Goal: Information Seeking & Learning: Learn about a topic

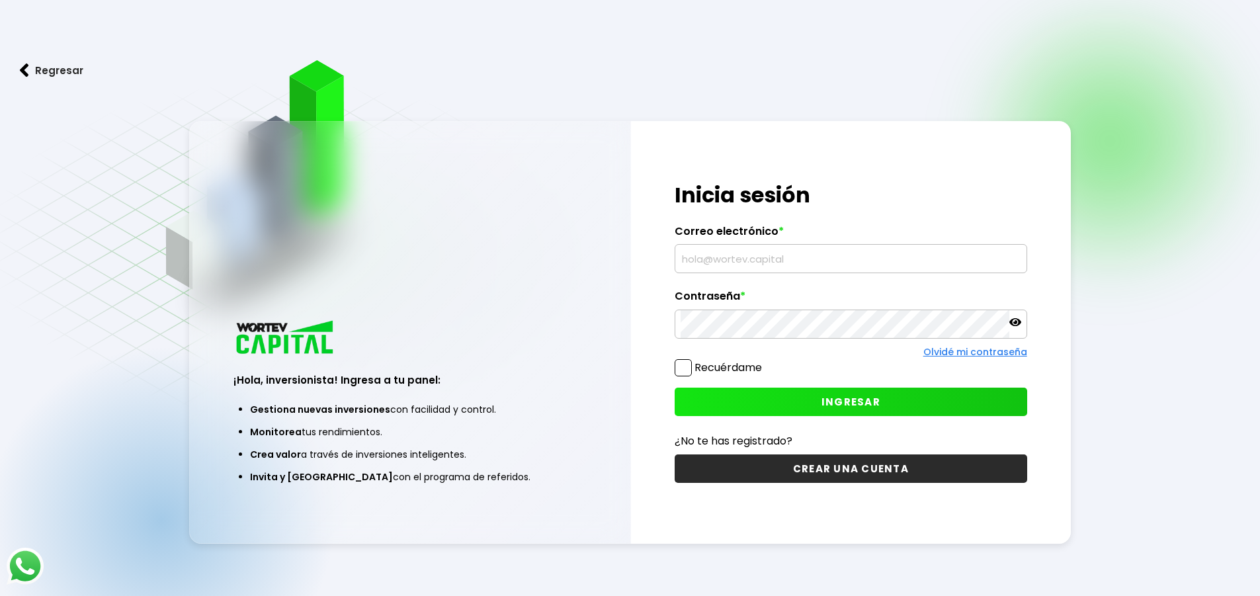
click at [759, 262] on input "text" at bounding box center [850, 259] width 341 height 28
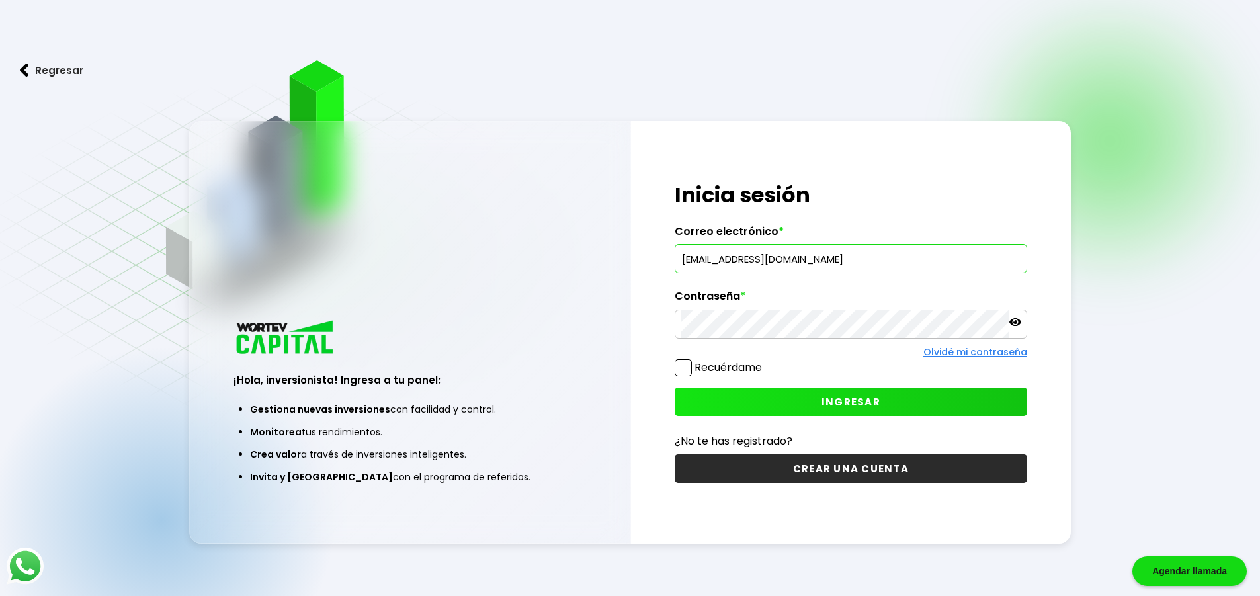
type input "[EMAIL_ADDRESS][DOMAIN_NAME]"
click at [887, 403] on button "INGRESAR" at bounding box center [850, 401] width 352 height 28
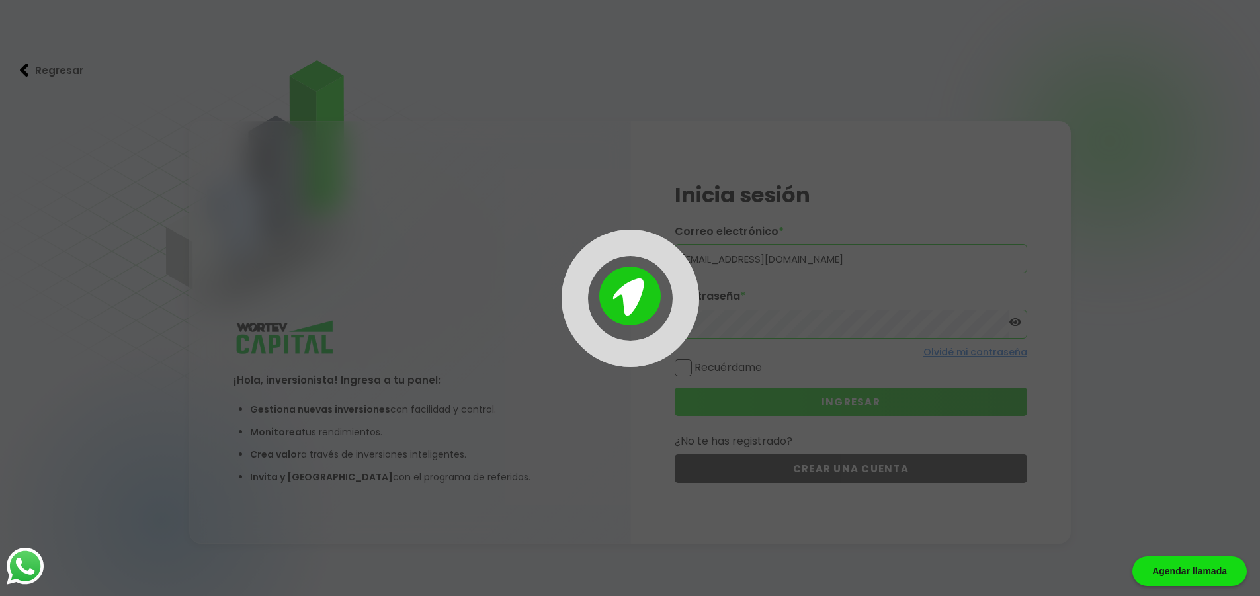
click at [684, 367] on div at bounding box center [630, 298] width 1260 height 596
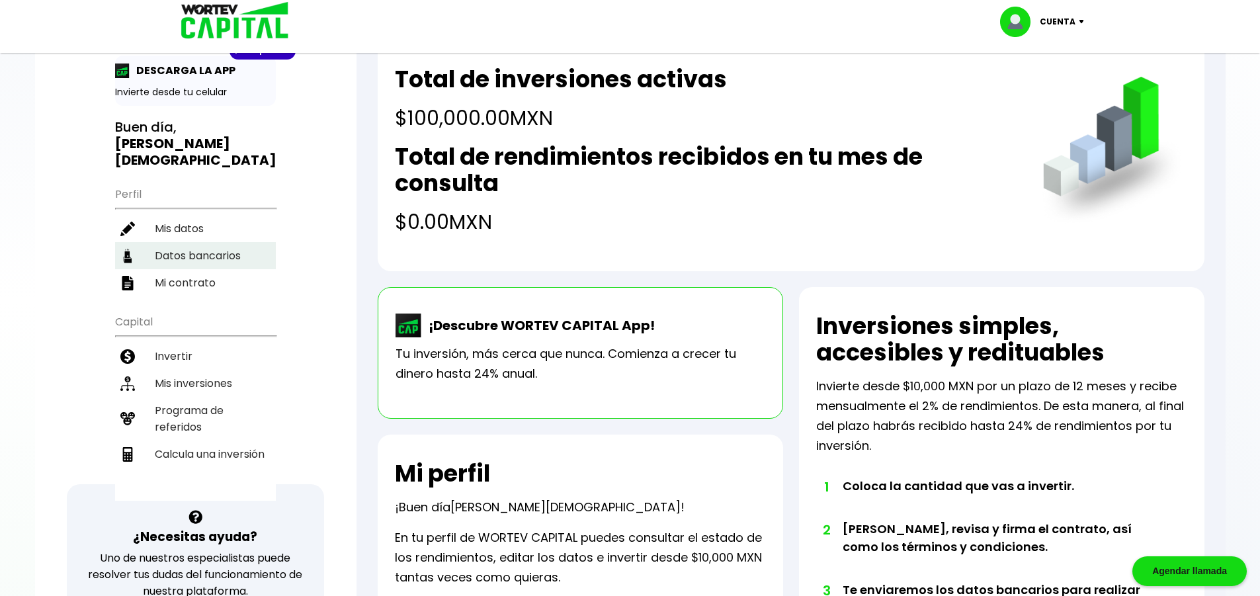
scroll to position [66, 0]
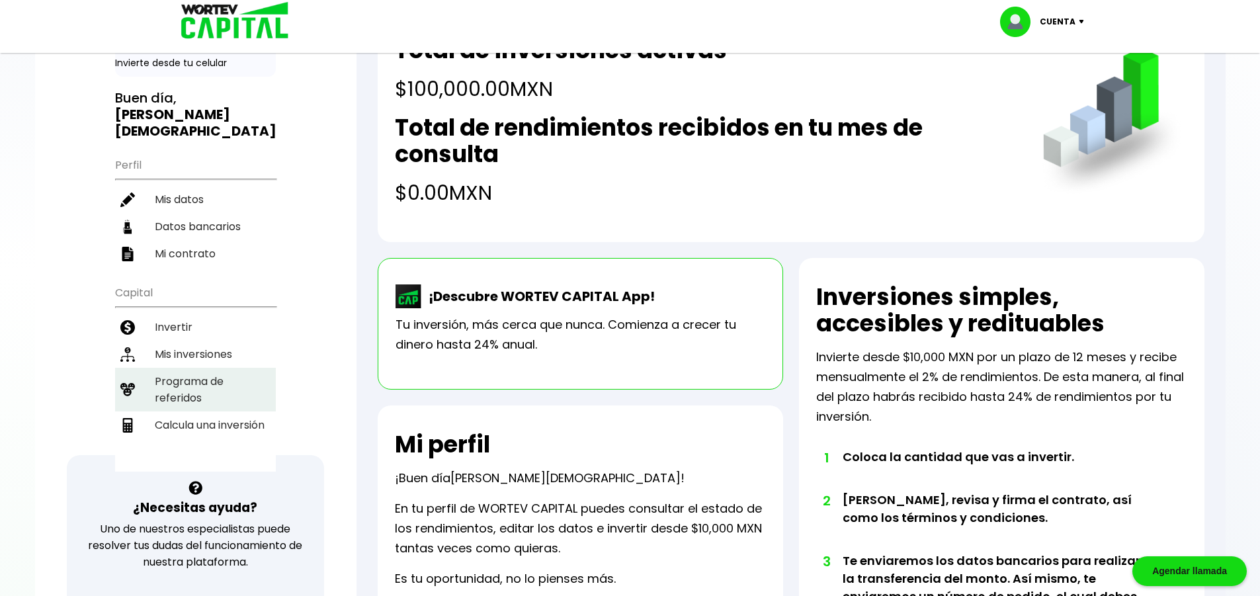
click at [226, 373] on li "Programa de referidos" at bounding box center [195, 390] width 161 height 44
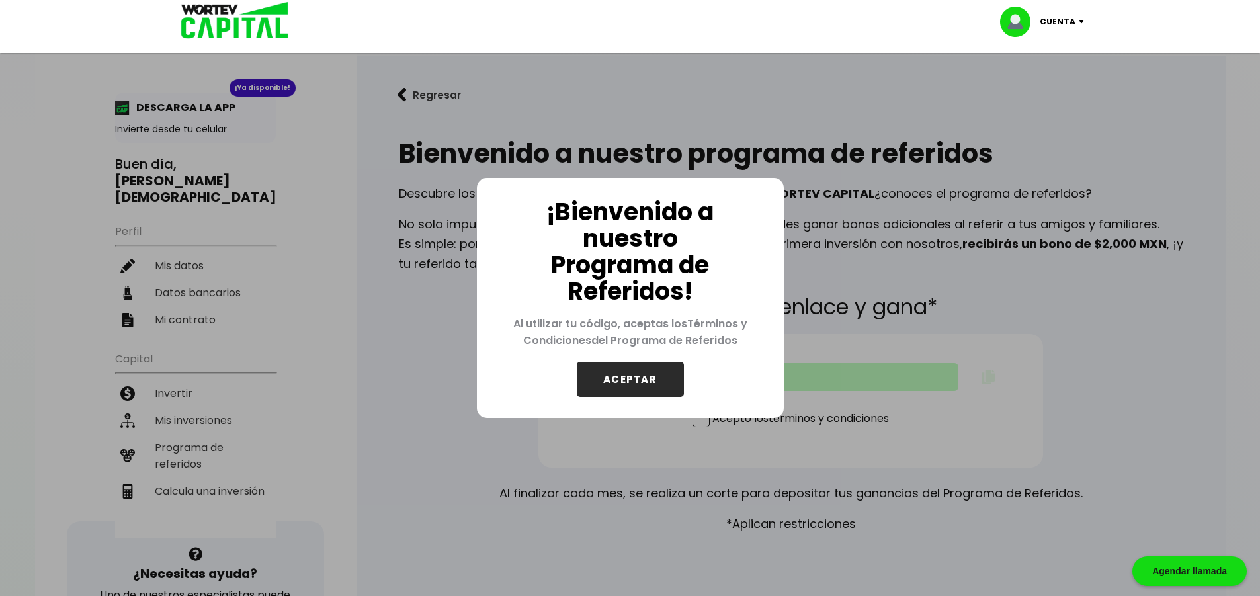
click at [637, 380] on button "ACEPTAR" at bounding box center [630, 379] width 107 height 35
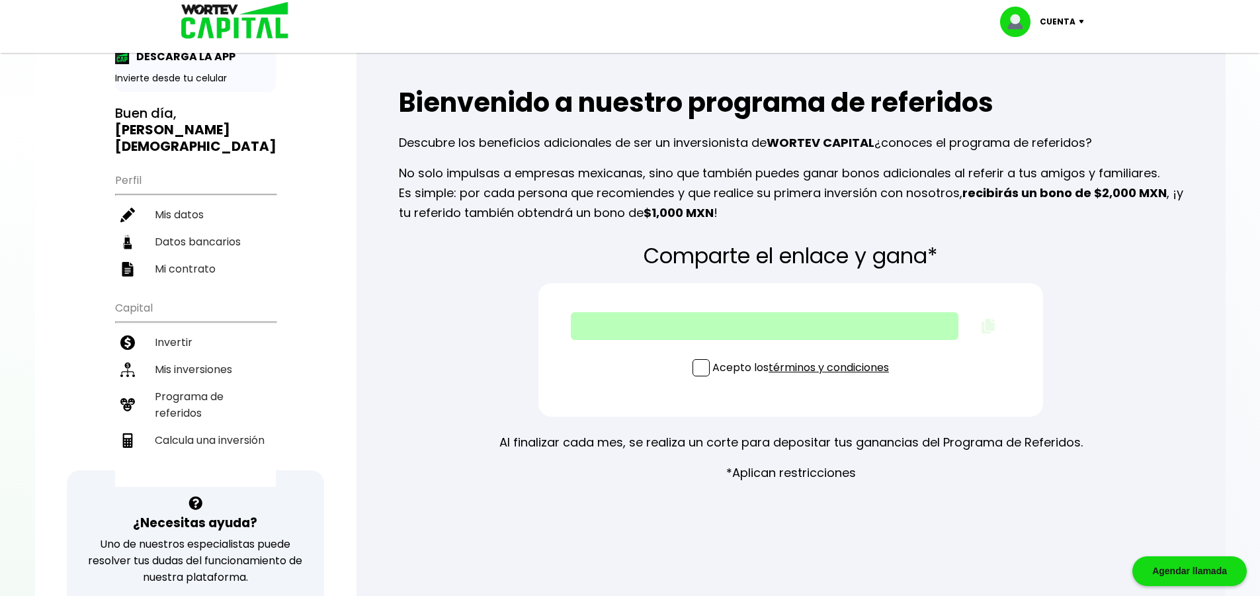
scroll to position [132, 0]
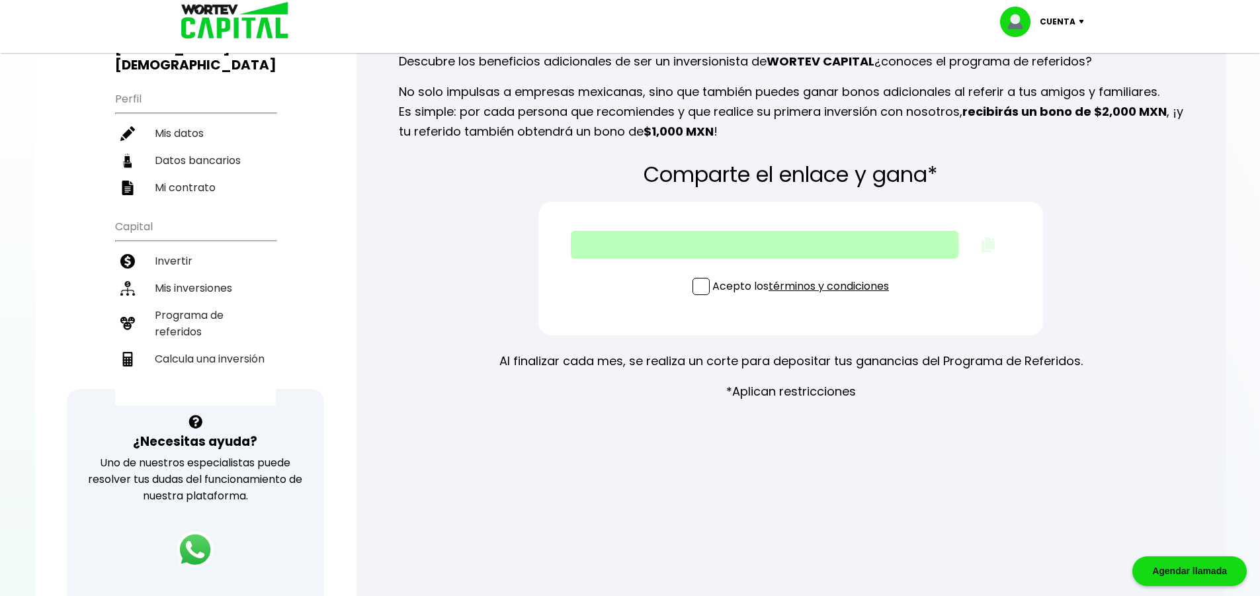
click at [702, 285] on span at bounding box center [700, 286] width 17 height 17
click at [803, 296] on input "Acepto los términos y condiciones" at bounding box center [803, 296] width 0 height 0
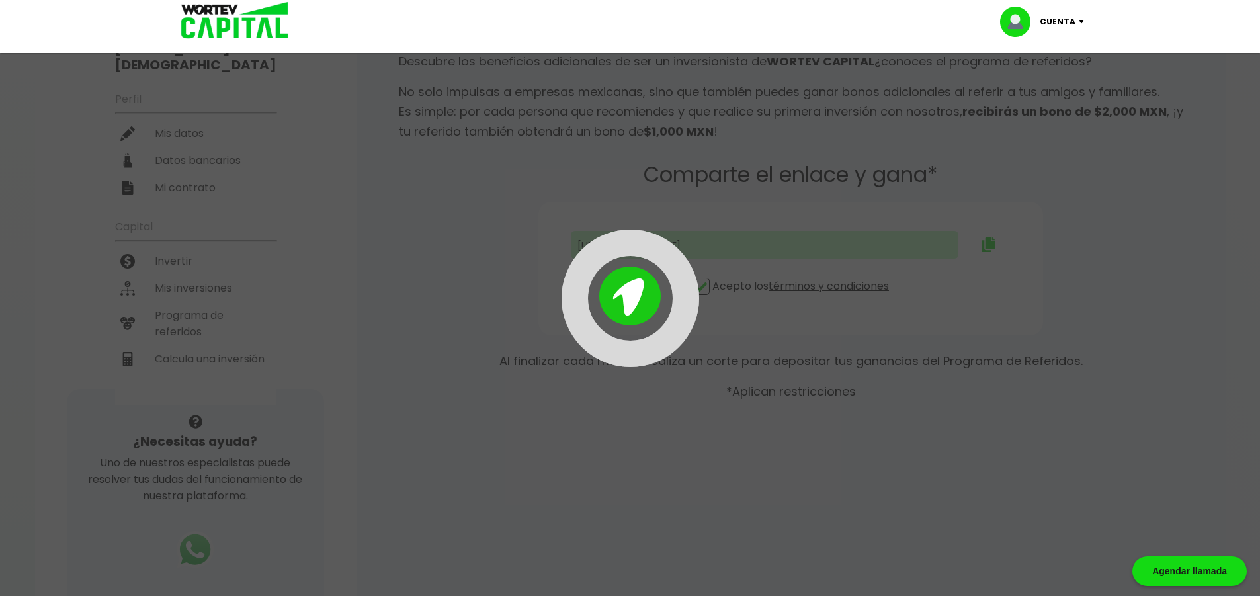
type input "[URL][DOMAIN_NAME]"
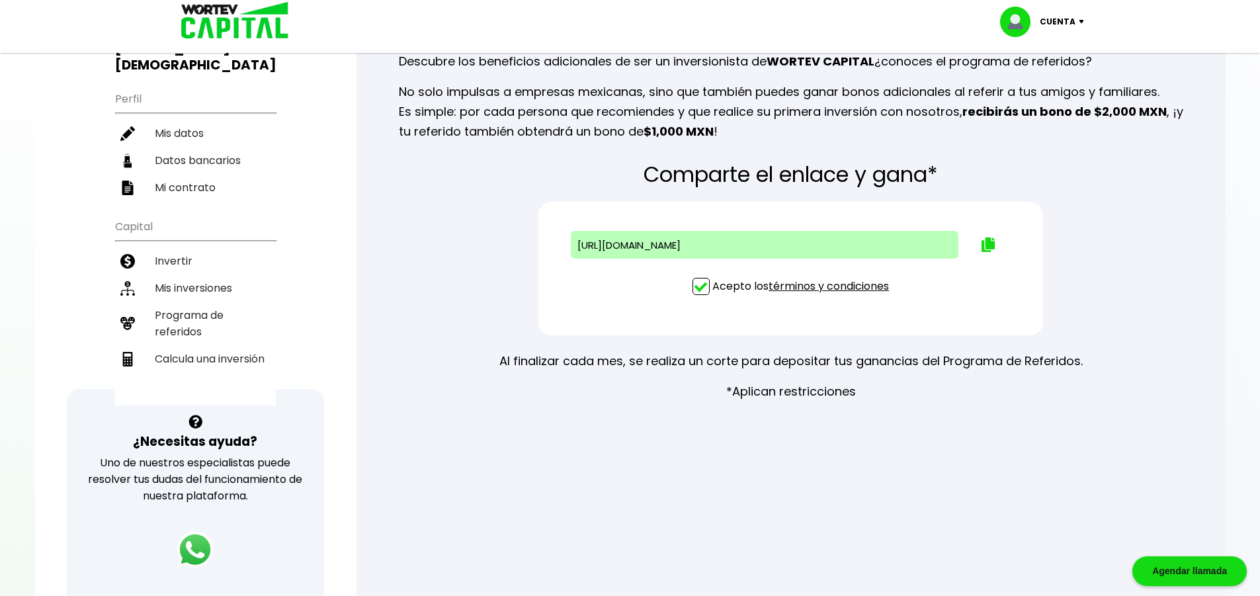
drag, startPoint x: 883, startPoint y: 241, endPoint x: 785, endPoint y: 255, distance: 98.1
click at [785, 255] on div "[URL][DOMAIN_NAME]" at bounding box center [764, 245] width 387 height 28
click at [988, 248] on img at bounding box center [987, 244] width 13 height 15
click at [484, 456] on div at bounding box center [630, 298] width 1260 height 596
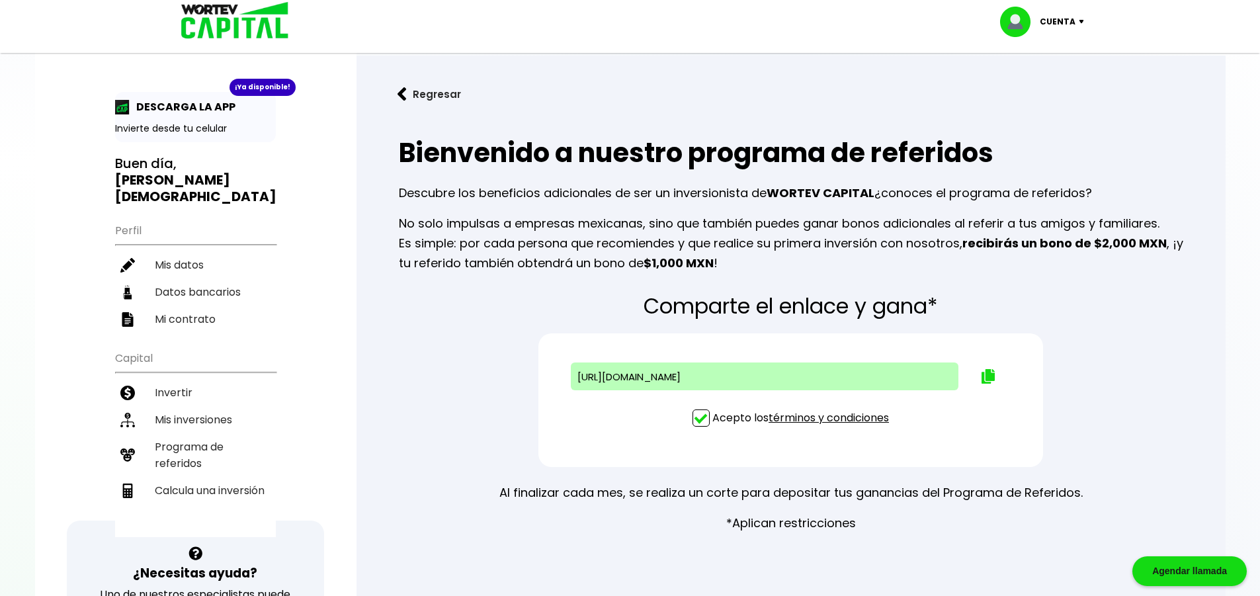
scroll to position [0, 0]
click at [179, 380] on li "Invertir" at bounding box center [195, 393] width 161 height 27
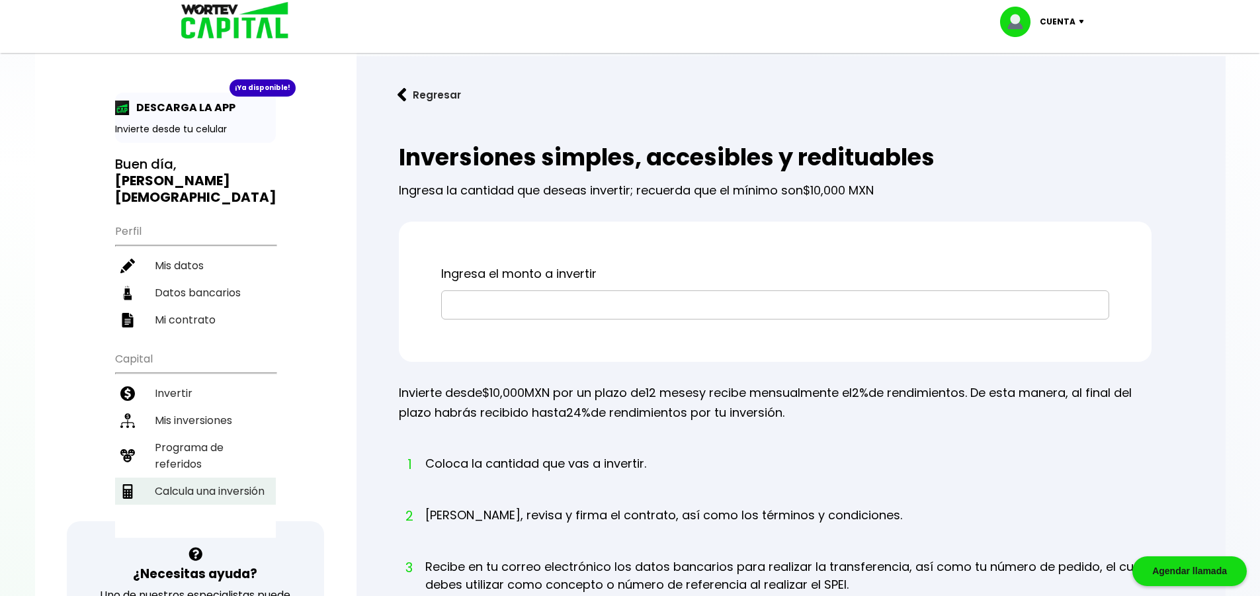
click at [202, 477] on li "Calcula una inversión" at bounding box center [195, 490] width 161 height 27
select select "1"
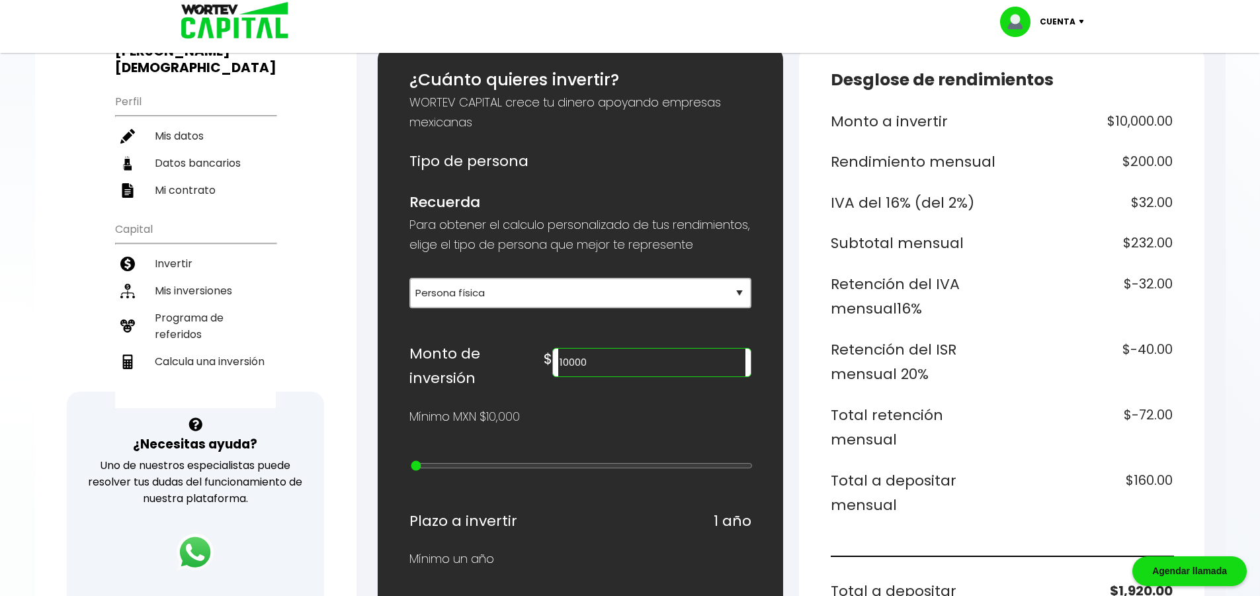
scroll to position [198, 0]
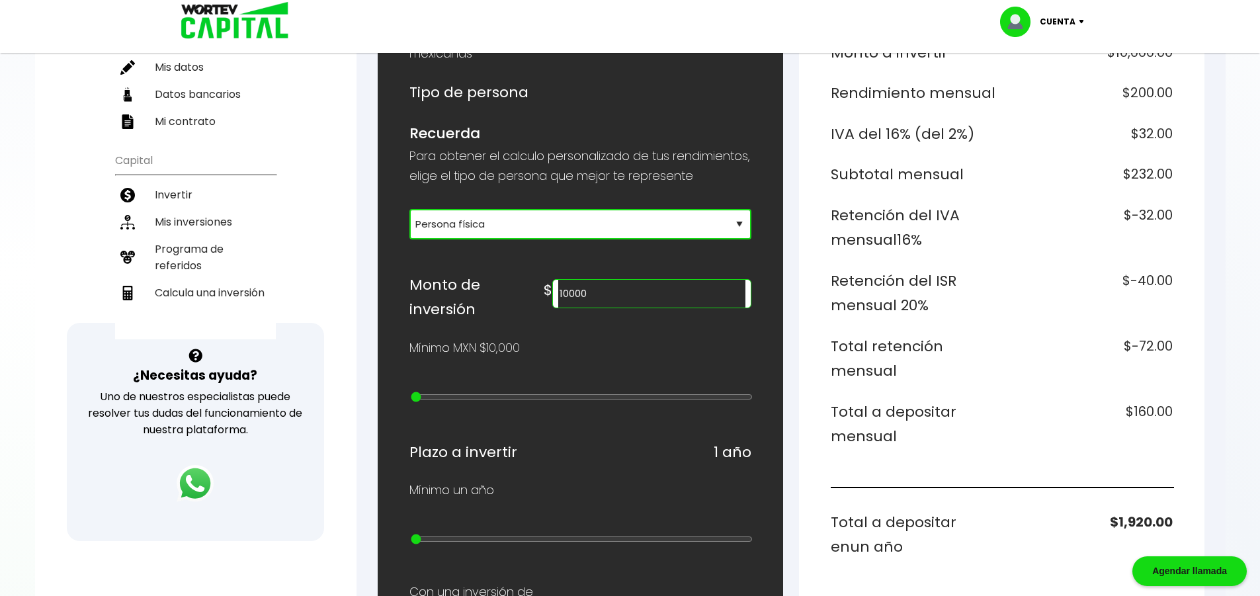
click at [594, 239] on select "Selecciona tu tipo de persona Persona Física que emite factura Persona física P…" at bounding box center [580, 224] width 342 height 30
click at [409, 228] on select "Selecciona tu tipo de persona Persona Física que emite factura Persona física P…" at bounding box center [580, 224] width 342 height 30
click at [661, 307] on input "10000" at bounding box center [651, 294] width 186 height 28
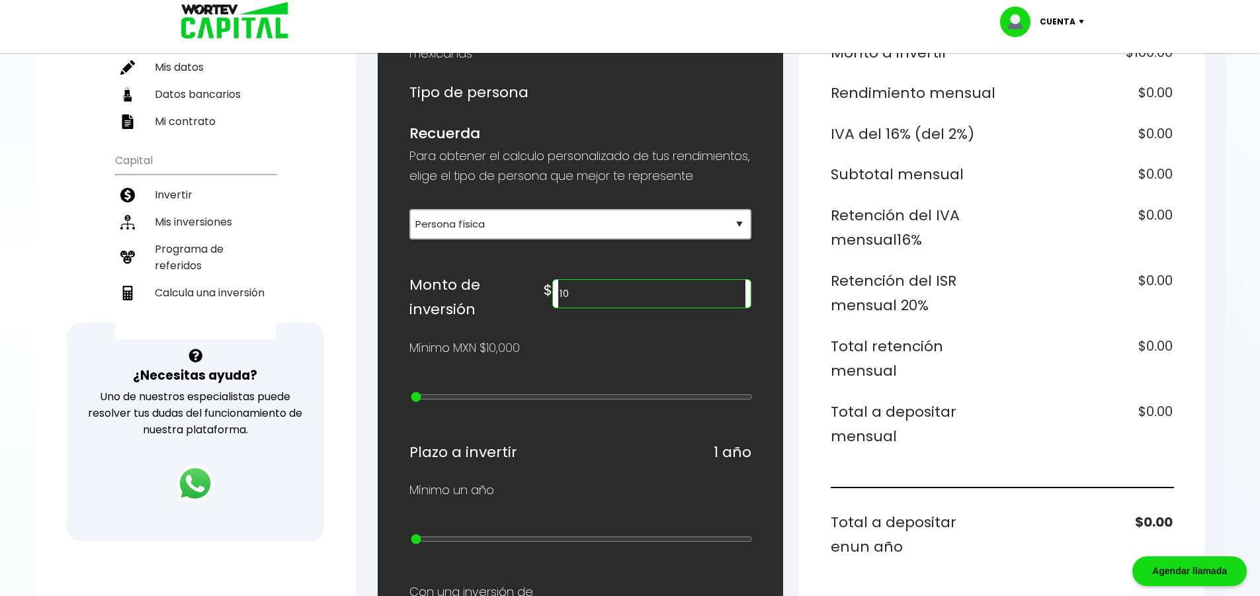
type input "1"
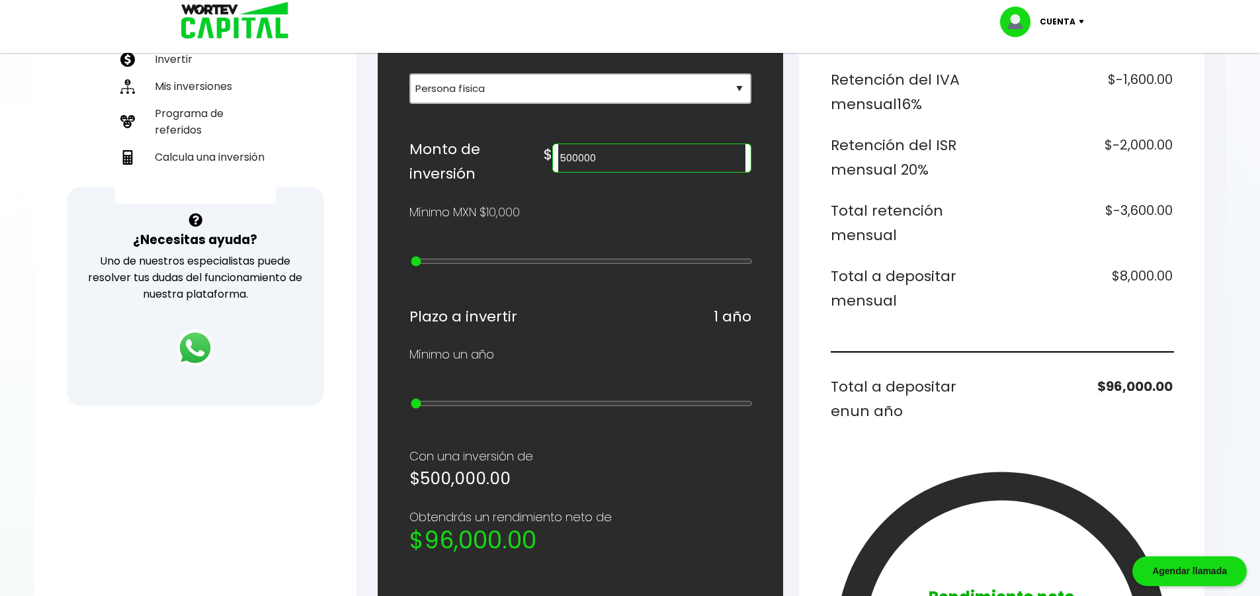
scroll to position [331, 0]
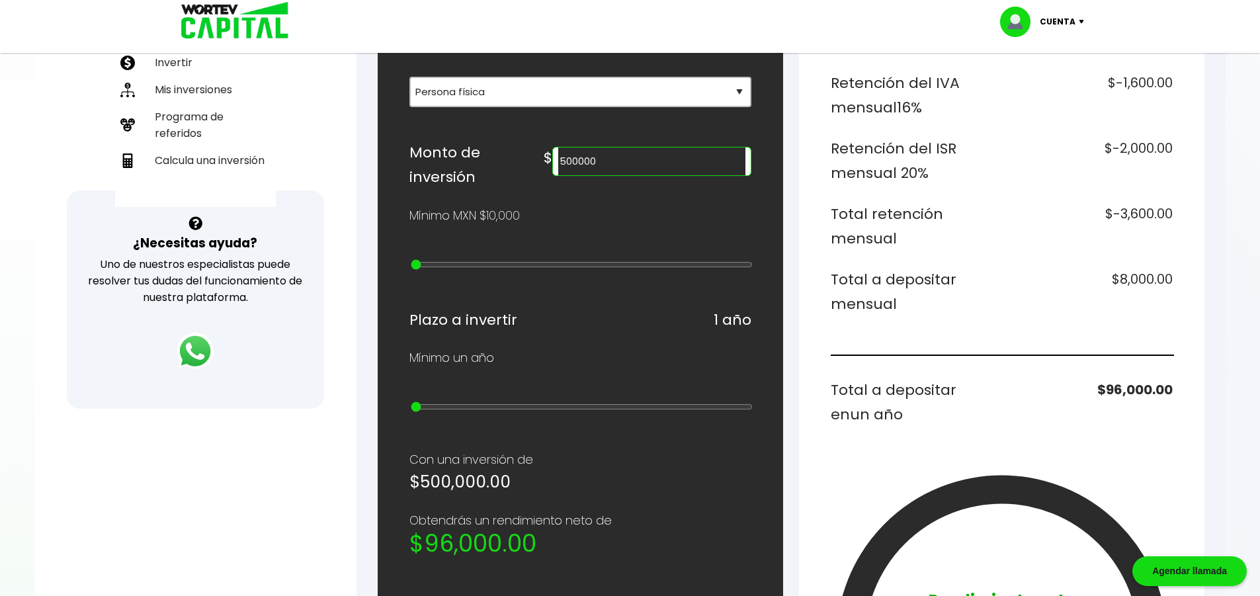
click at [629, 175] on input "500000" at bounding box center [651, 161] width 186 height 28
click at [643, 175] on input "400000" at bounding box center [651, 161] width 186 height 28
click at [628, 175] on input "400000" at bounding box center [651, 161] width 186 height 28
type input "500000"
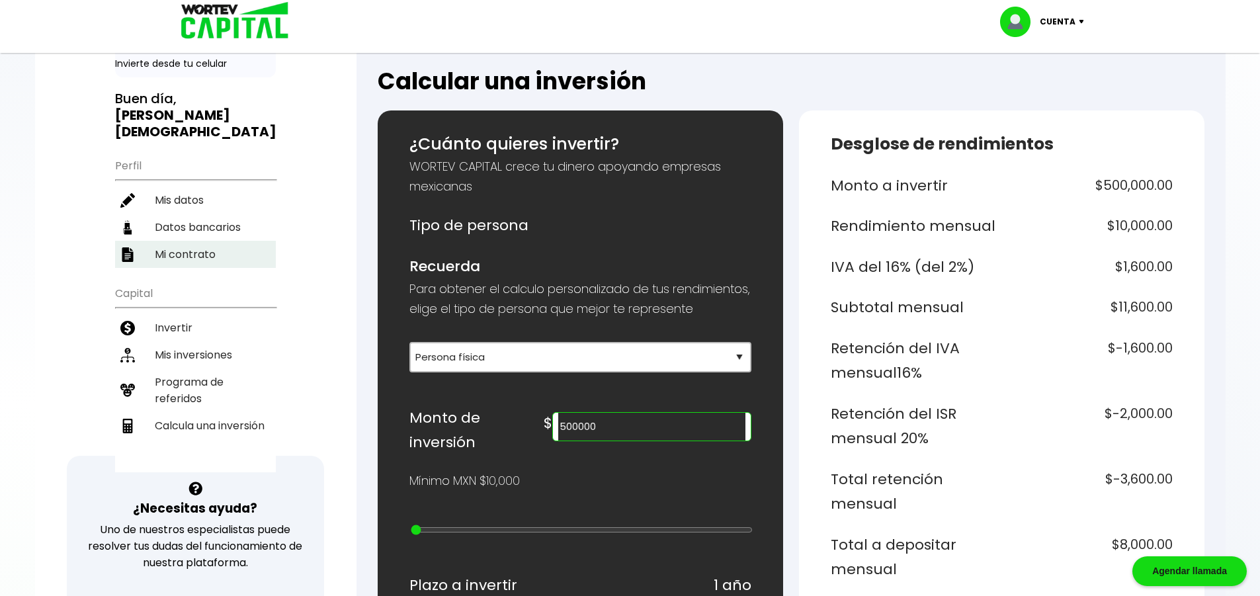
scroll to position [66, 0]
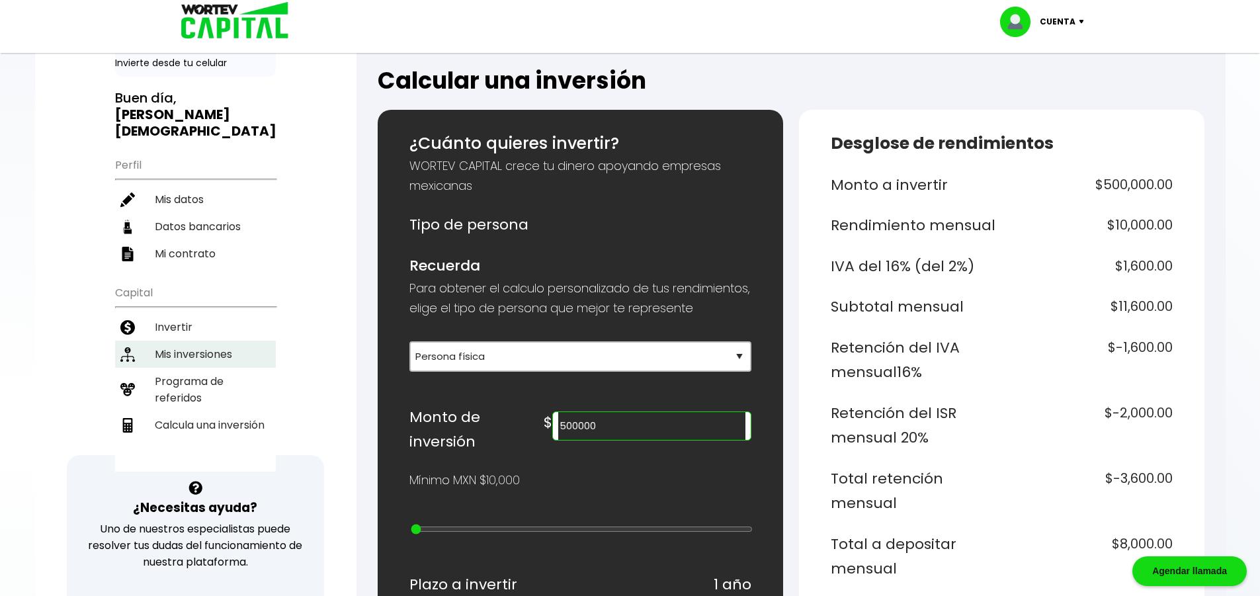
click at [200, 341] on li "Mis inversiones" at bounding box center [195, 354] width 161 height 27
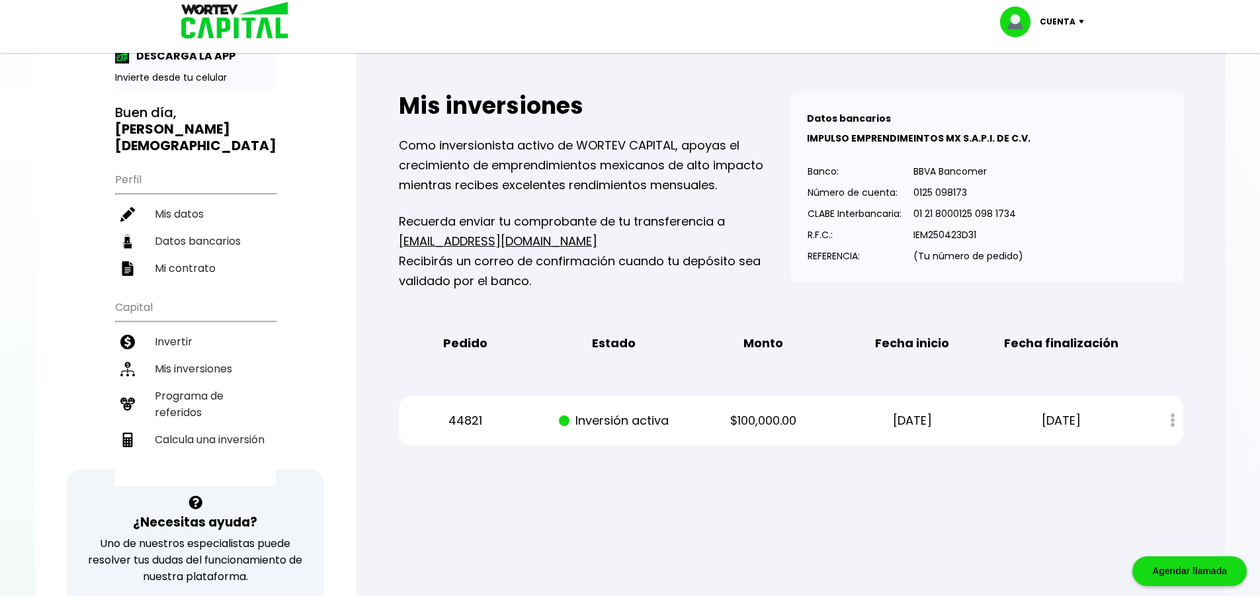
scroll to position [66, 0]
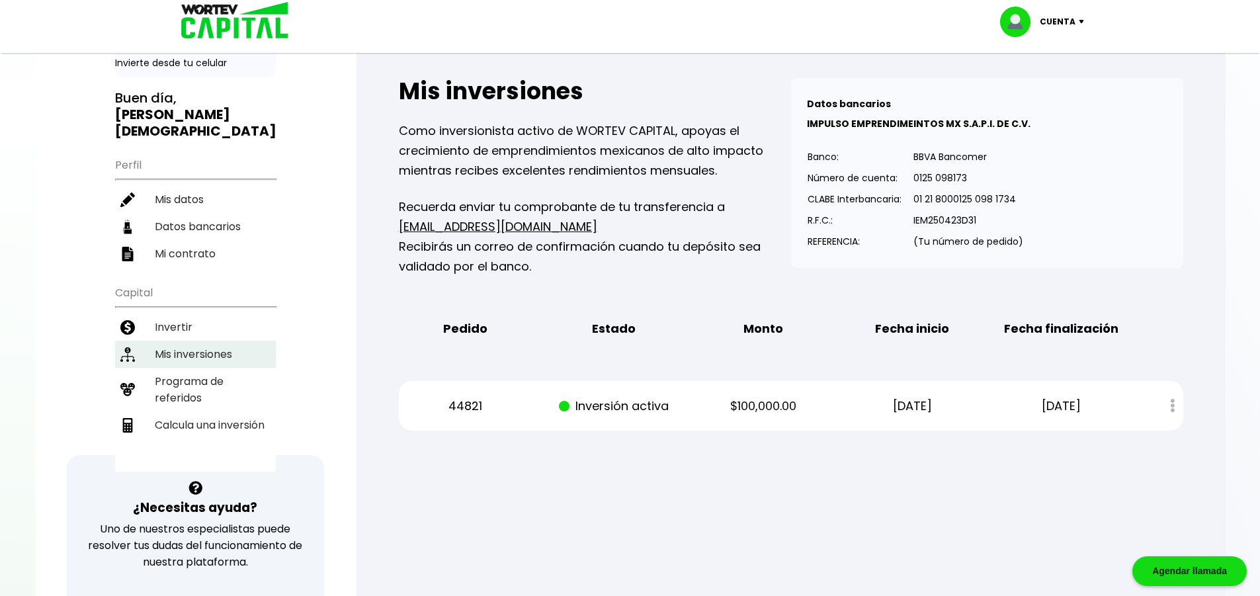
click at [215, 411] on li "Calcula una inversión" at bounding box center [195, 424] width 161 height 27
select select "1"
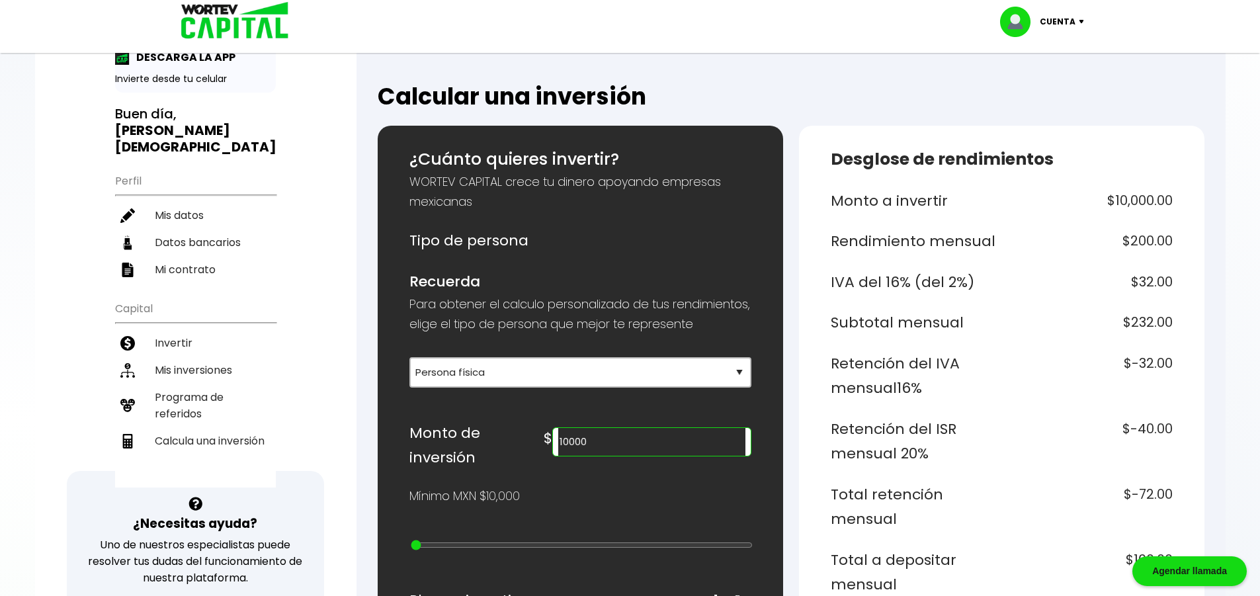
scroll to position [132, 0]
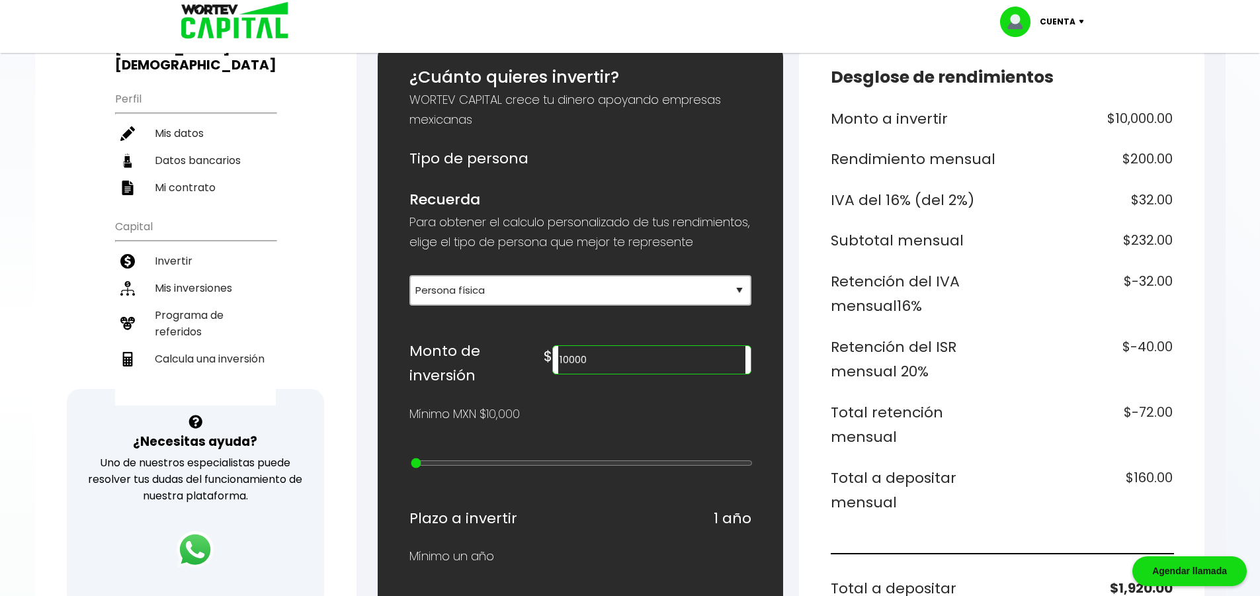
click at [668, 374] on input "10000" at bounding box center [651, 360] width 186 height 28
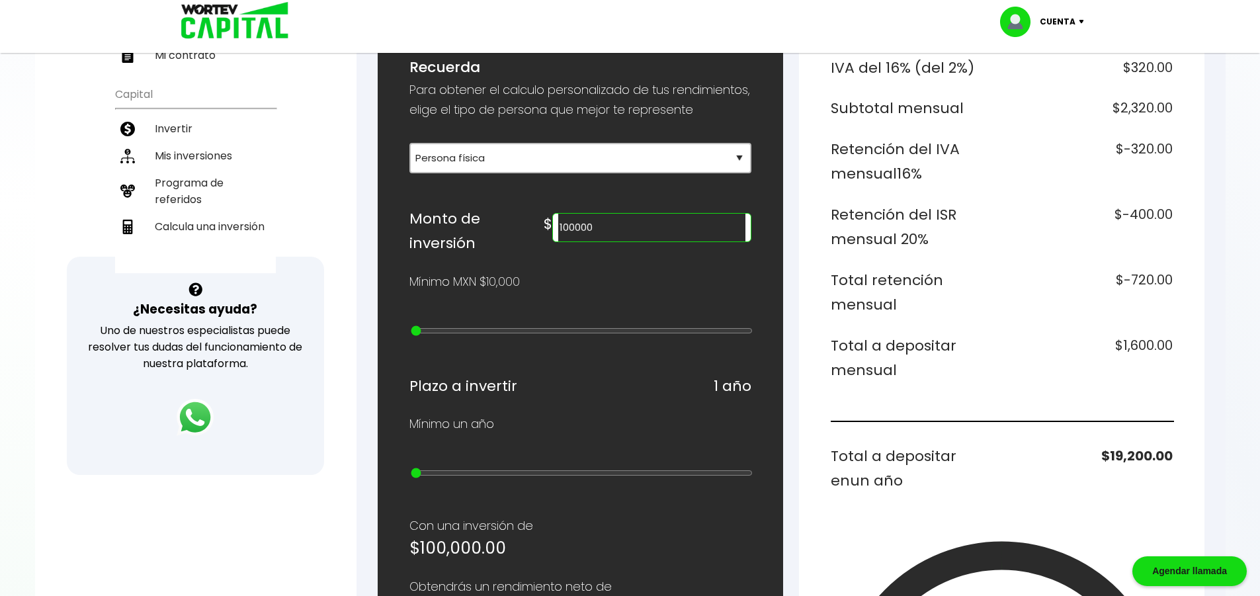
scroll to position [331, 0]
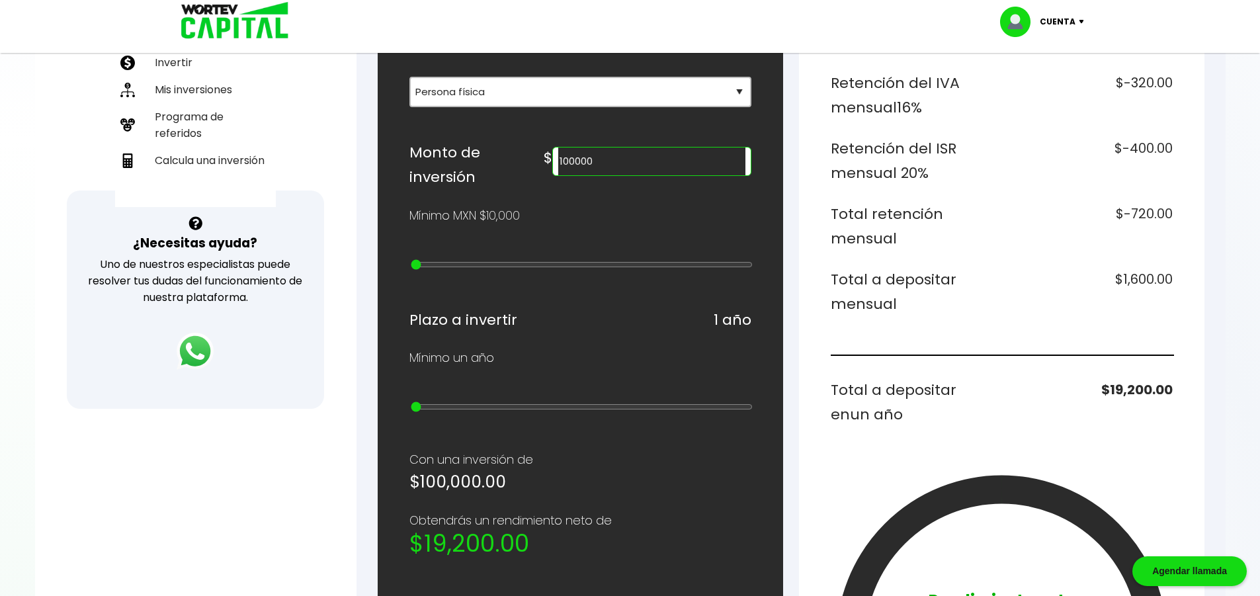
click at [626, 175] on input "100000" at bounding box center [651, 161] width 186 height 28
type input "400000"
click at [257, 493] on div "¡Ya disponible! DESCARGA LA APP Invierte desde tu celular Buen día, [PERSON_NAM…" at bounding box center [195, 102] width 321 height 838
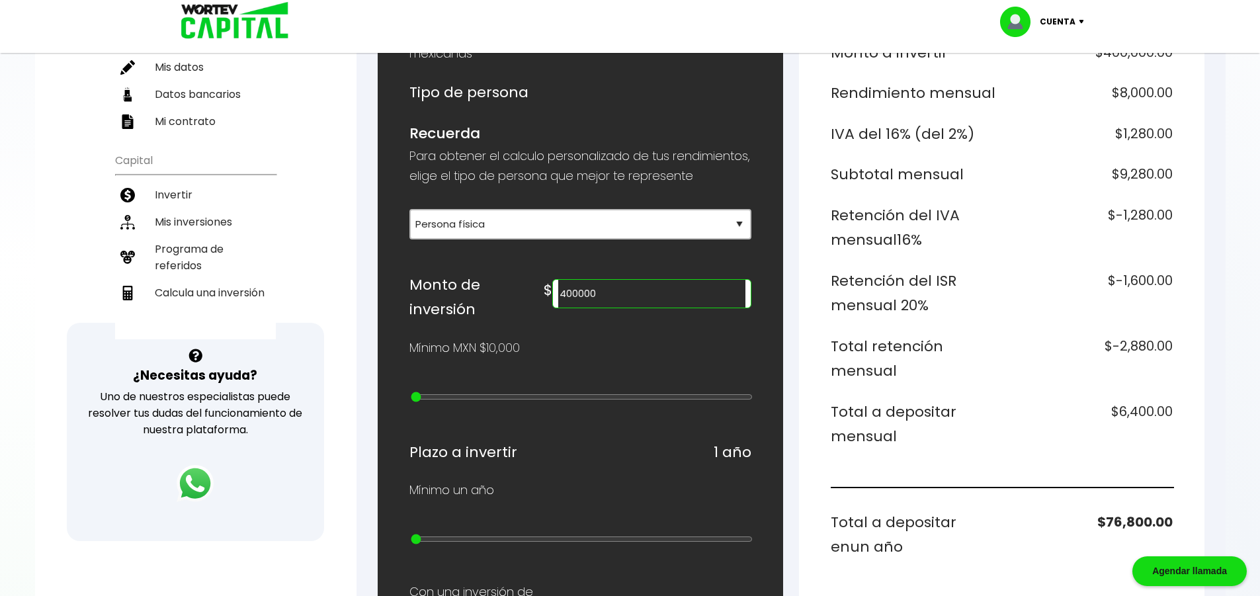
scroll to position [0, 0]
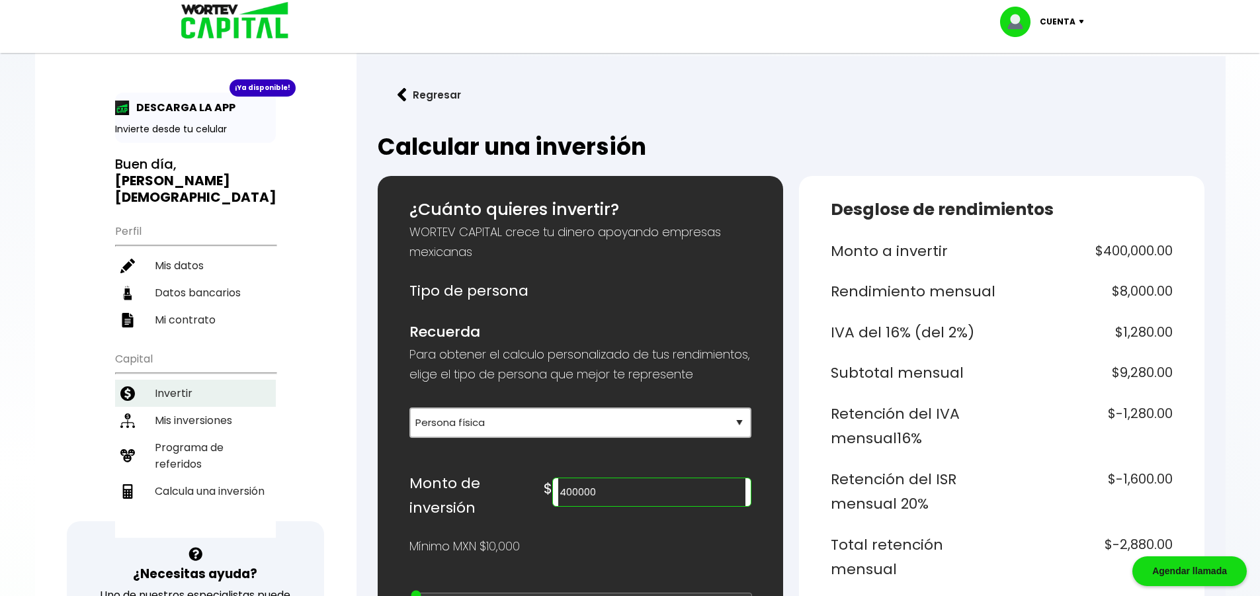
click at [201, 380] on li "Invertir" at bounding box center [195, 393] width 161 height 27
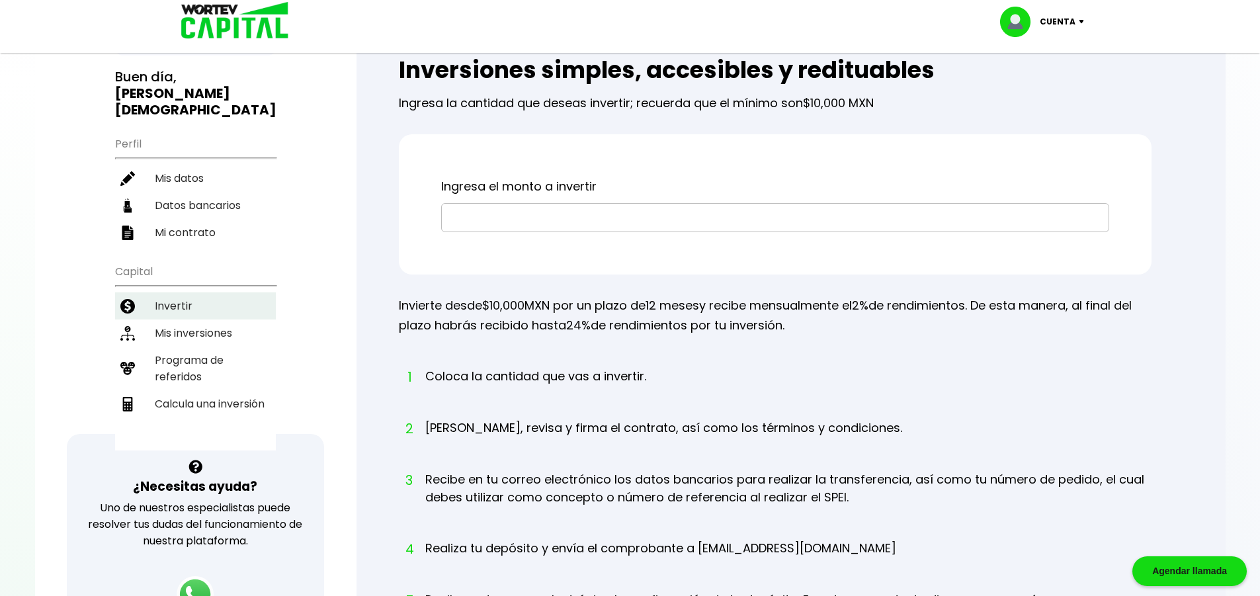
scroll to position [66, 0]
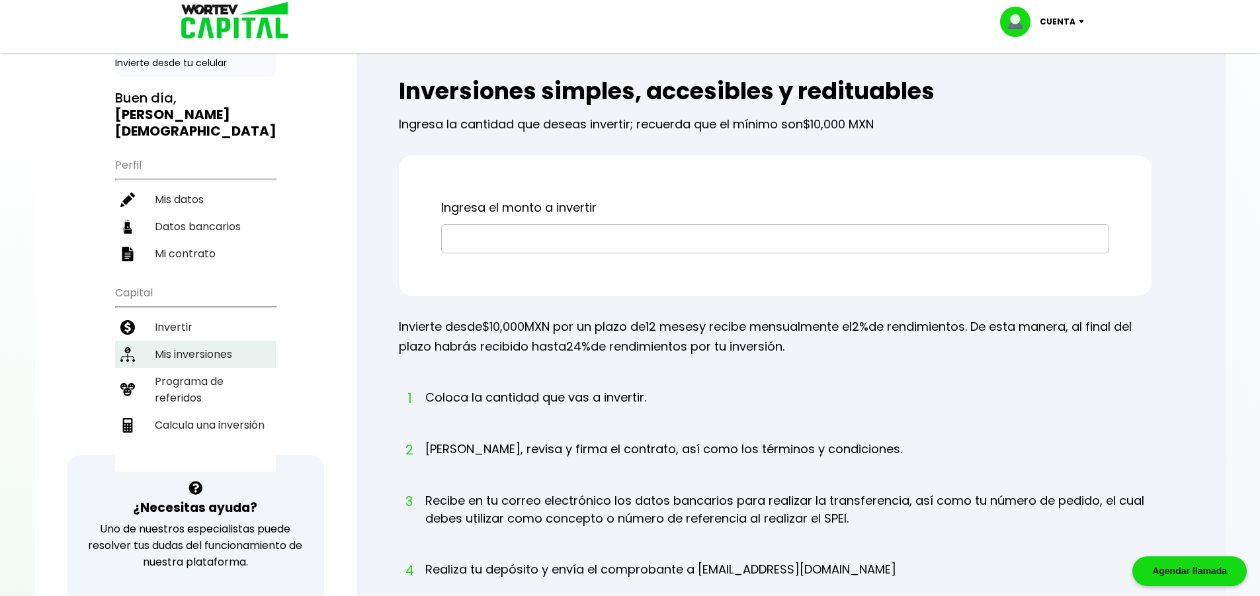
click at [194, 341] on li "Mis inversiones" at bounding box center [195, 354] width 161 height 27
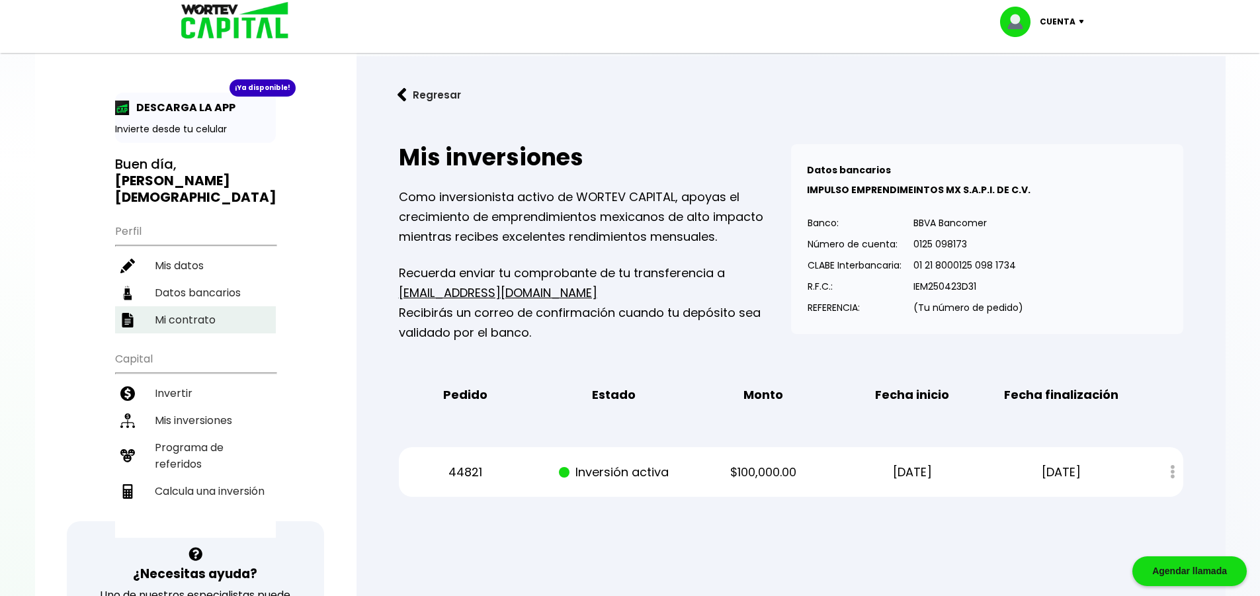
click at [182, 306] on li "Mi contrato" at bounding box center [195, 319] width 161 height 27
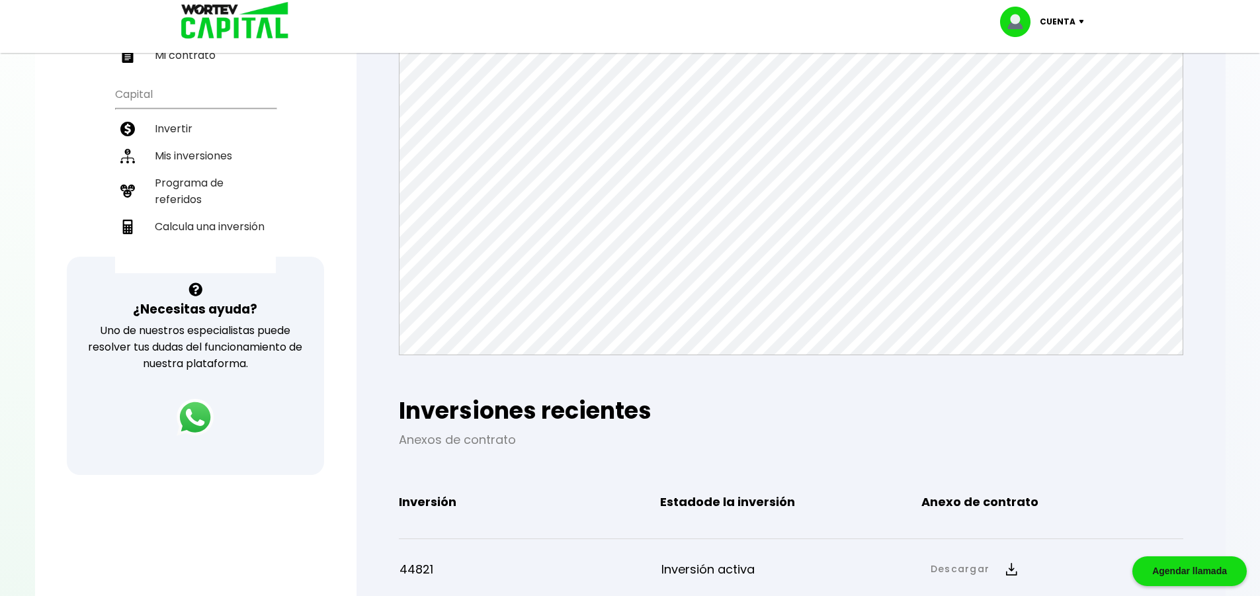
scroll to position [66, 0]
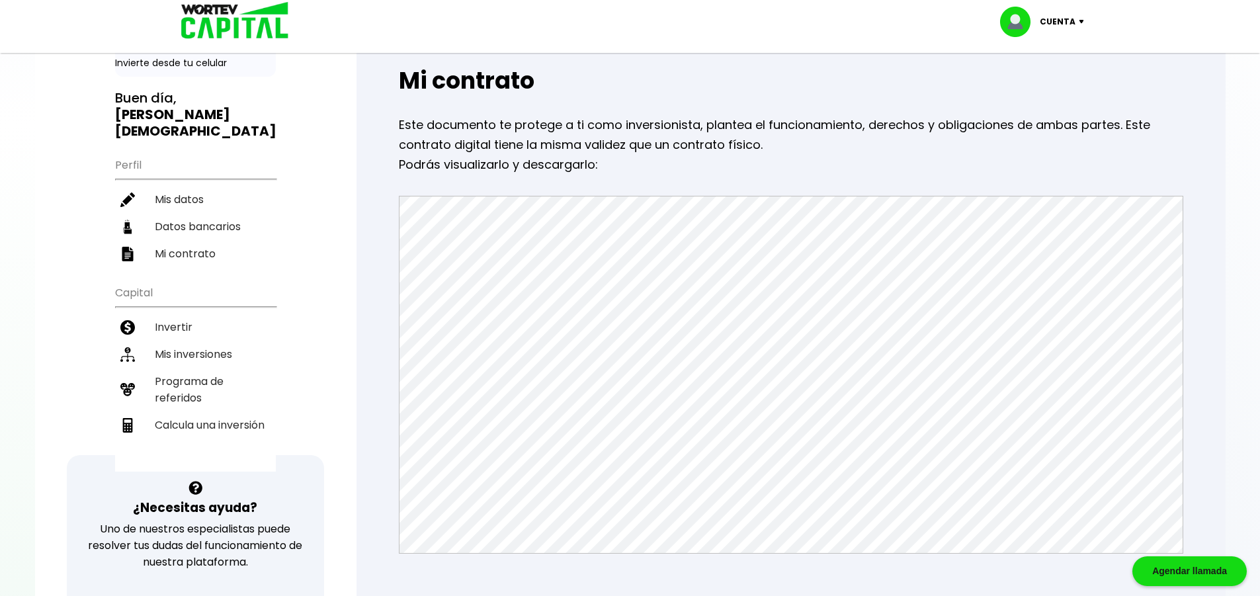
click at [365, 329] on div "Regresar Mi contrato Este documento te protege a ti como inversionista, plantea…" at bounding box center [790, 407] width 869 height 834
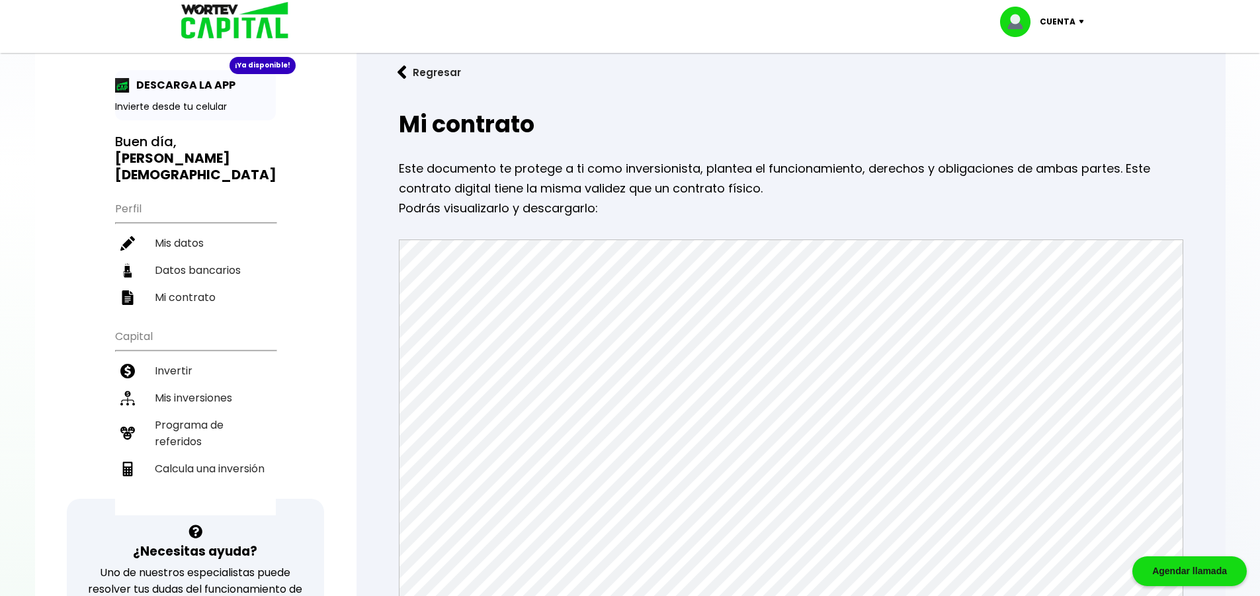
scroll to position [0, 0]
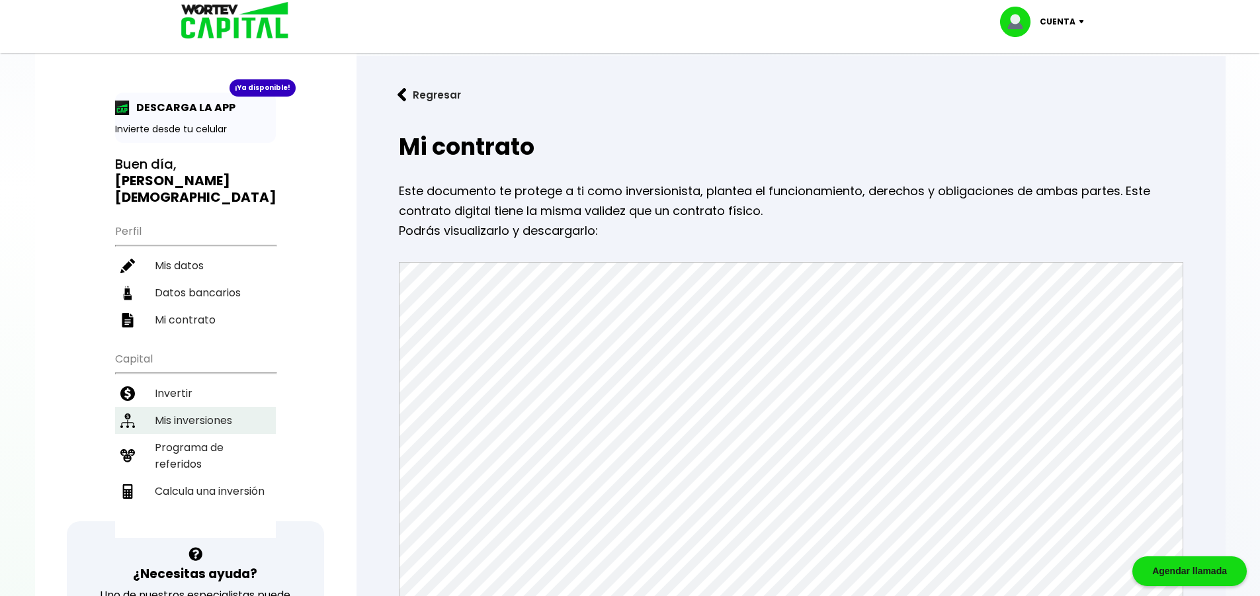
click at [186, 407] on li "Mis inversiones" at bounding box center [195, 420] width 161 height 27
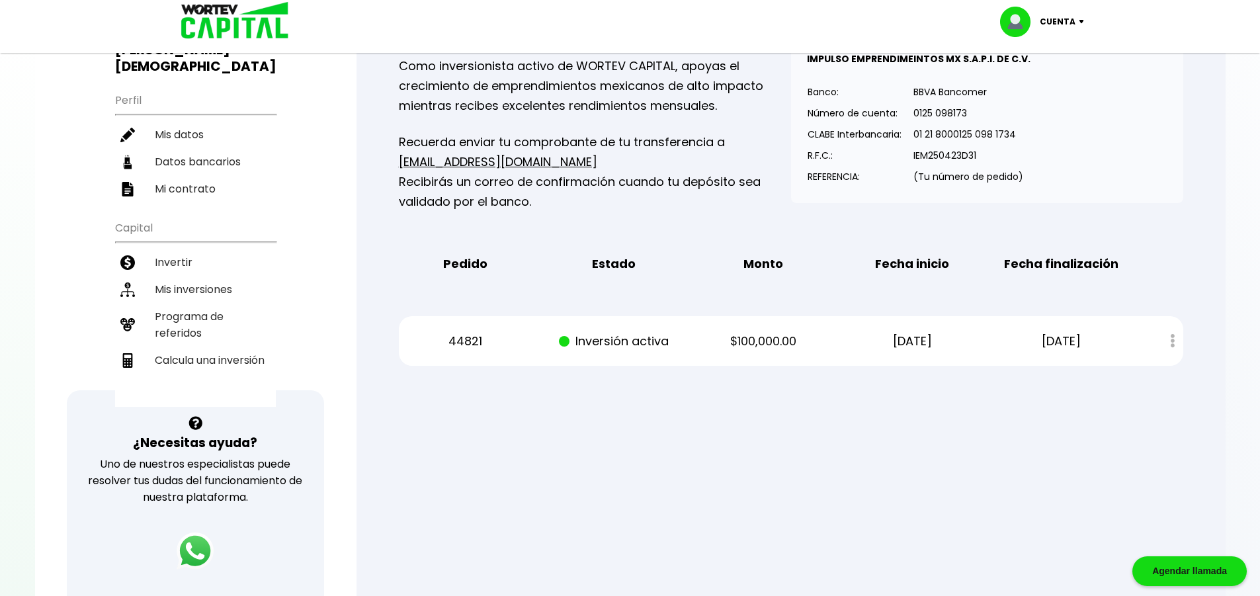
scroll to position [132, 0]
click at [1173, 340] on div "Estado de cuenta" at bounding box center [1162, 339] width 39 height 28
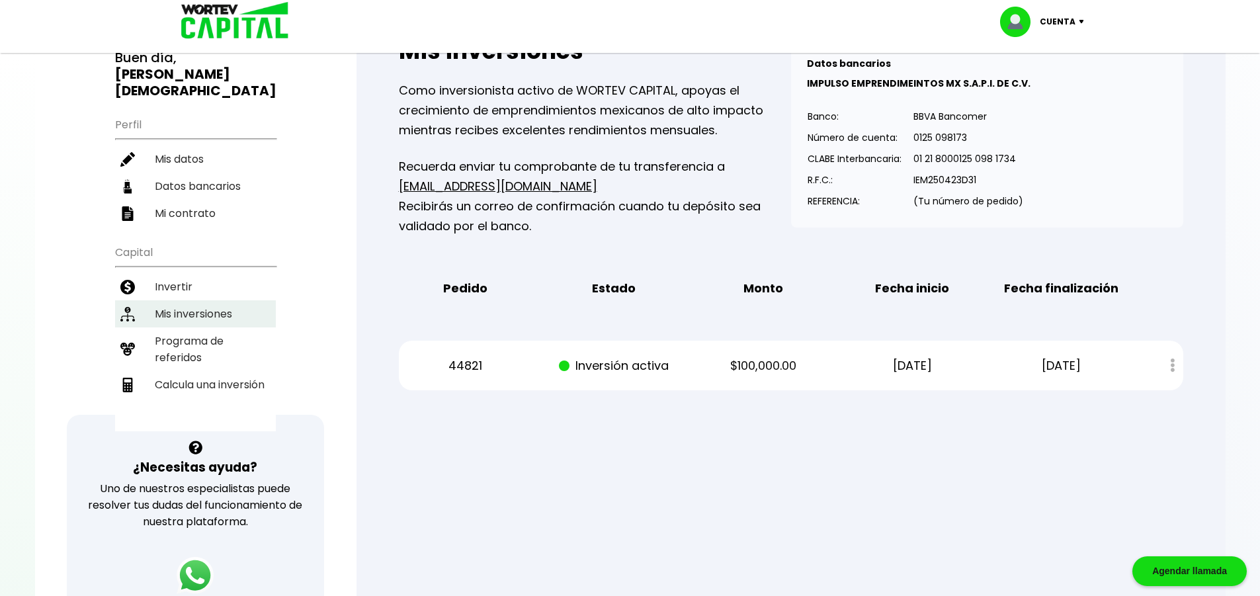
scroll to position [0, 0]
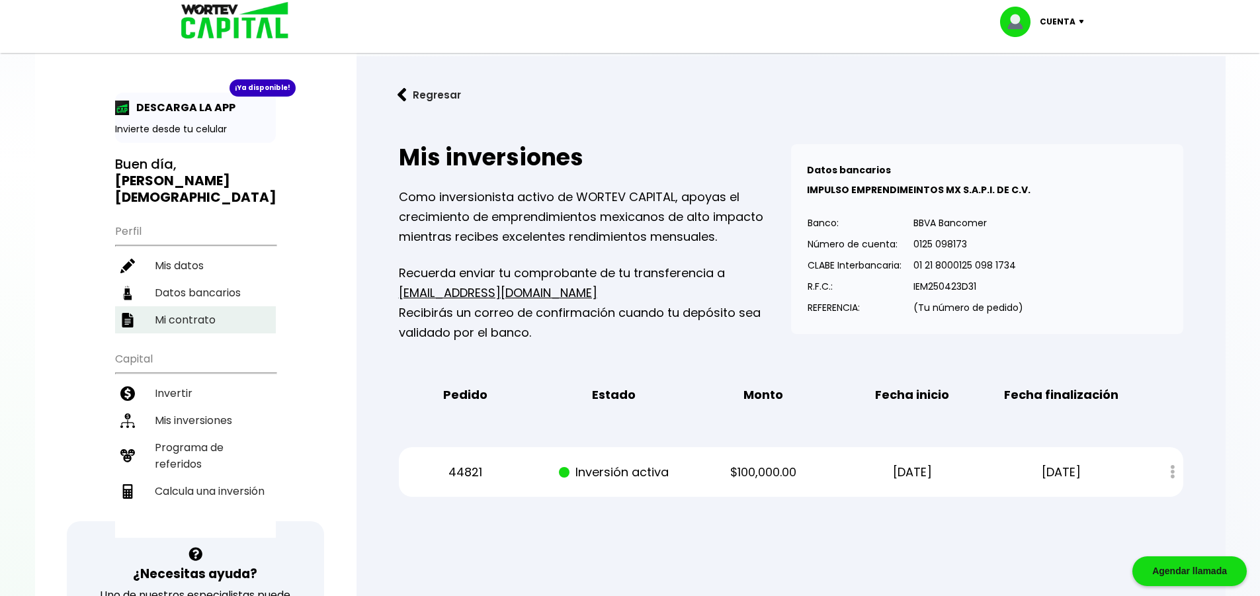
click at [189, 306] on li "Mi contrato" at bounding box center [195, 319] width 161 height 27
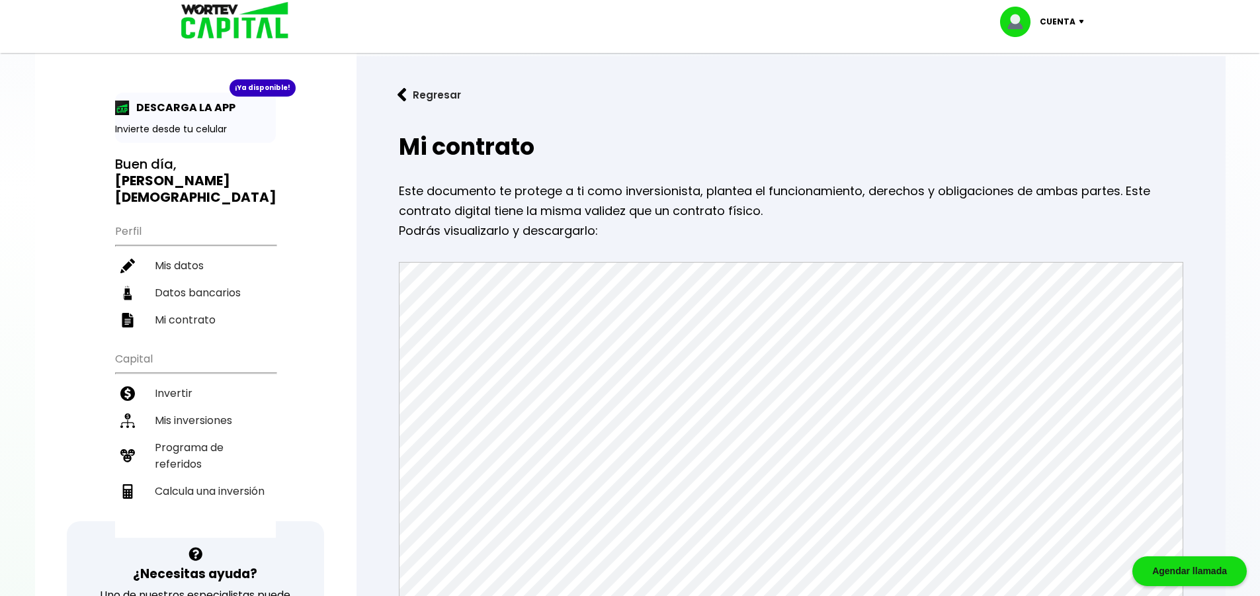
scroll to position [66, 0]
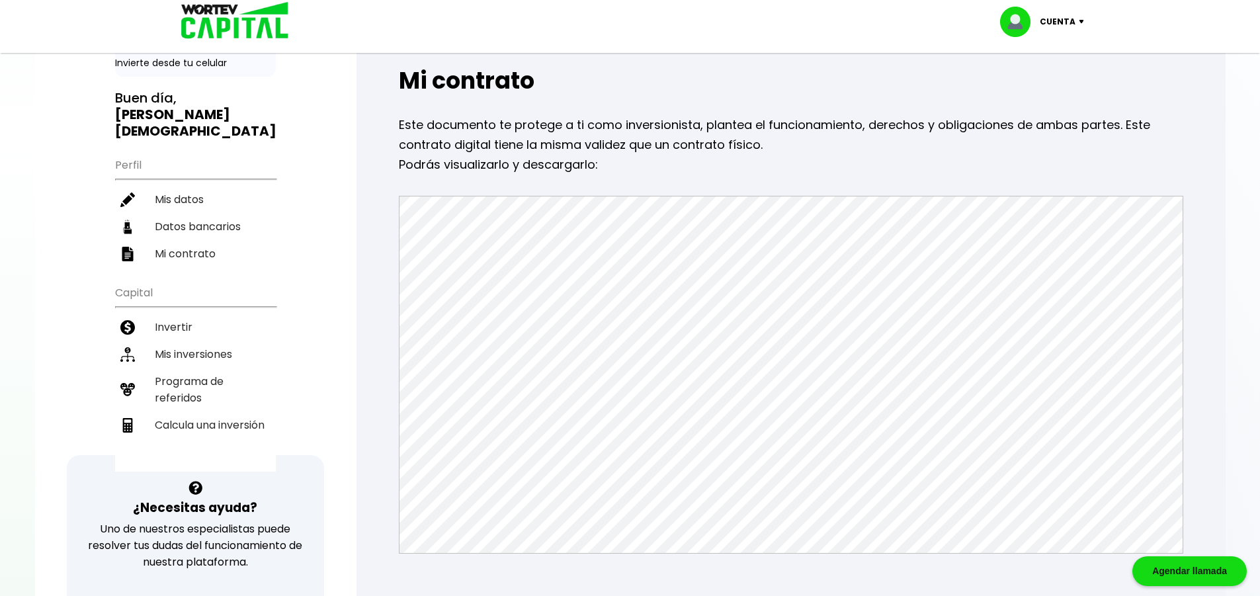
click at [1189, 149] on div "Mi contrato Este documento te protege a ti como inversionista, plantea el funci…" at bounding box center [791, 430] width 826 height 746
click at [1206, 169] on div "Regresar Mi contrato Este documento te protege a ti como inversionista, plantea…" at bounding box center [790, 407] width 869 height 834
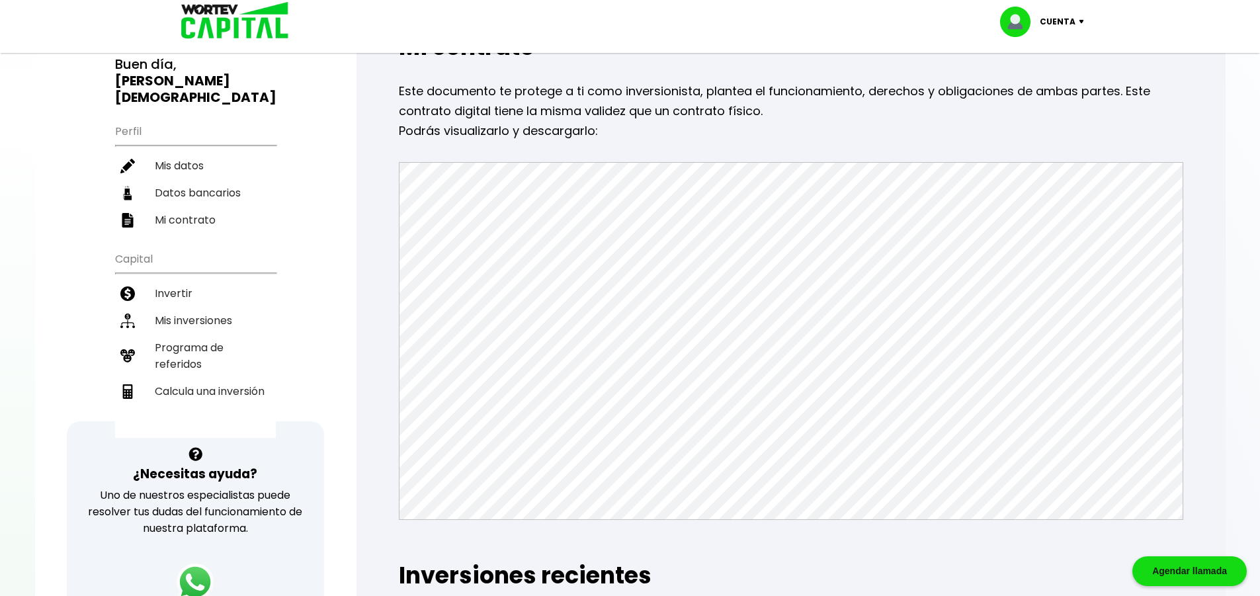
scroll to position [132, 0]
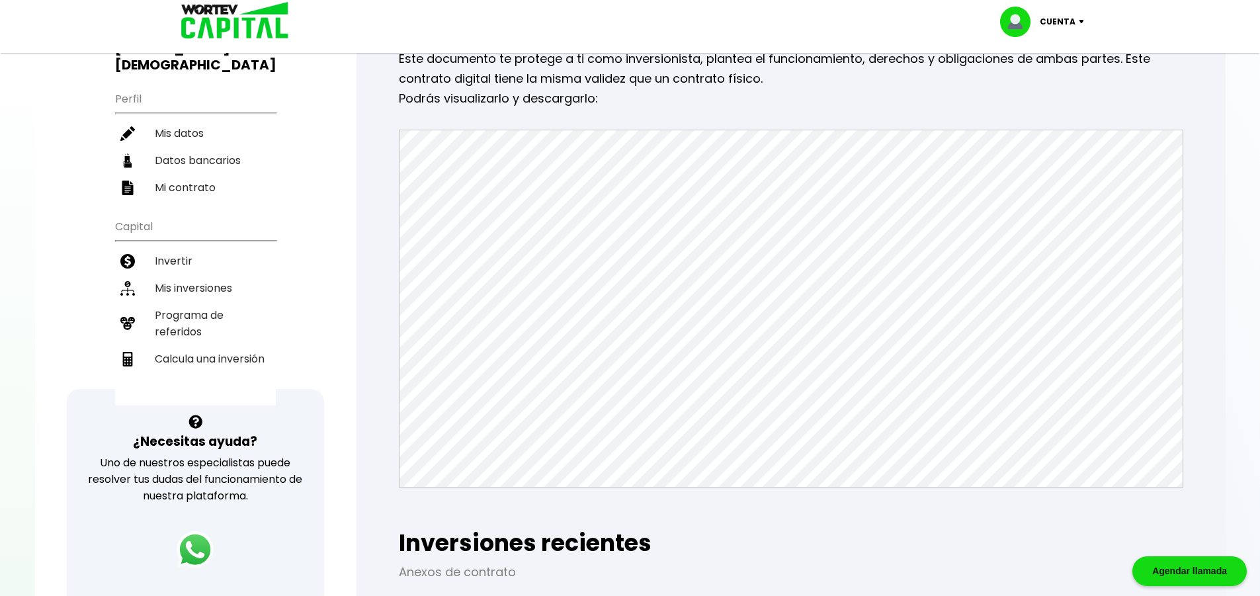
click at [748, 106] on p "Podrás visualizarlo y descargarlo:" at bounding box center [791, 99] width 784 height 20
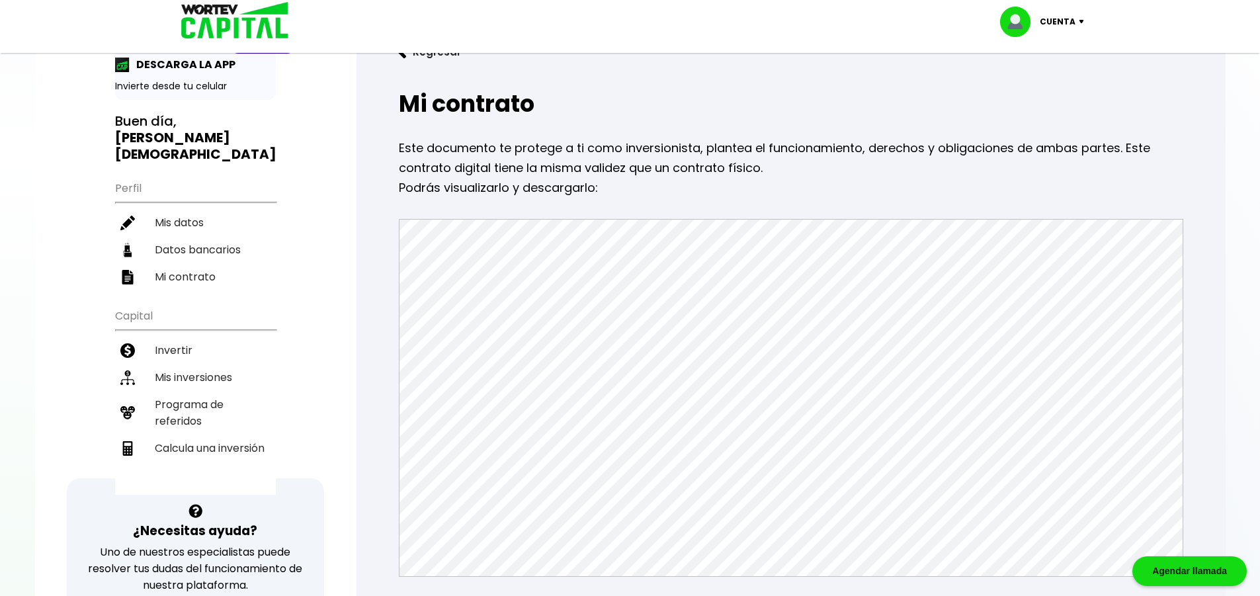
scroll to position [66, 0]
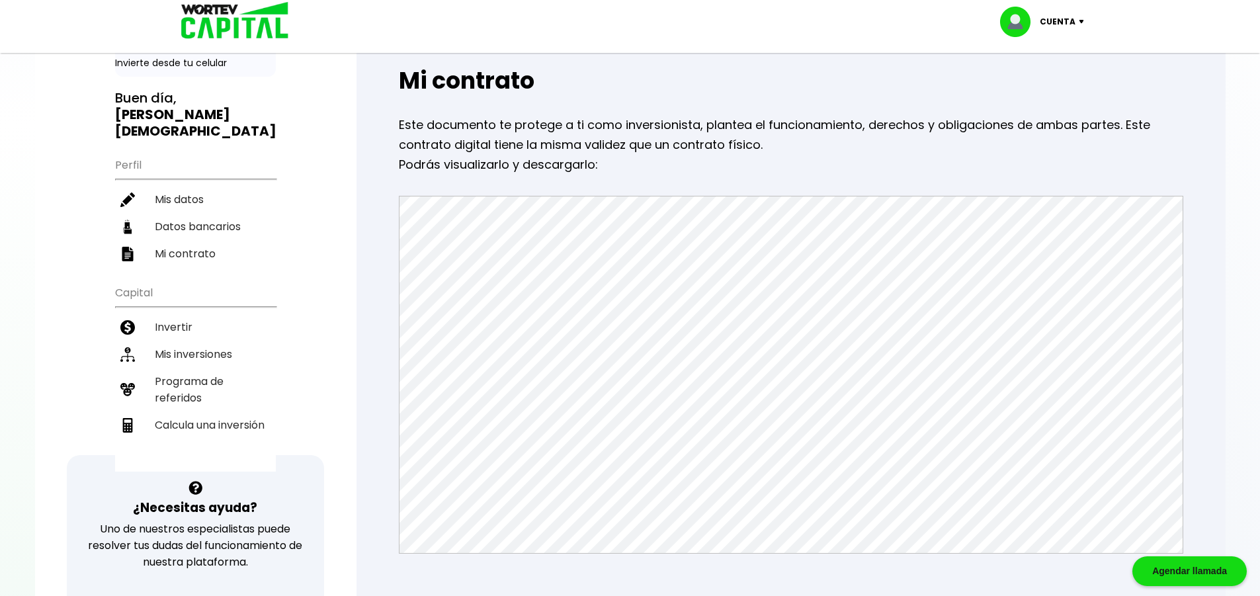
click at [1142, 173] on p "Podrás visualizarlo y descargarlo:" at bounding box center [791, 165] width 784 height 20
click at [362, 247] on div "Regresar Mi contrato Este documento te protege a ti como inversionista, plantea…" at bounding box center [790, 407] width 869 height 834
click at [378, 213] on div "Mi contrato Este documento te protege a ti como inversionista, plantea el funci…" at bounding box center [791, 430] width 826 height 746
click at [1005, 80] on h2 "Mi contrato" at bounding box center [791, 80] width 784 height 26
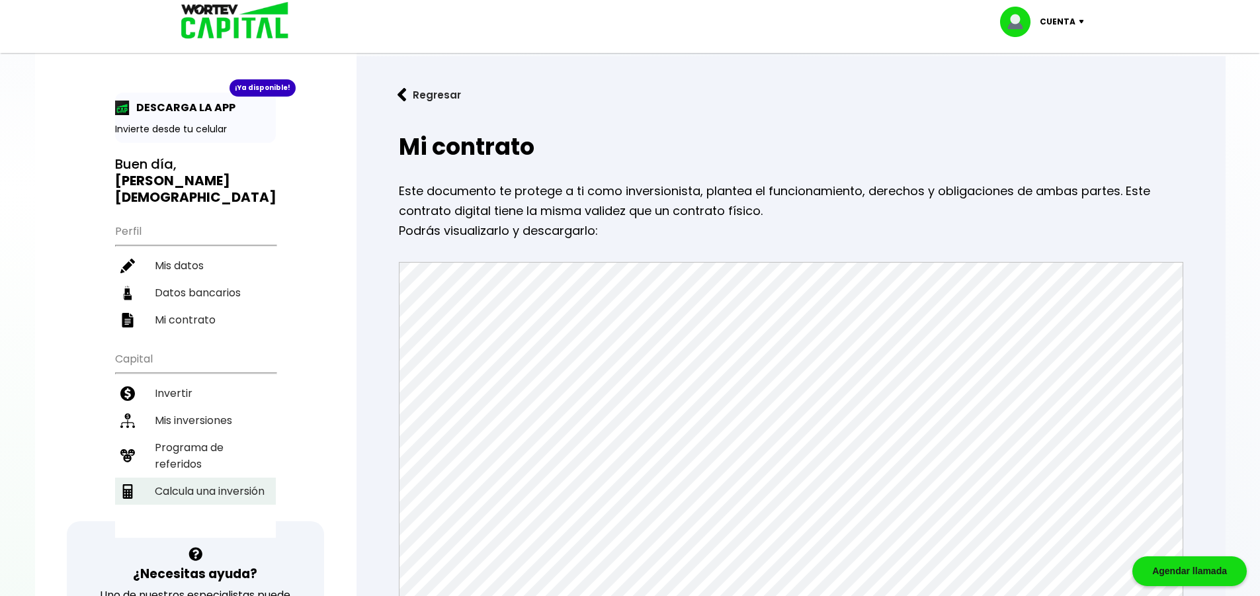
click at [200, 477] on li "Calcula una inversión" at bounding box center [195, 490] width 161 height 27
select select "1"
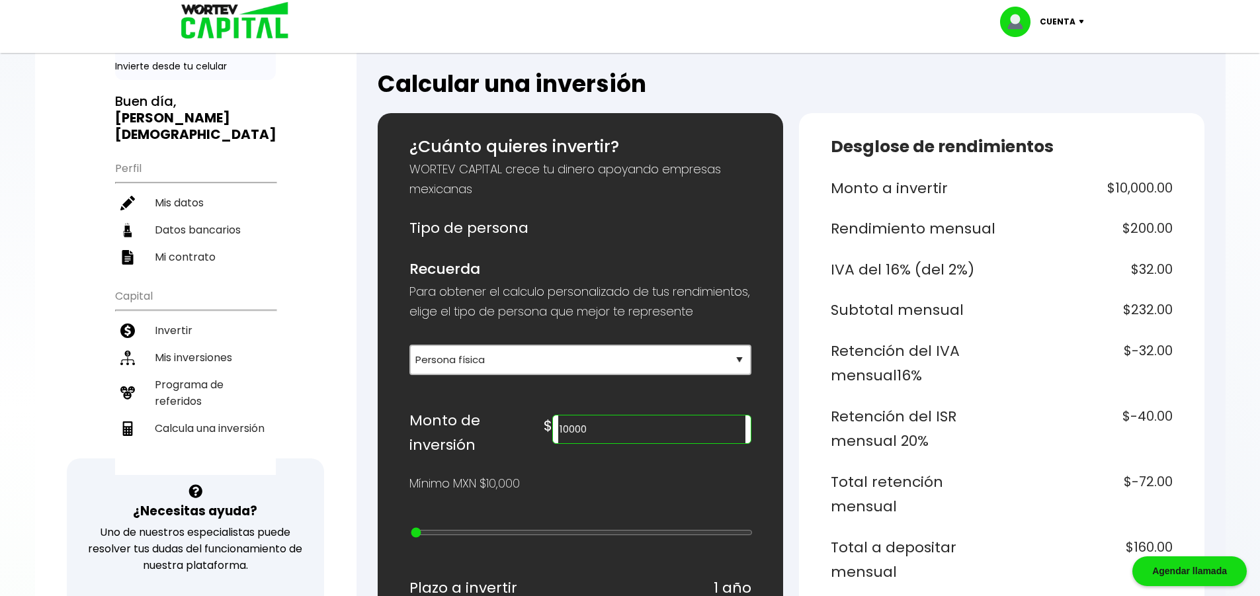
scroll to position [198, 0]
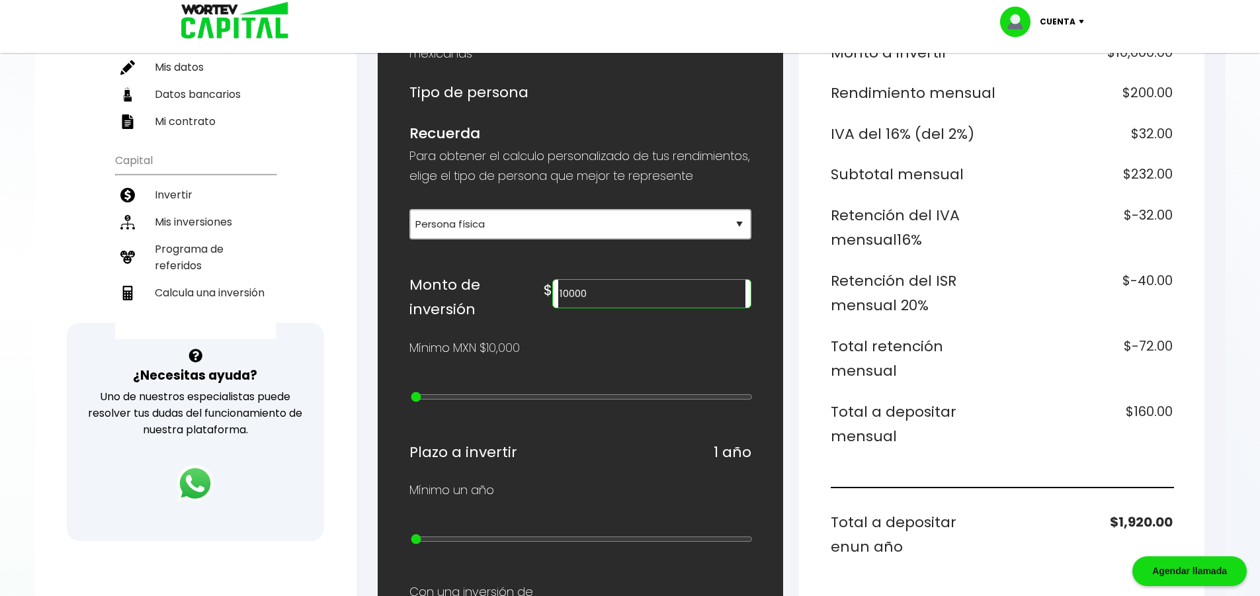
drag, startPoint x: 667, startPoint y: 323, endPoint x: 615, endPoint y: 310, distance: 53.9
click at [615, 308] on div "10000" at bounding box center [651, 293] width 198 height 29
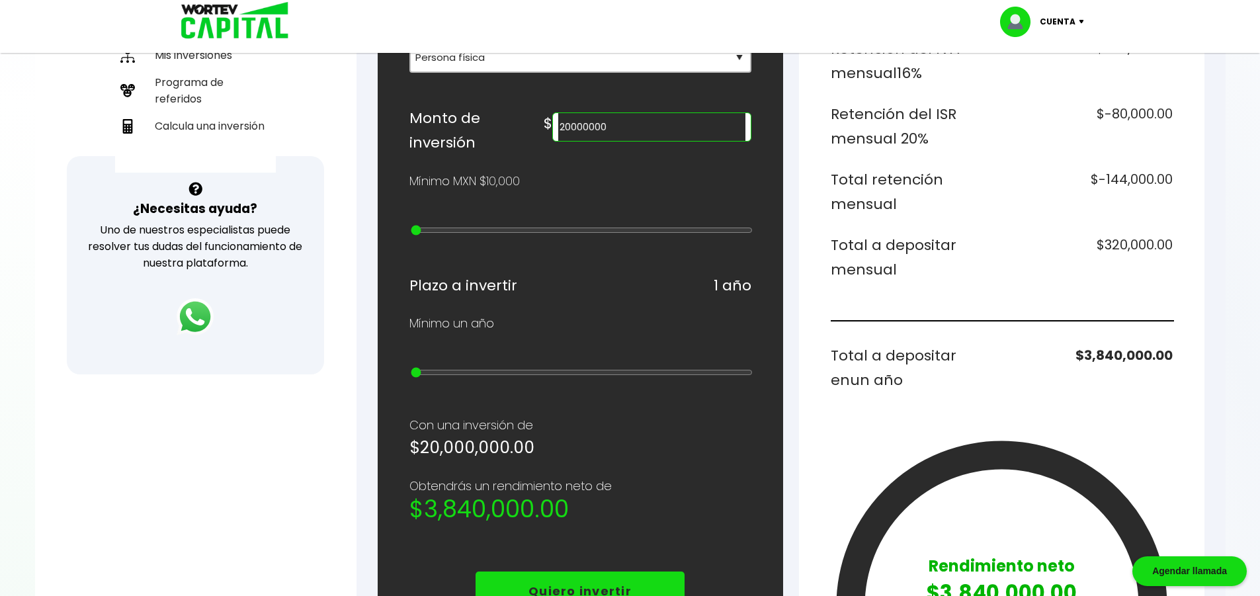
scroll to position [264, 0]
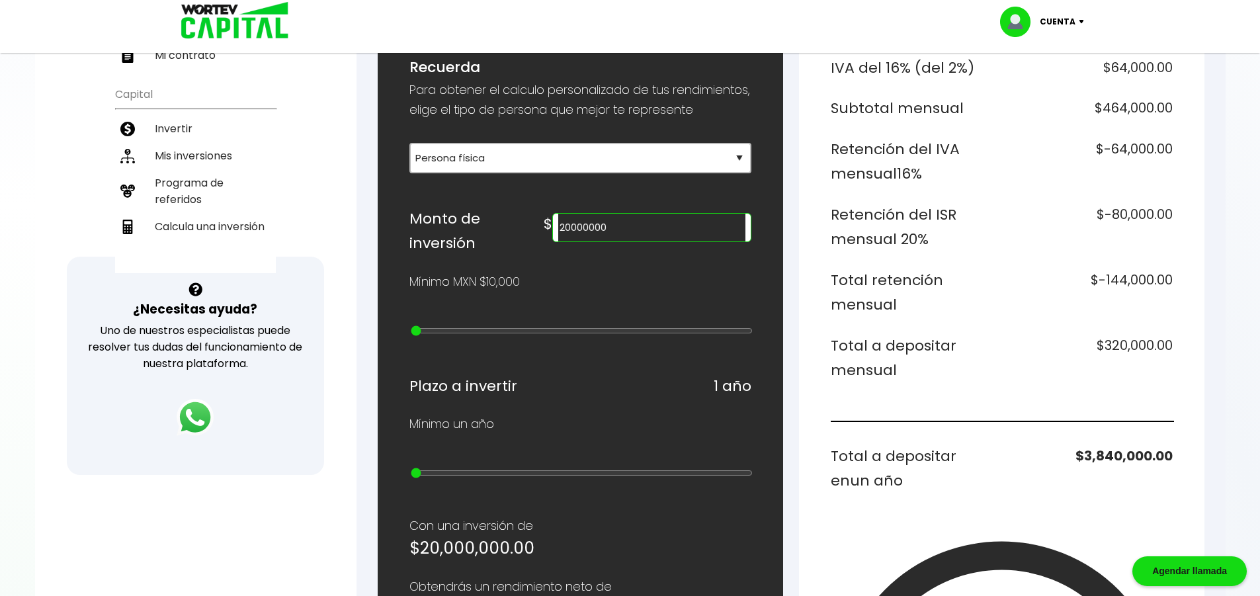
drag, startPoint x: 684, startPoint y: 243, endPoint x: 583, endPoint y: 255, distance: 101.9
click at [583, 255] on div "Monto de inversión $ 20000000" at bounding box center [580, 231] width 342 height 50
click at [684, 241] on input "20000000" at bounding box center [651, 228] width 186 height 28
click at [628, 241] on input "20000000" at bounding box center [651, 228] width 186 height 28
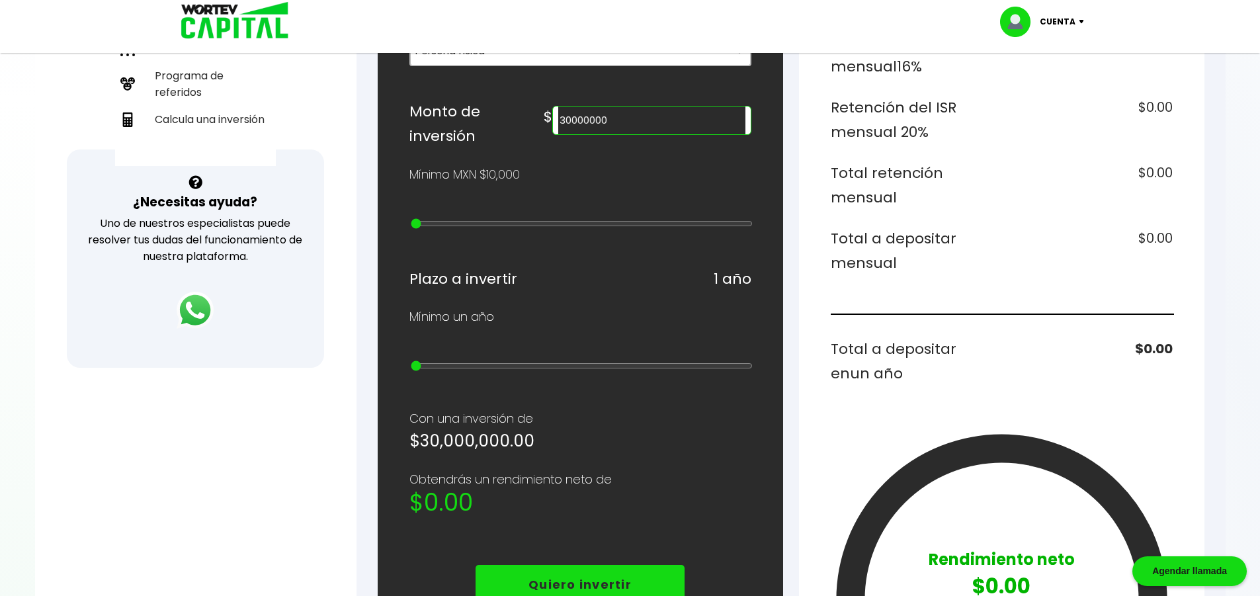
scroll to position [331, 0]
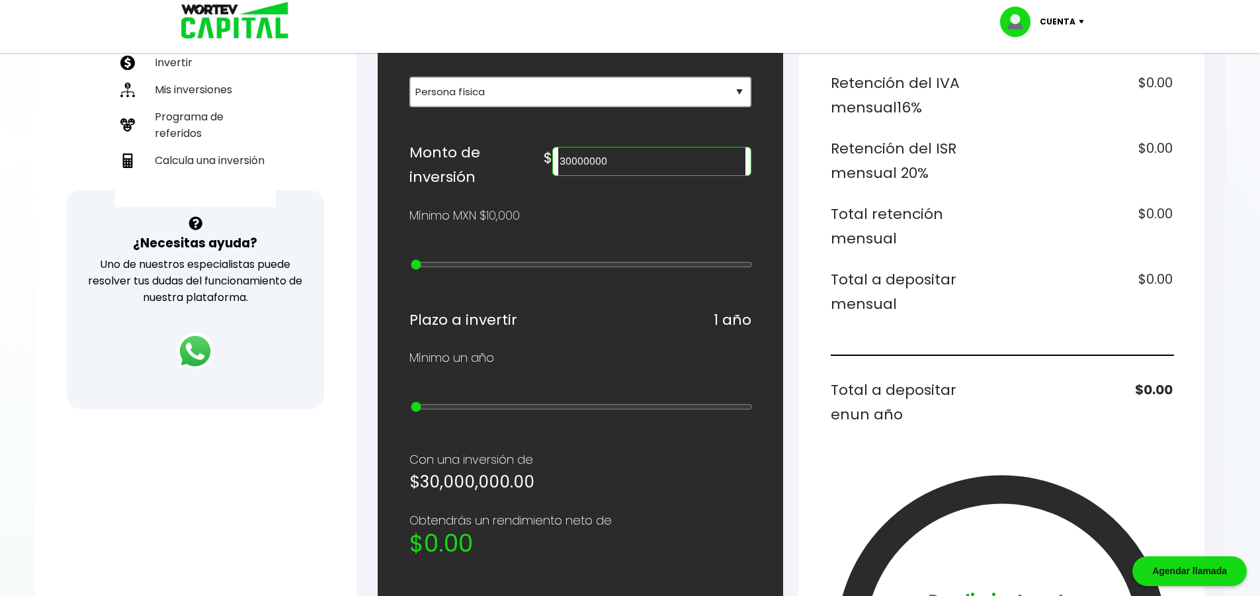
click at [627, 175] on input "30000000" at bounding box center [651, 161] width 186 height 28
click at [633, 175] on input "30000000" at bounding box center [651, 161] width 186 height 28
click at [662, 329] on div "Plazo a invertir 1 año" at bounding box center [580, 319] width 342 height 25
click at [635, 175] on input "25000000" at bounding box center [651, 161] width 186 height 28
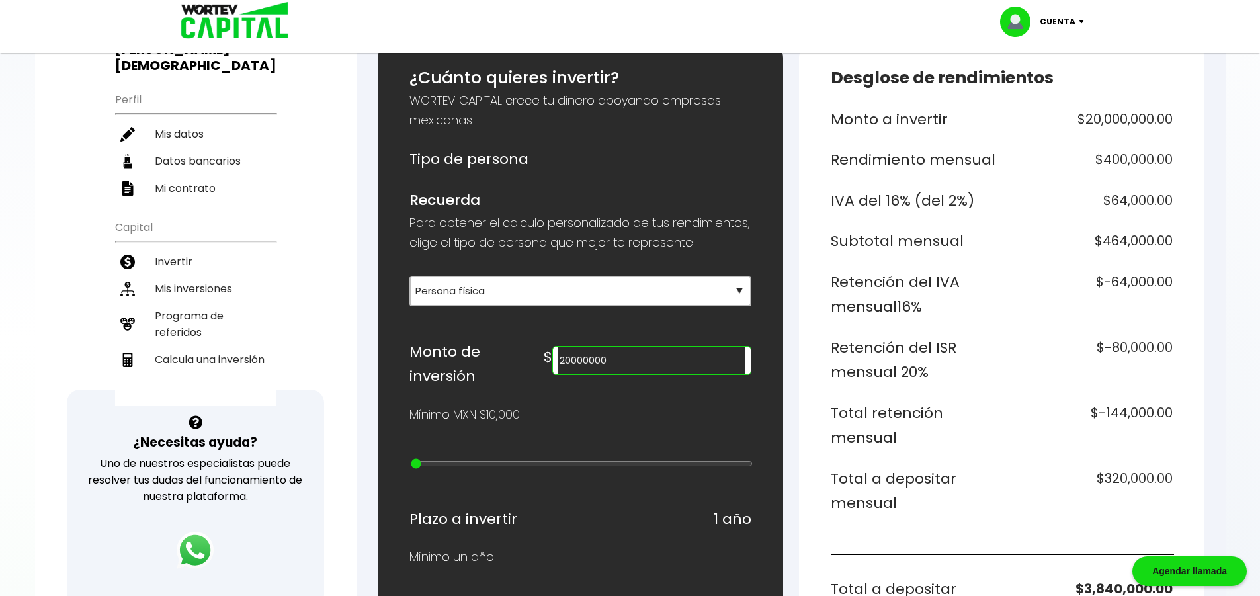
scroll to position [132, 0]
click at [681, 374] on input "20000000" at bounding box center [651, 360] width 186 height 28
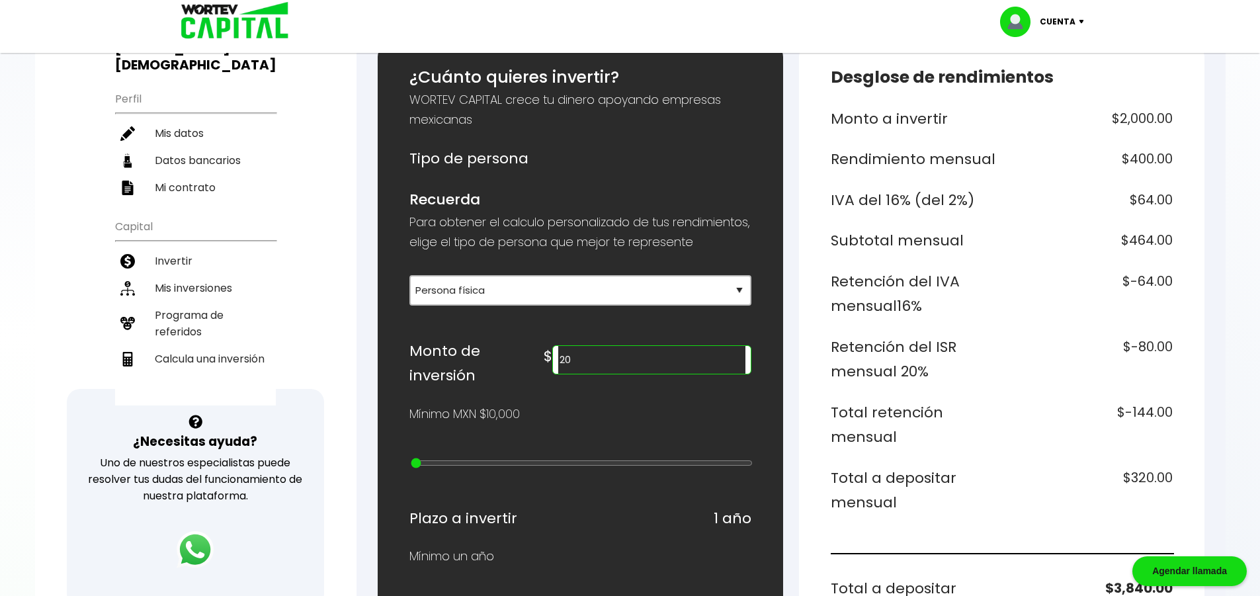
type input "2"
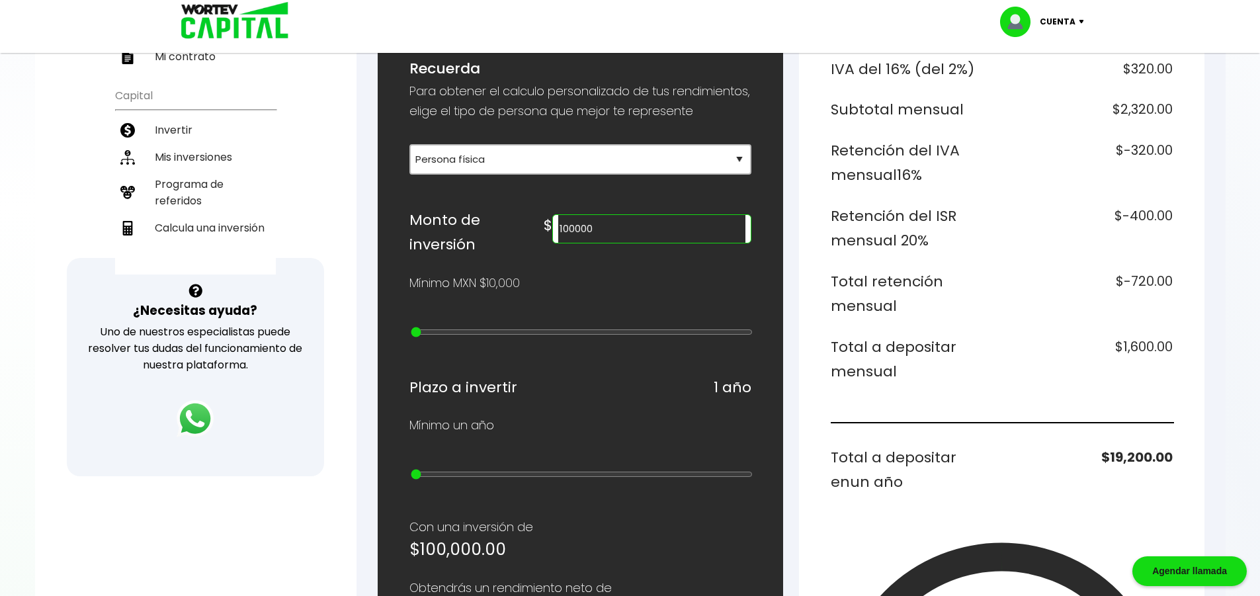
scroll to position [264, 0]
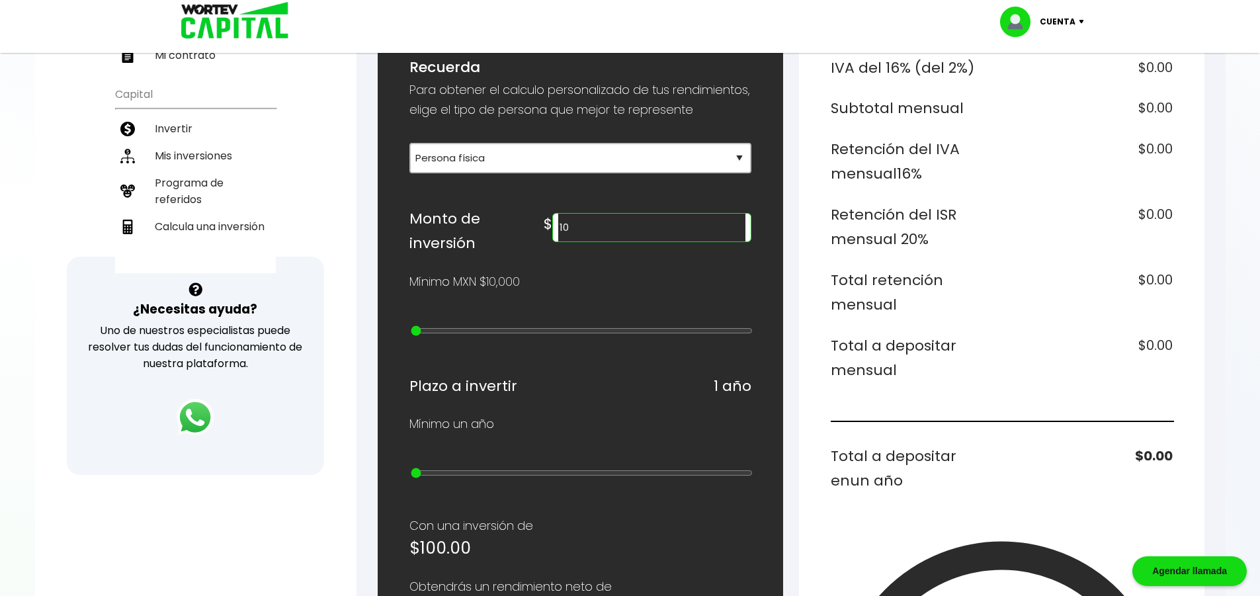
type input "1"
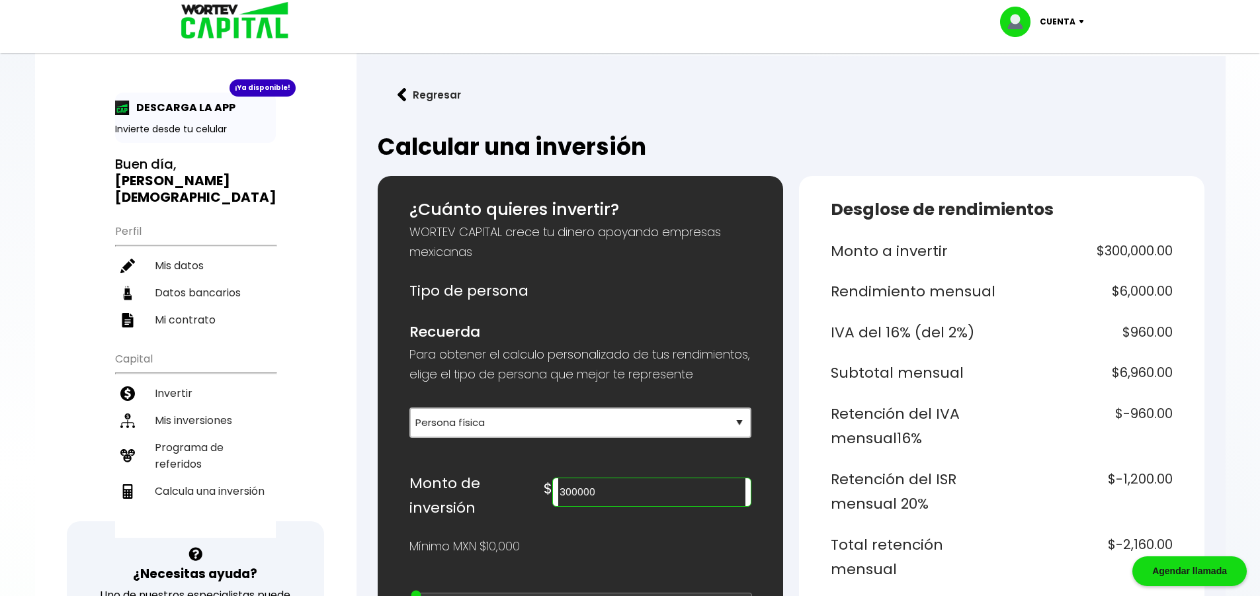
scroll to position [132, 0]
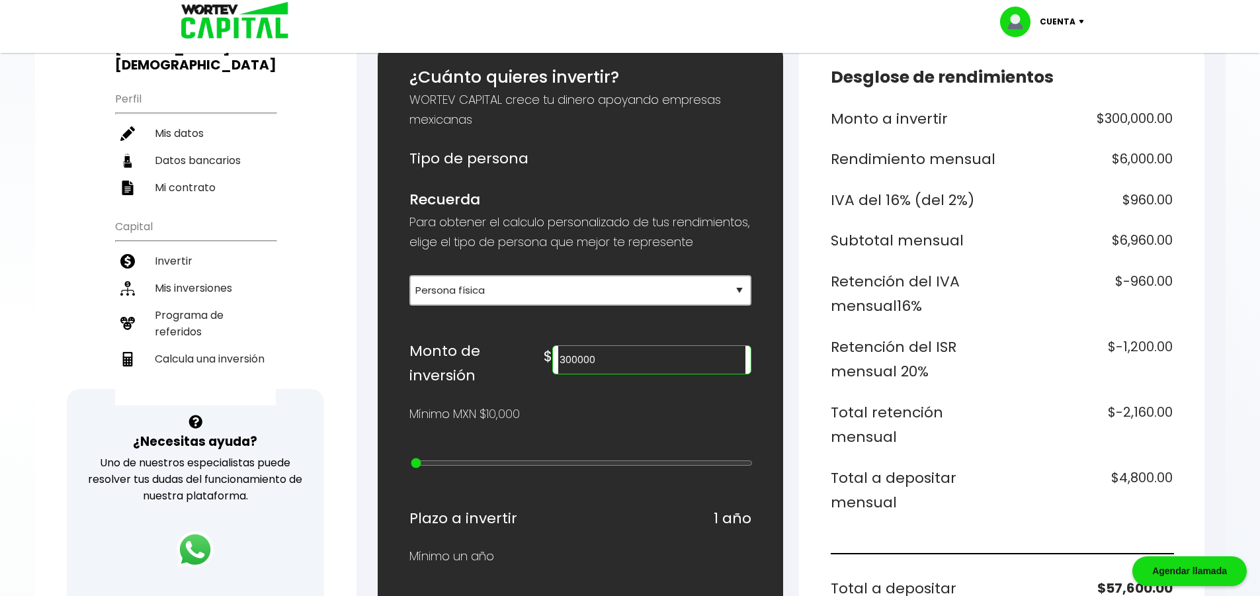
type input "20000"
type input "1"
type input "30000"
type input "2"
type input "40000"
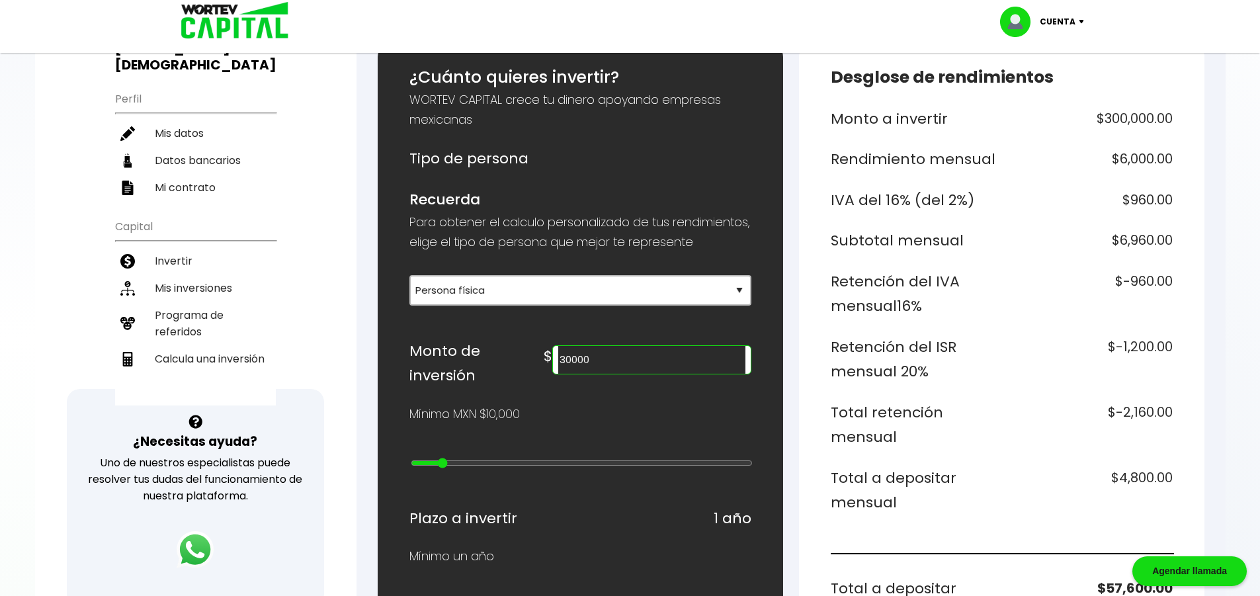
type input "3"
type input "50000"
type input "4"
type input "40000"
type input "3"
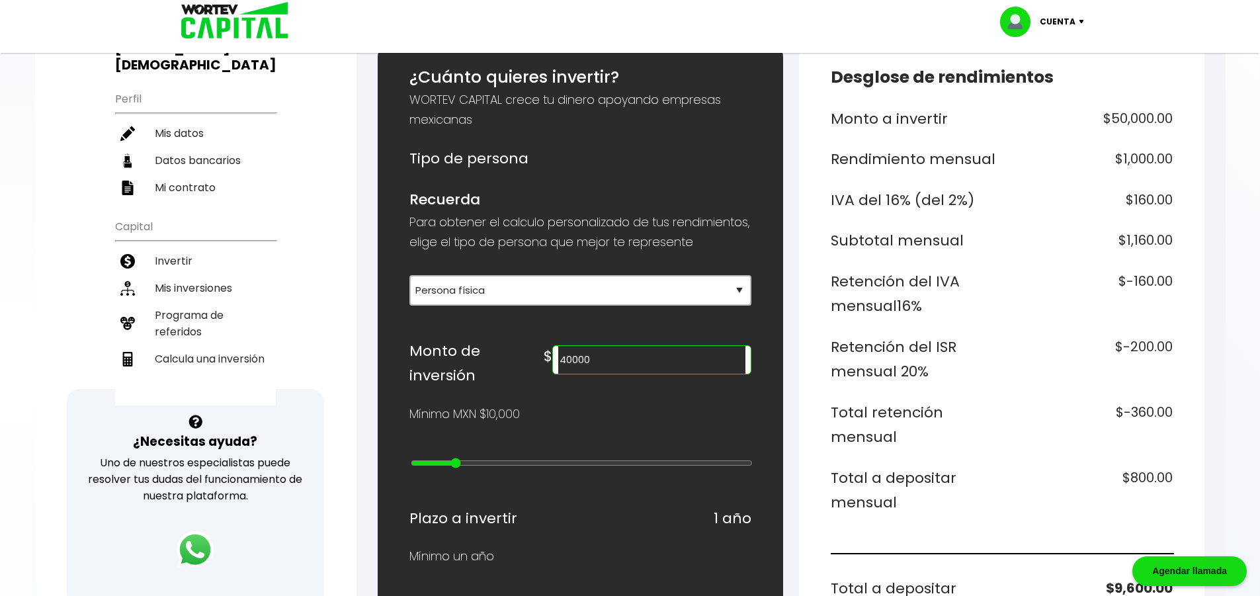
type input "30000"
type input "2"
type input "20000"
type input "1"
type input "10000"
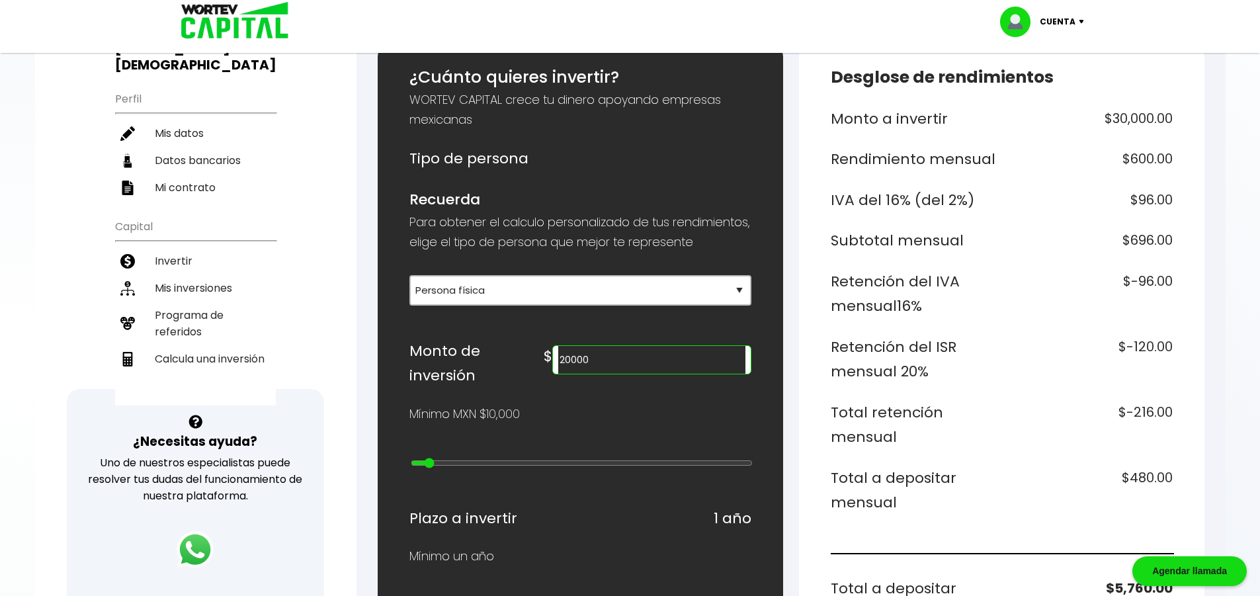
type input "0"
click at [414, 468] on input "range" at bounding box center [582, 463] width 342 height 11
drag, startPoint x: 672, startPoint y: 387, endPoint x: 610, endPoint y: 373, distance: 63.8
click at [610, 373] on div "$ 10000" at bounding box center [646, 357] width 207 height 36
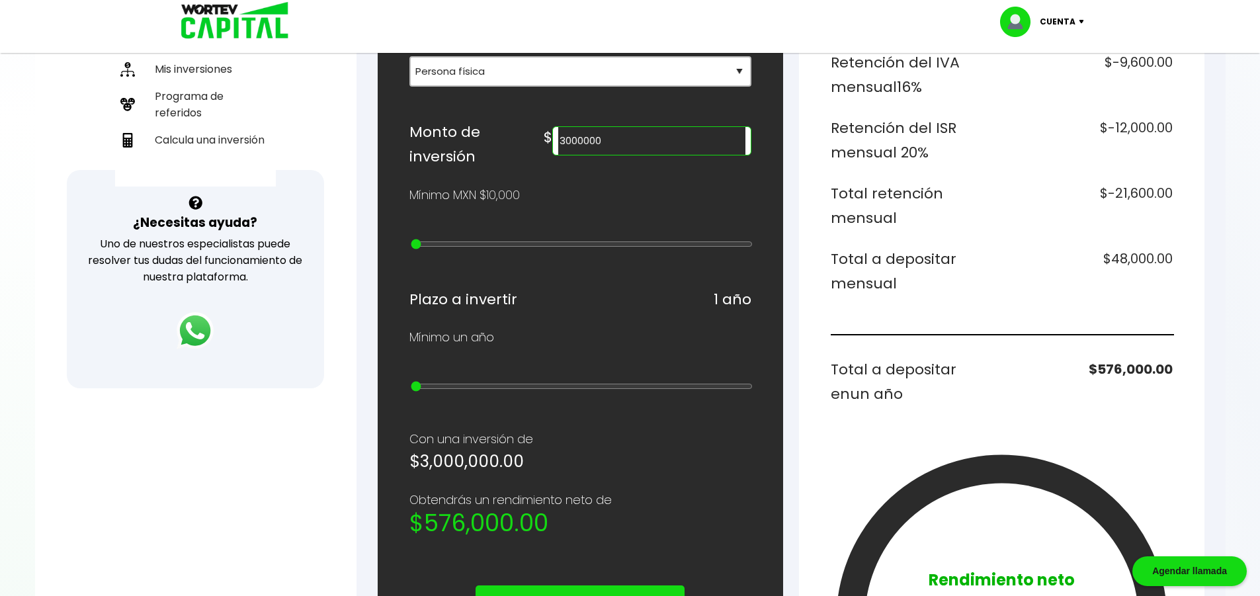
scroll to position [331, 0]
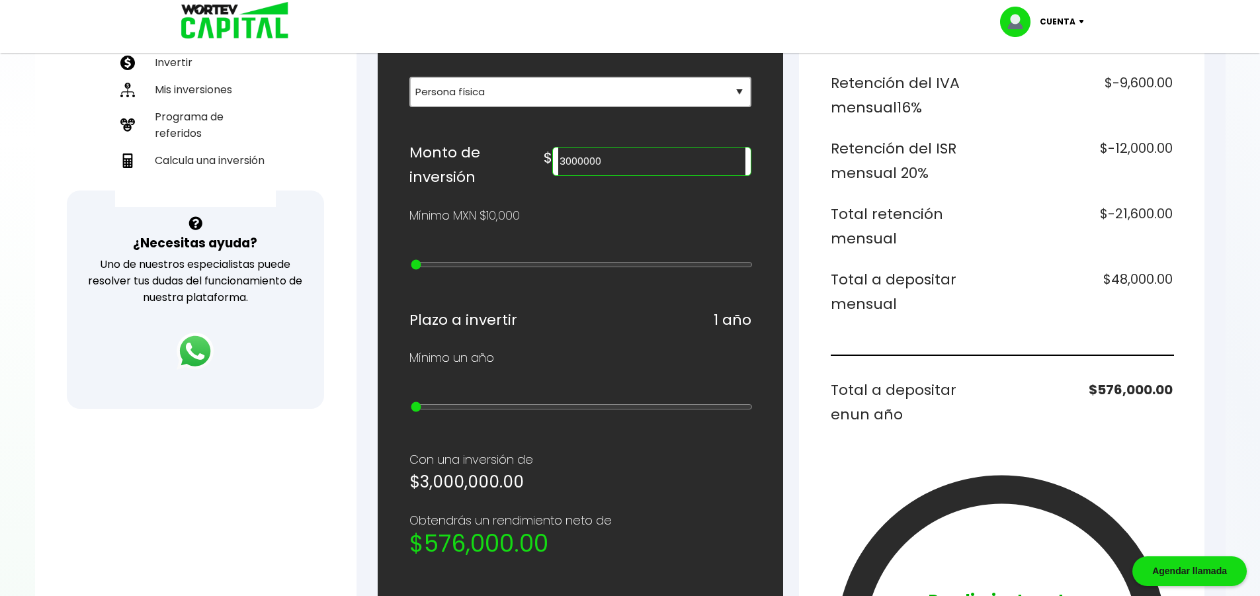
click at [696, 175] on input "3000000" at bounding box center [651, 161] width 186 height 28
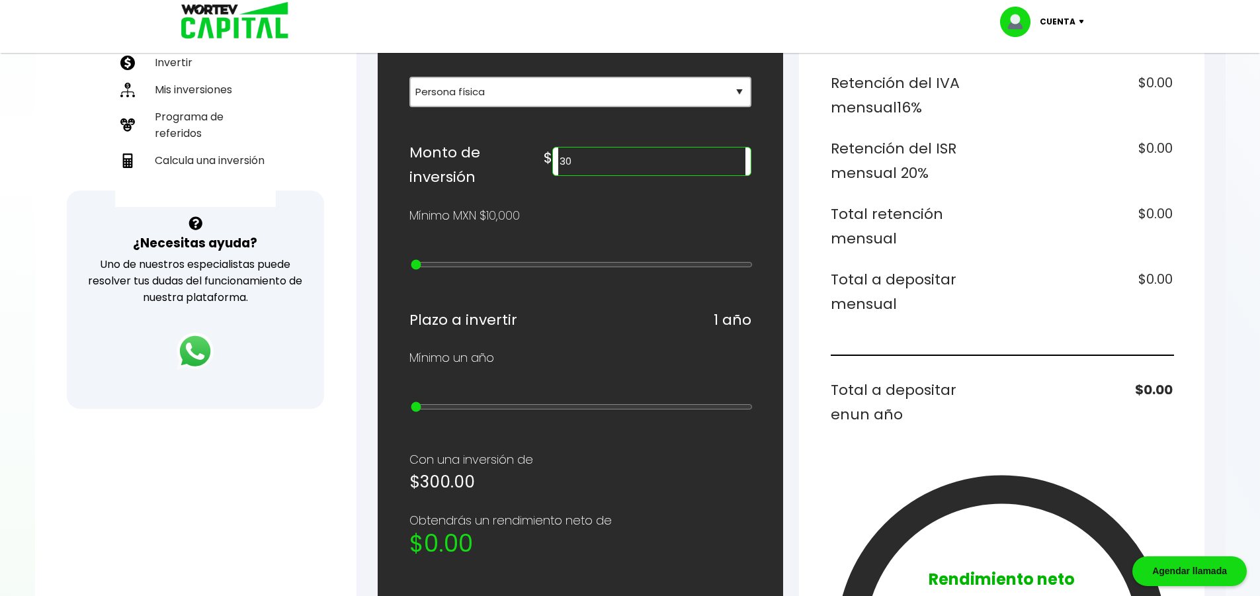
type input "3"
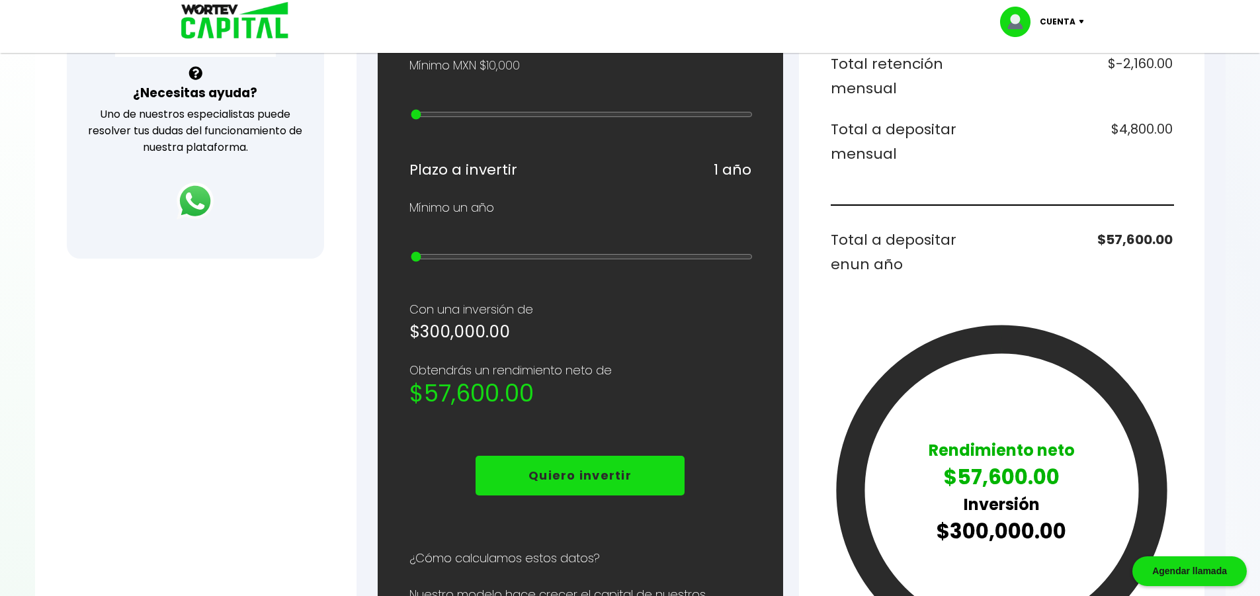
scroll to position [661, 0]
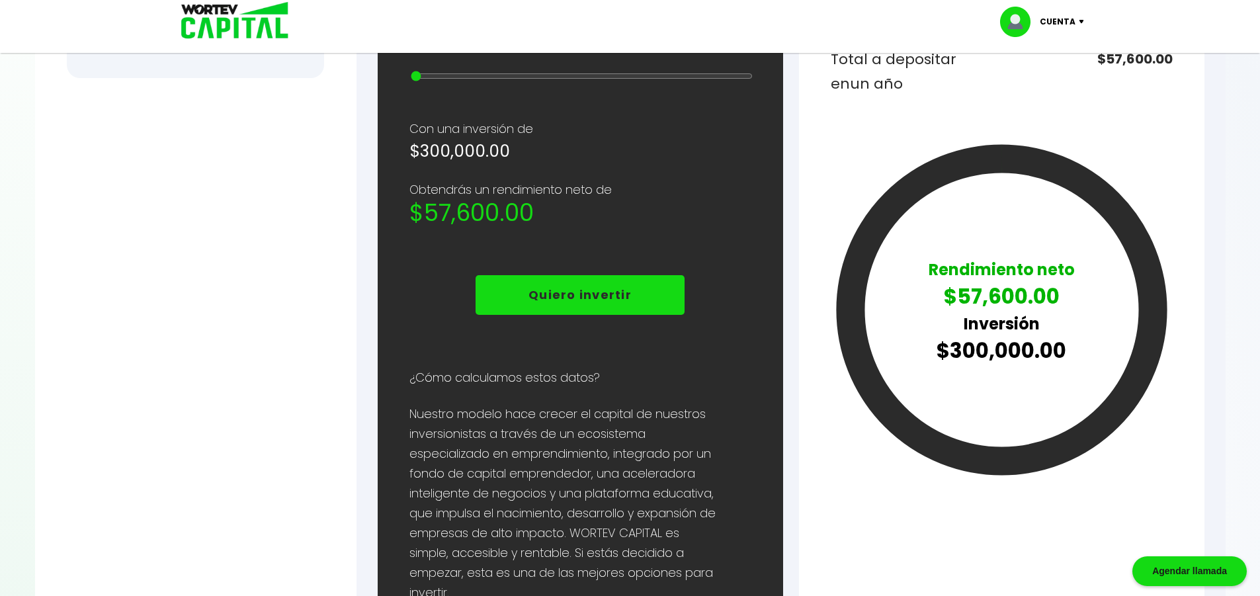
type input "300000"
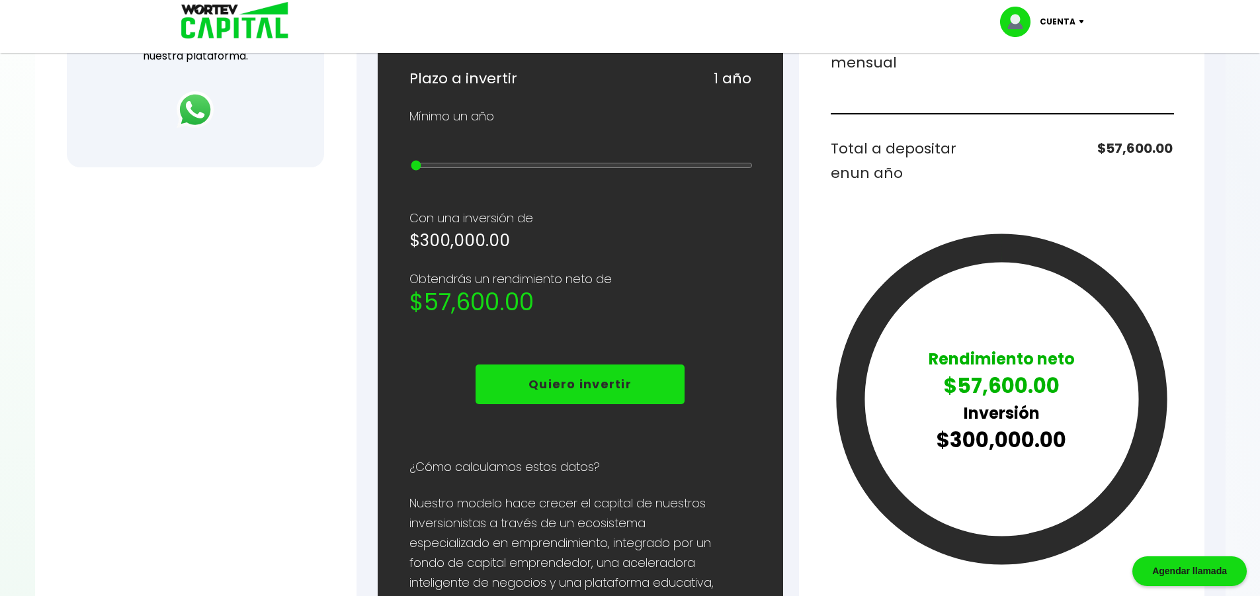
scroll to position [595, 0]
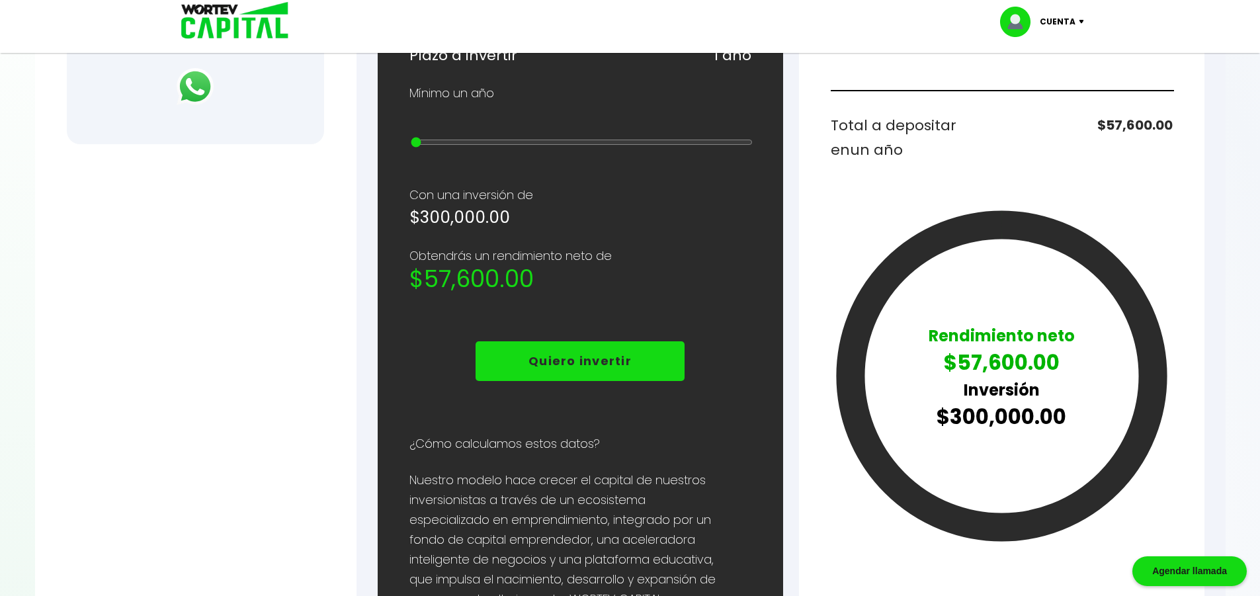
click at [175, 434] on div at bounding box center [630, 298] width 1260 height 596
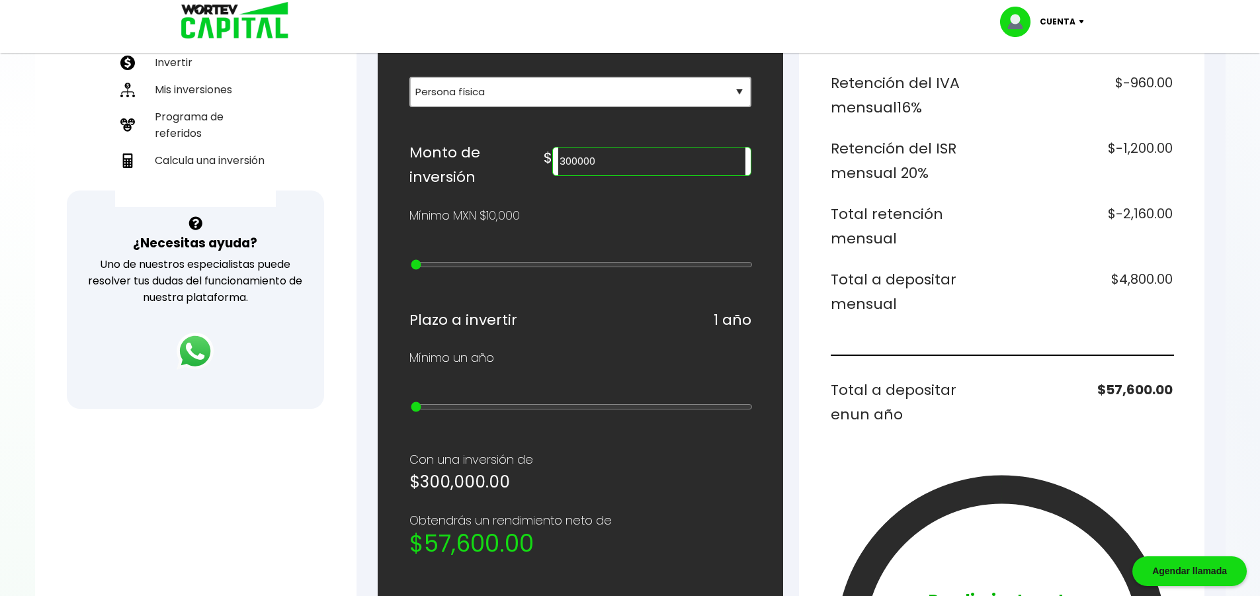
scroll to position [0, 0]
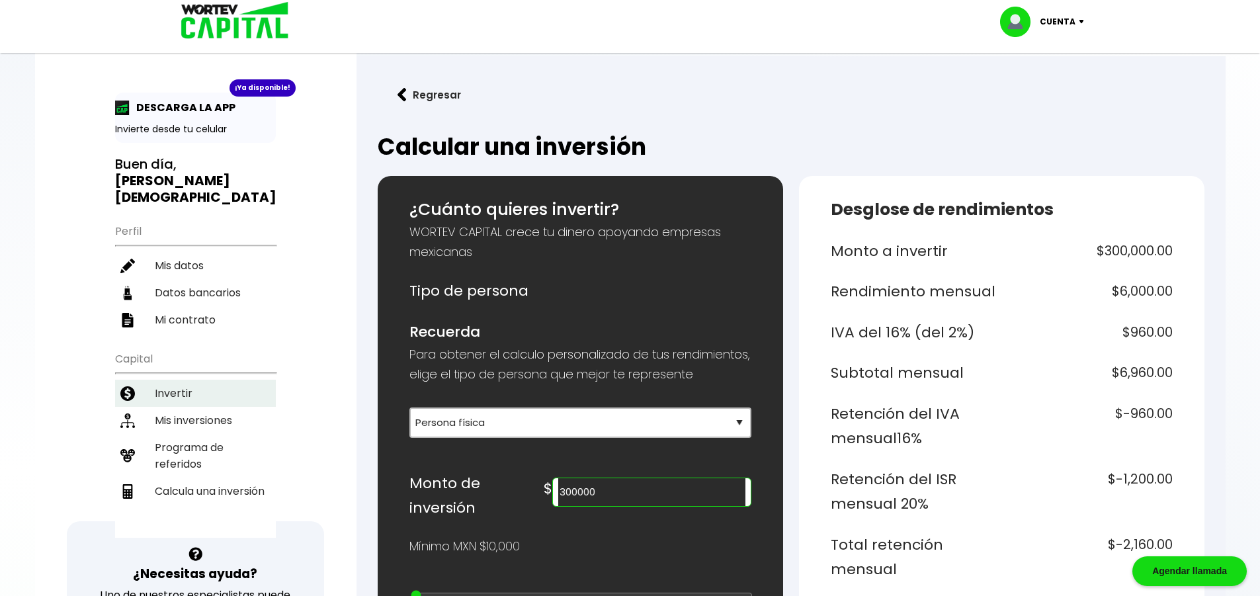
click at [194, 380] on li "Invertir" at bounding box center [195, 393] width 161 height 27
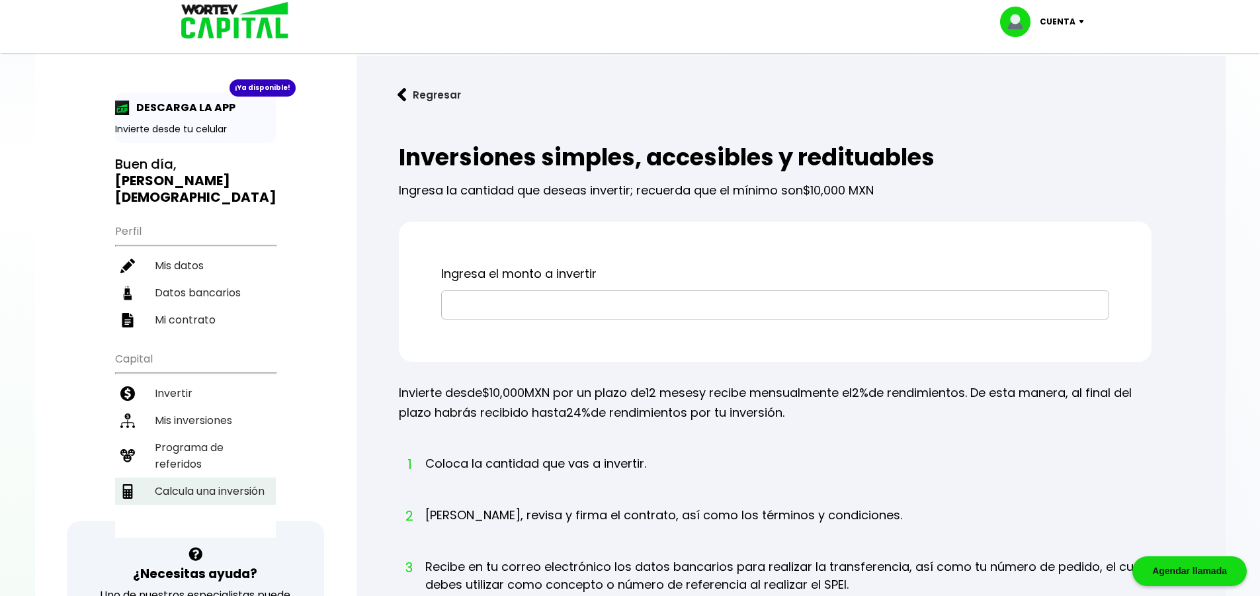
click at [223, 477] on li "Calcula una inversión" at bounding box center [195, 490] width 161 height 27
select select "1"
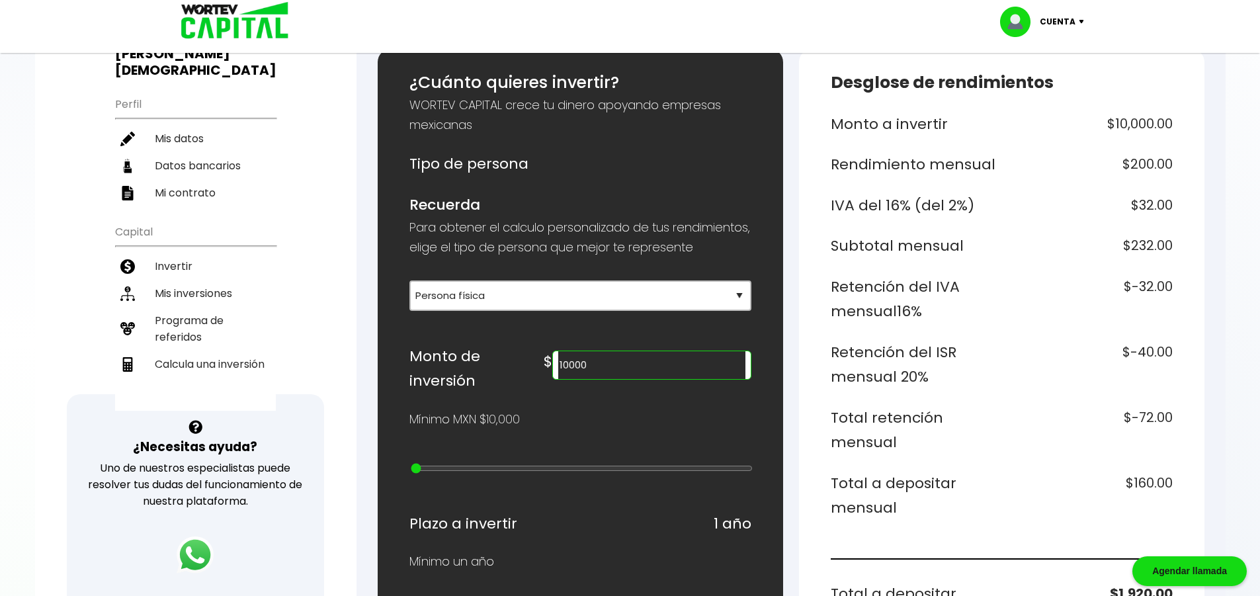
scroll to position [132, 0]
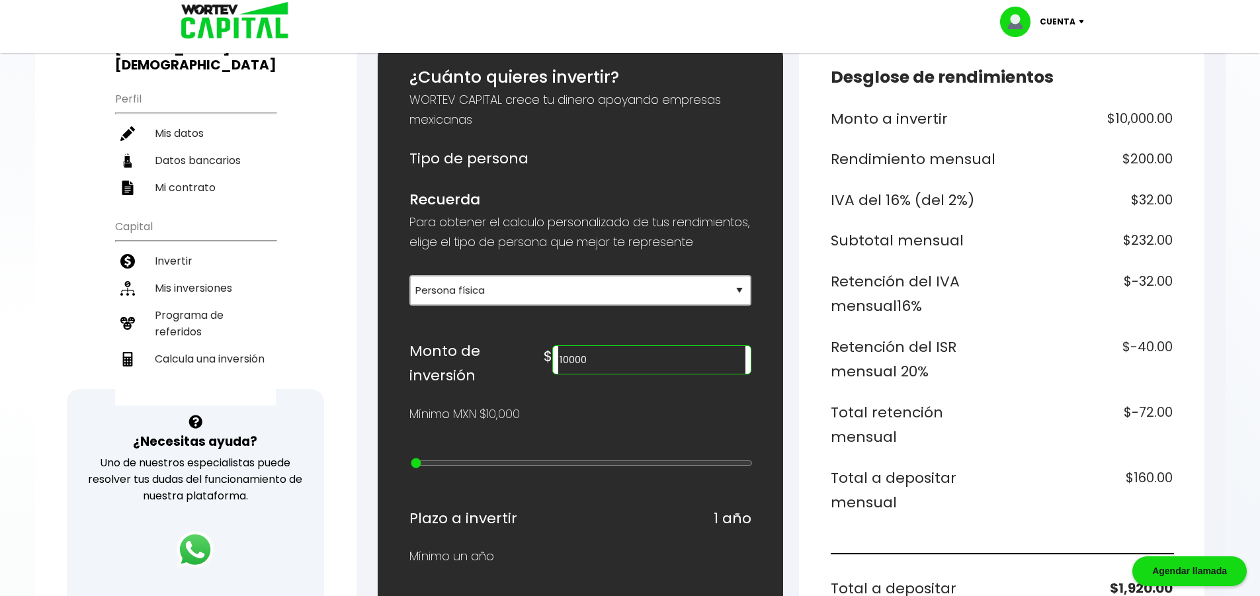
drag, startPoint x: 663, startPoint y: 381, endPoint x: 610, endPoint y: 380, distance: 52.9
click at [610, 374] on div "$ 10000" at bounding box center [646, 357] width 207 height 36
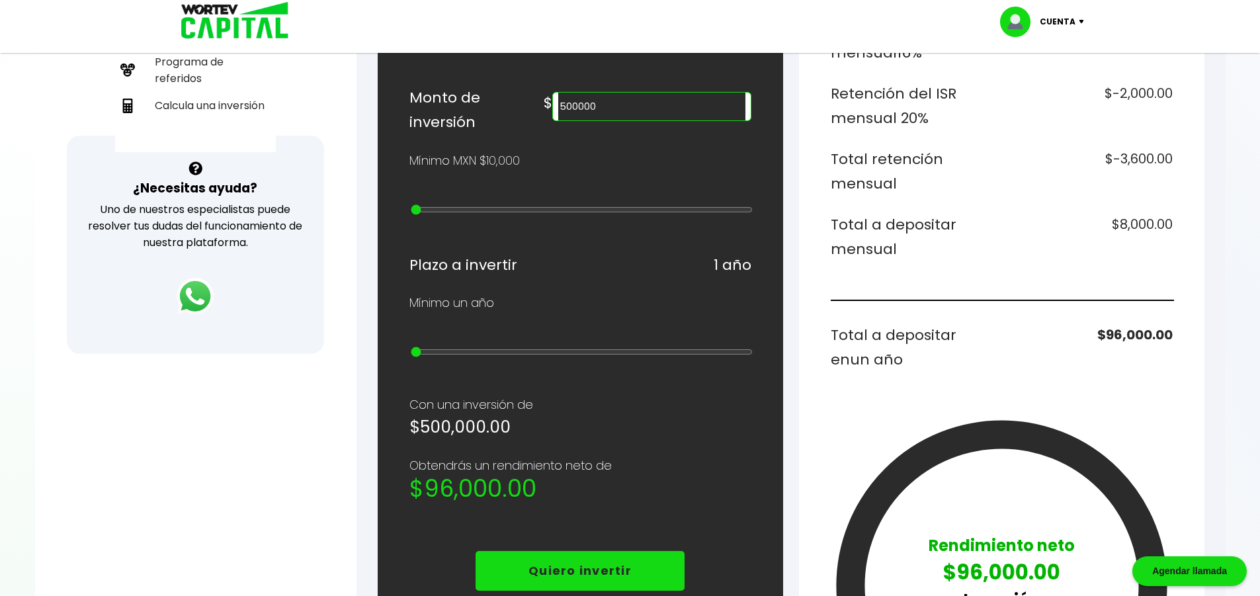
scroll to position [397, 0]
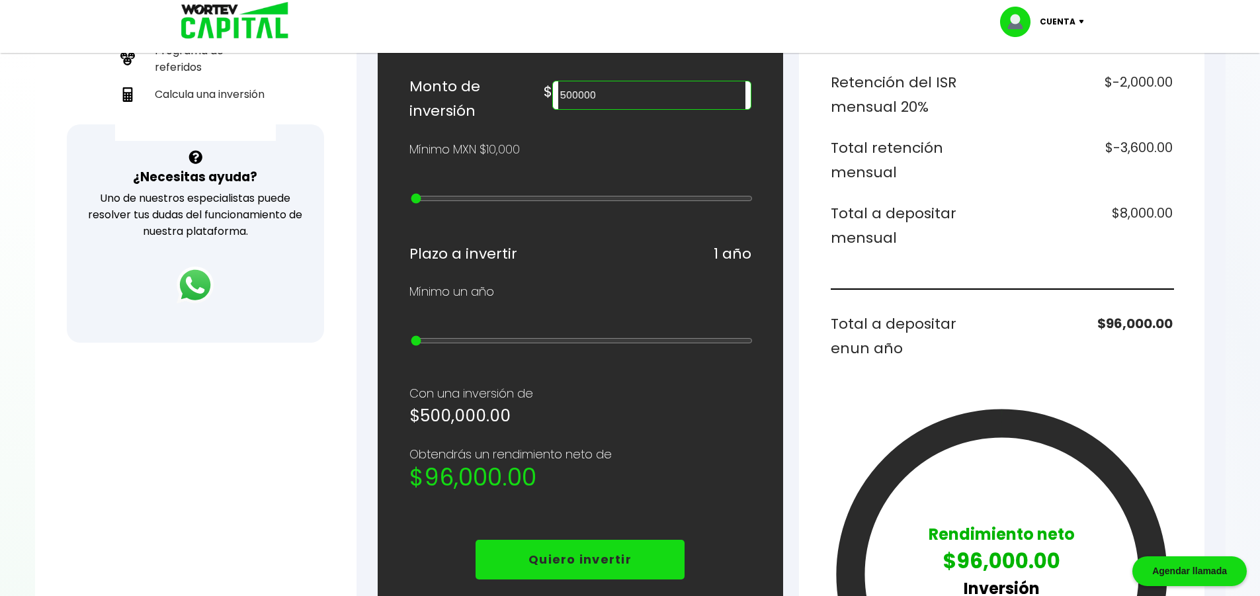
type input "20000"
type input "1"
type input "30000"
type input "2"
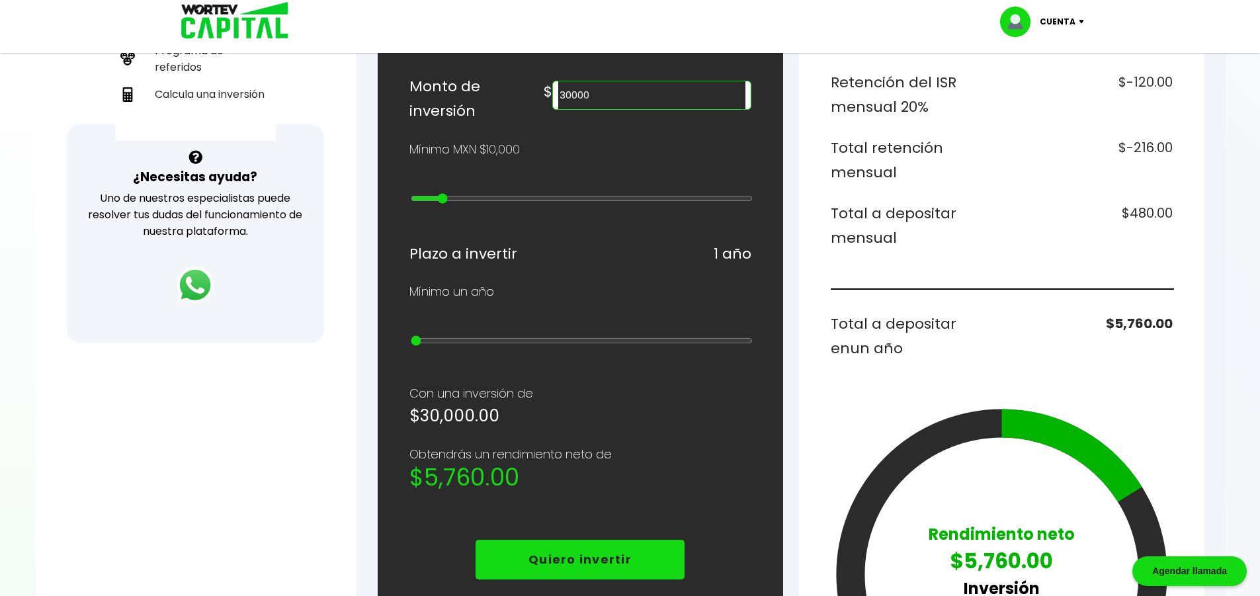
type input "40000"
type input "3"
type input "50000"
type input "4"
type input "60000"
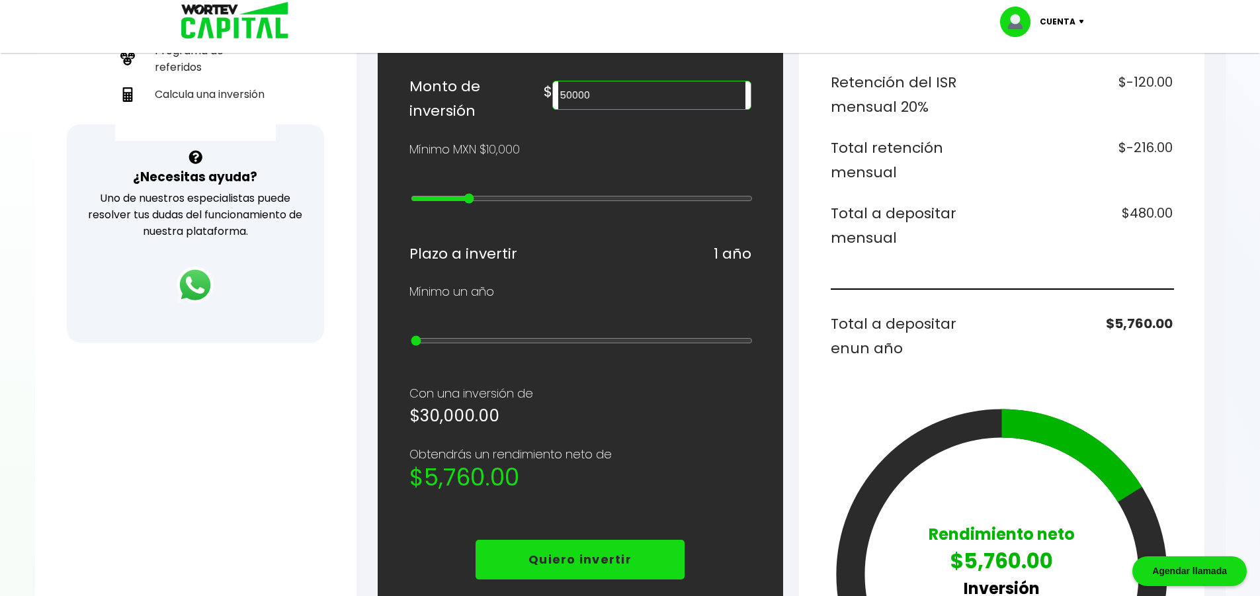
type input "5"
type input "70000"
type input "6"
type input "80000"
type input "7"
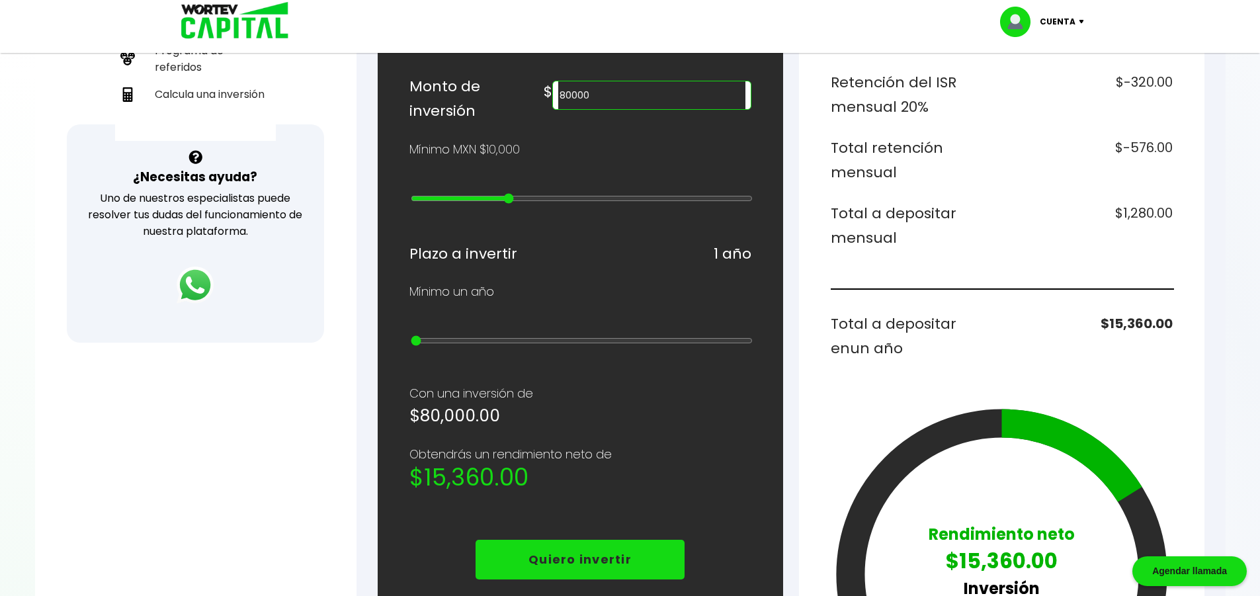
type input "90000"
type input "8"
type input "100000"
type input "9"
type input "200000"
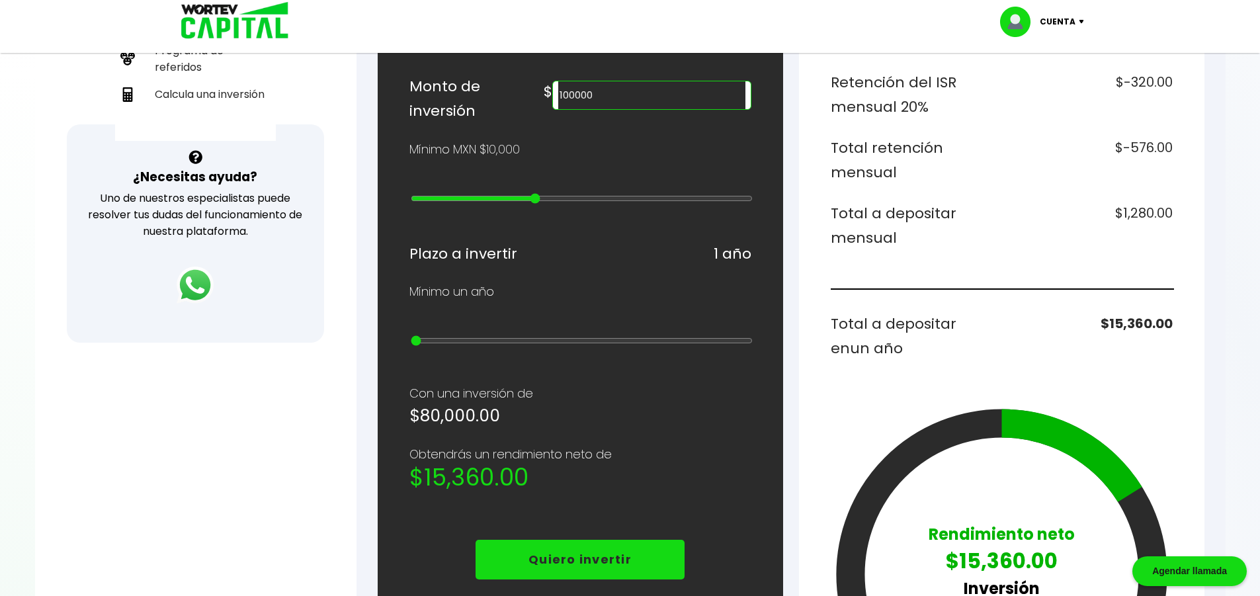
type input "10"
type input "300000"
type input "11"
type input "400000"
type input "12"
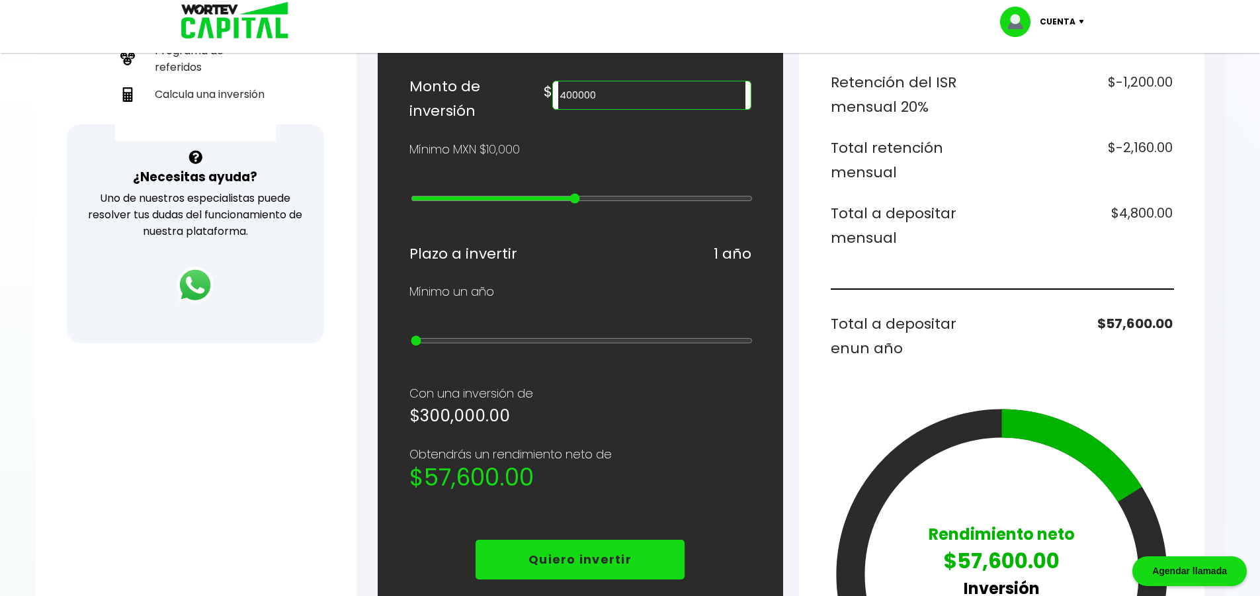
type input "500000"
type input "13"
type input "400000"
type input "12"
type input "100000"
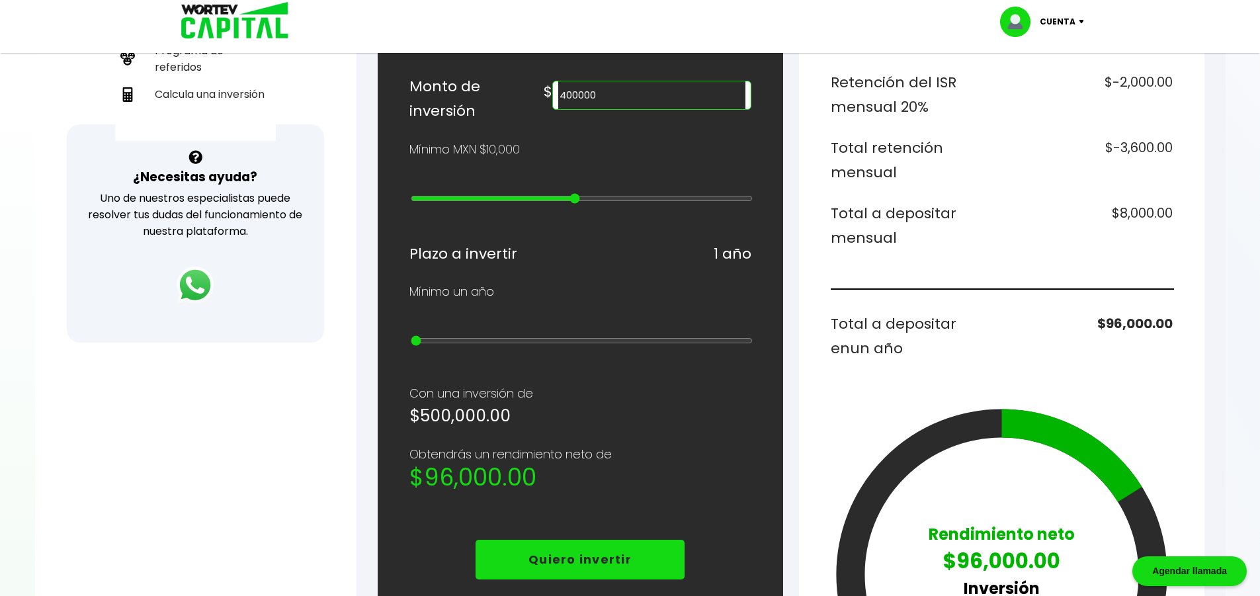
type input "9"
type input "70000"
type input "6"
type input "60000"
type input "5"
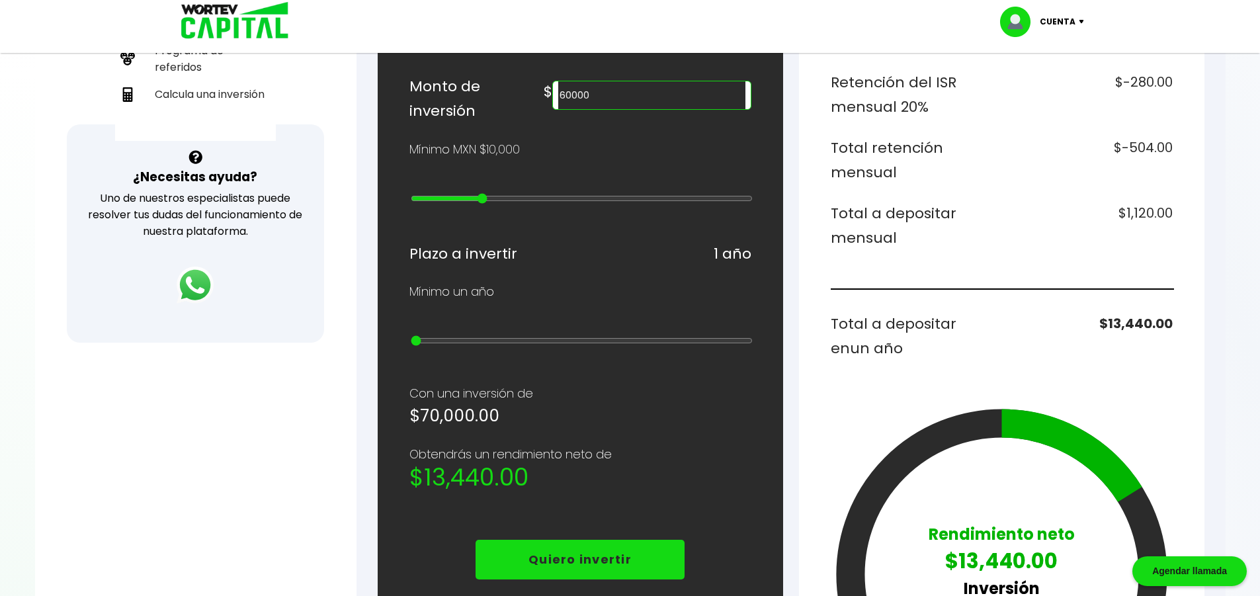
type input "50000"
type input "4"
type input "60000"
type input "5"
type input "70000"
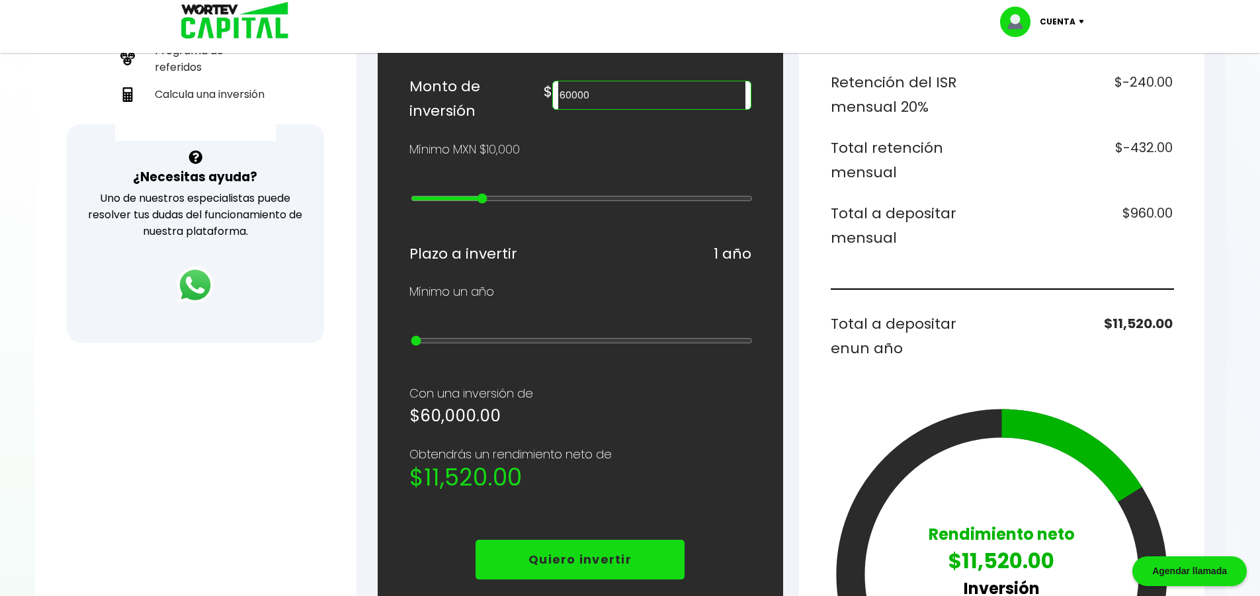
type input "6"
type input "60000"
type input "5"
type input "50000"
type input "4"
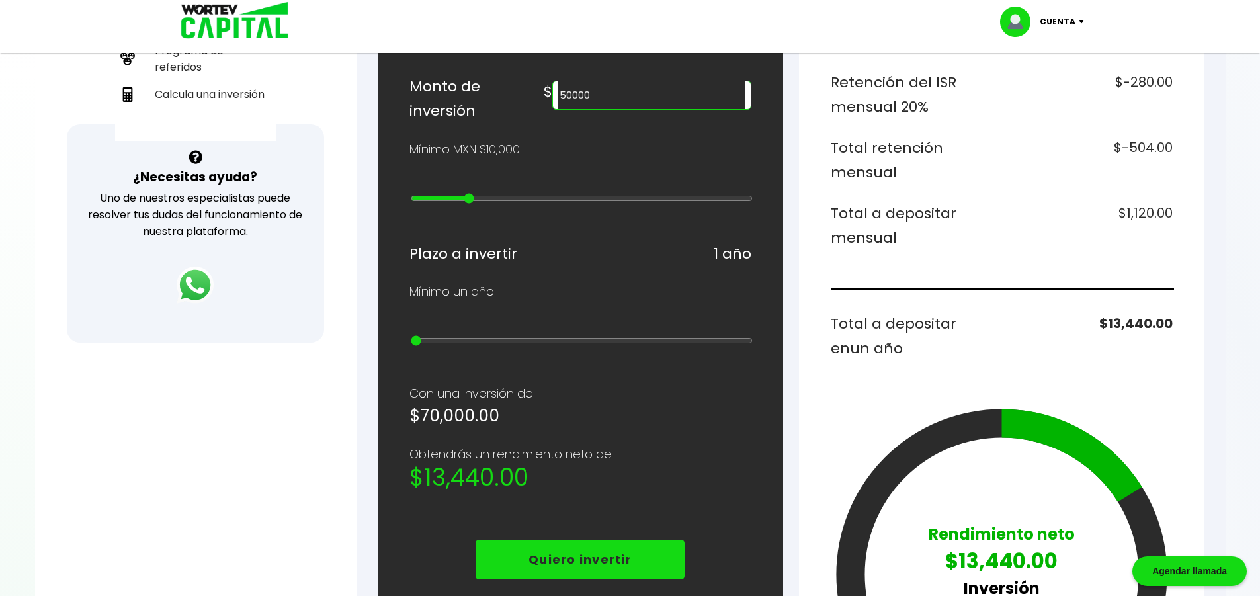
type input "20000"
type input "1"
type input "10000"
type input "0"
drag, startPoint x: 413, startPoint y: 207, endPoint x: 383, endPoint y: 206, distance: 29.8
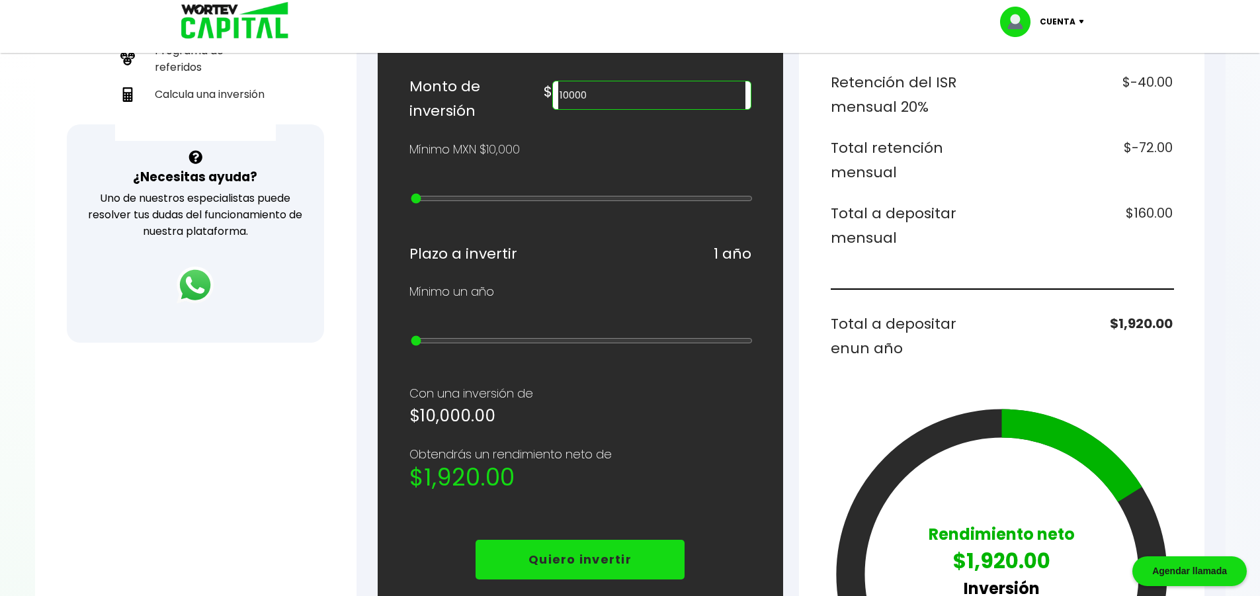
click at [411, 204] on input "range" at bounding box center [582, 198] width 342 height 11
click at [625, 109] on input "10000" at bounding box center [651, 95] width 186 height 28
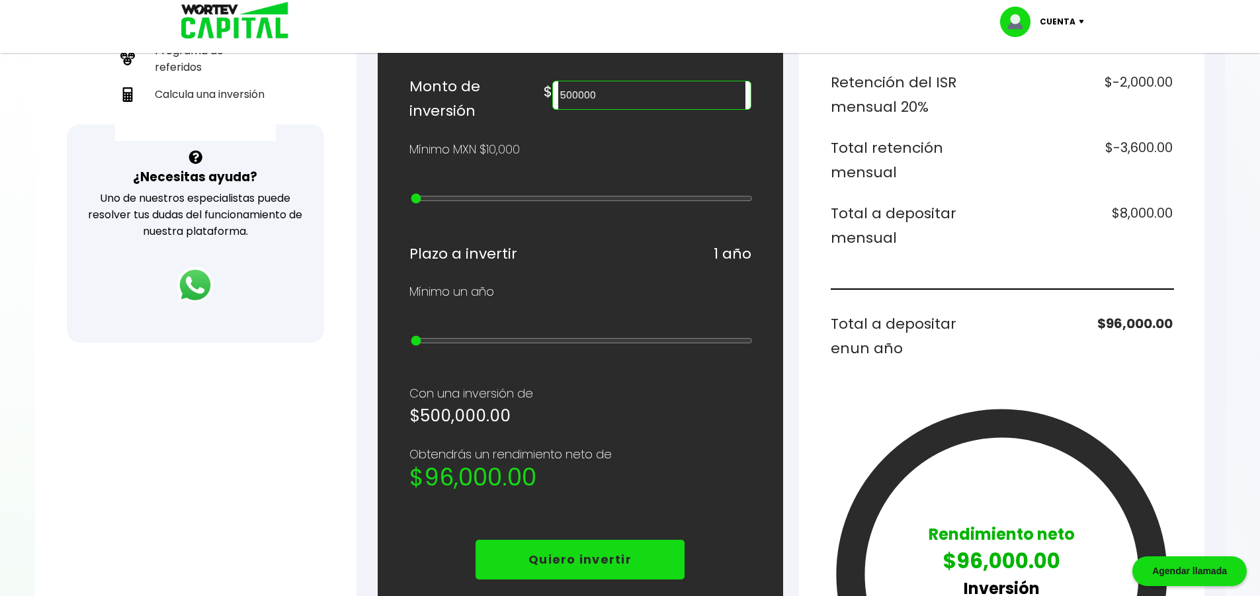
type input "500000"
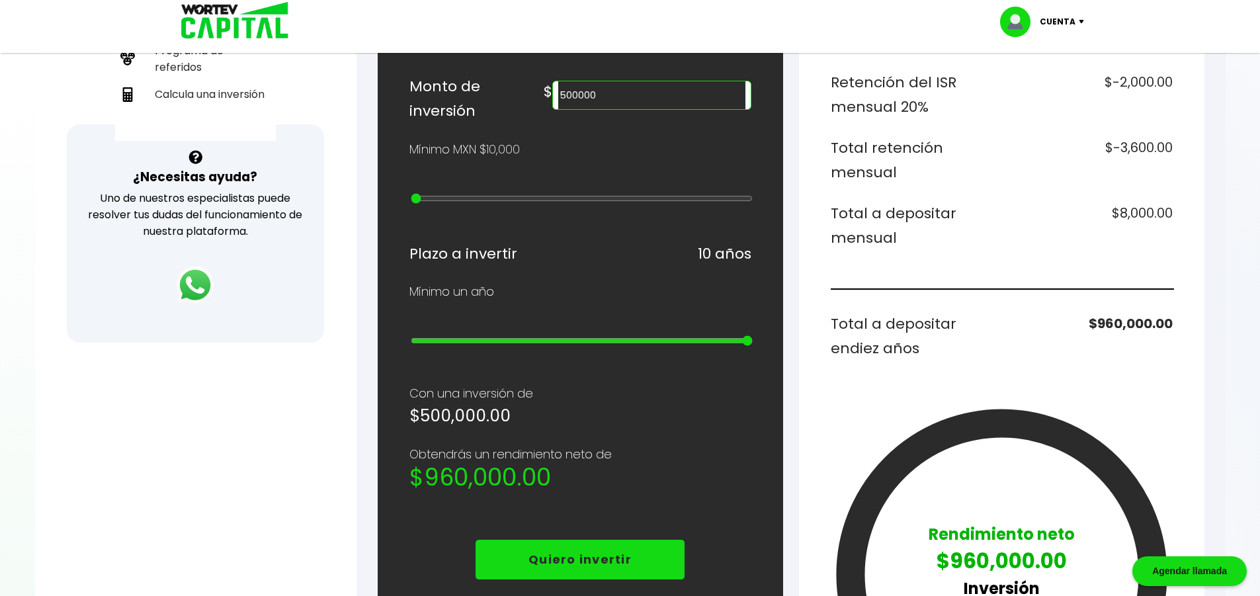
drag, startPoint x: 418, startPoint y: 344, endPoint x: 748, endPoint y: 344, distance: 330.6
click at [748, 344] on input "range" at bounding box center [582, 340] width 342 height 11
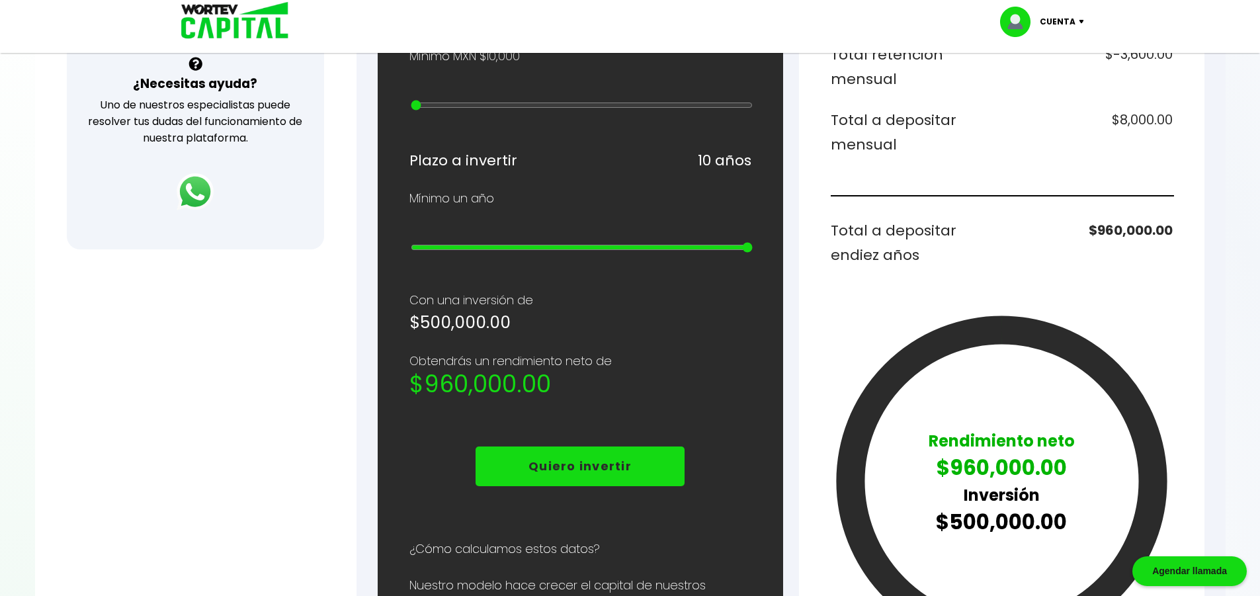
scroll to position [529, 0]
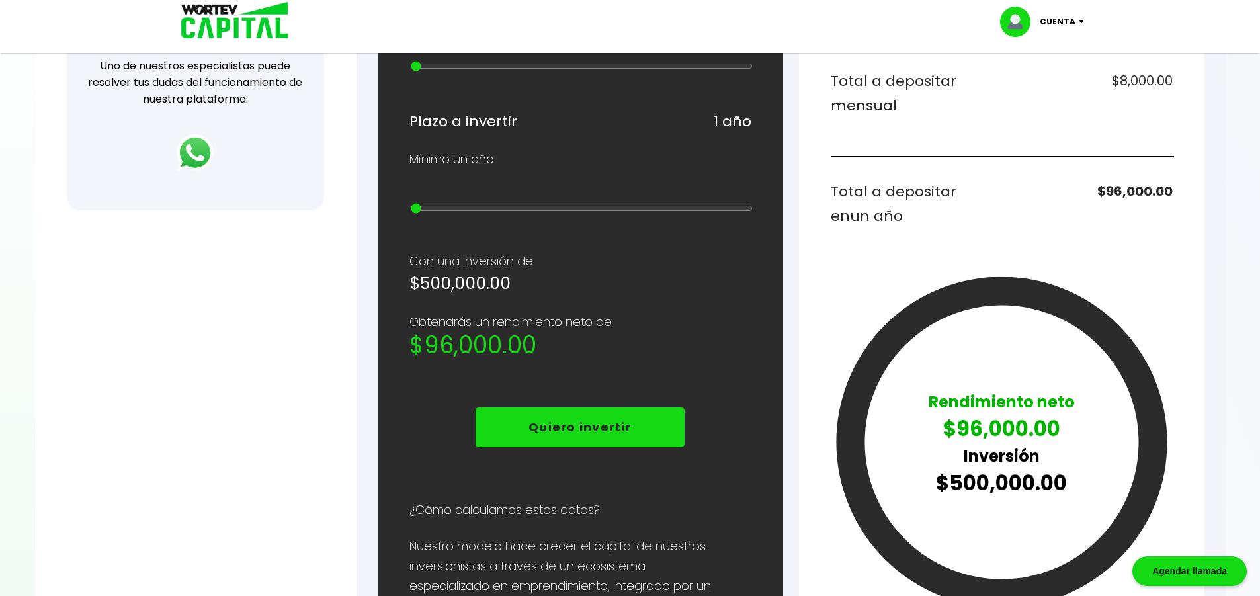
drag, startPoint x: 748, startPoint y: 216, endPoint x: 399, endPoint y: 214, distance: 349.8
type input "1"
click at [411, 214] on input "range" at bounding box center [582, 208] width 342 height 11
click at [594, 259] on p "Con una inversión de" at bounding box center [580, 261] width 342 height 20
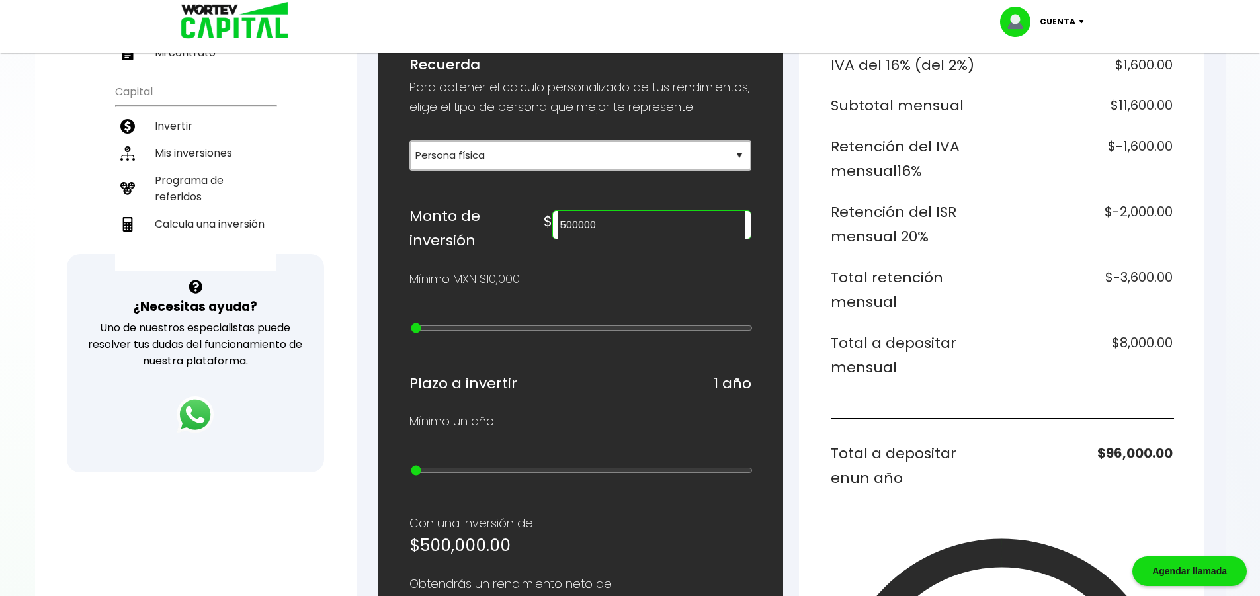
scroll to position [331, 0]
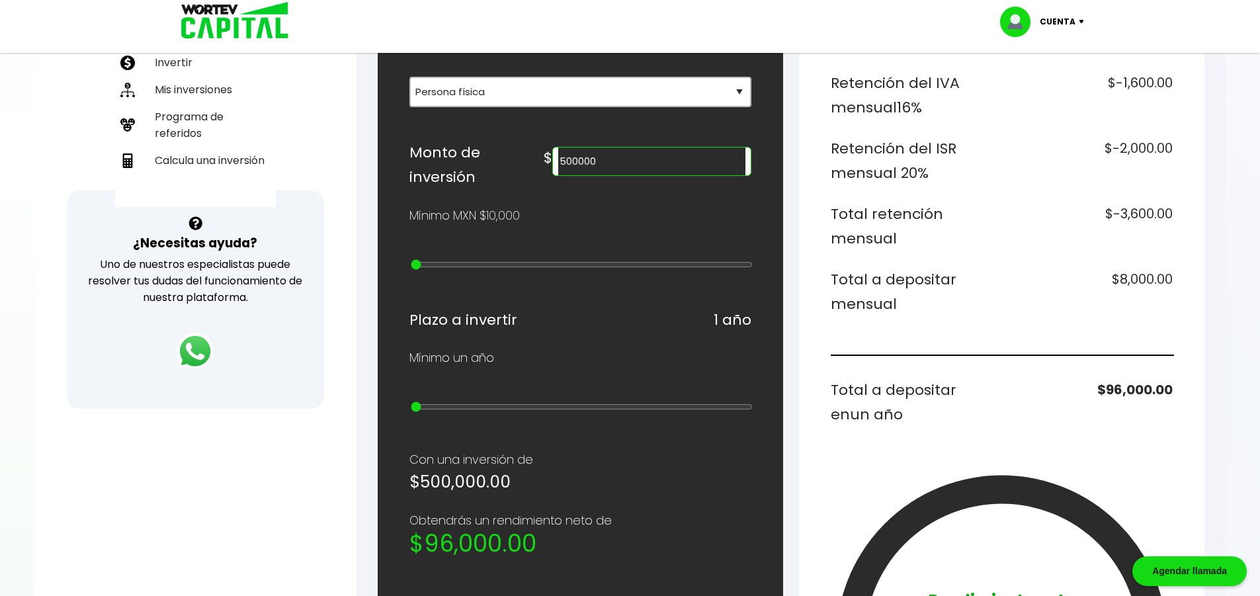
click at [629, 175] on input "500000" at bounding box center [651, 161] width 186 height 28
click at [658, 175] on input "100000" at bounding box center [651, 161] width 186 height 28
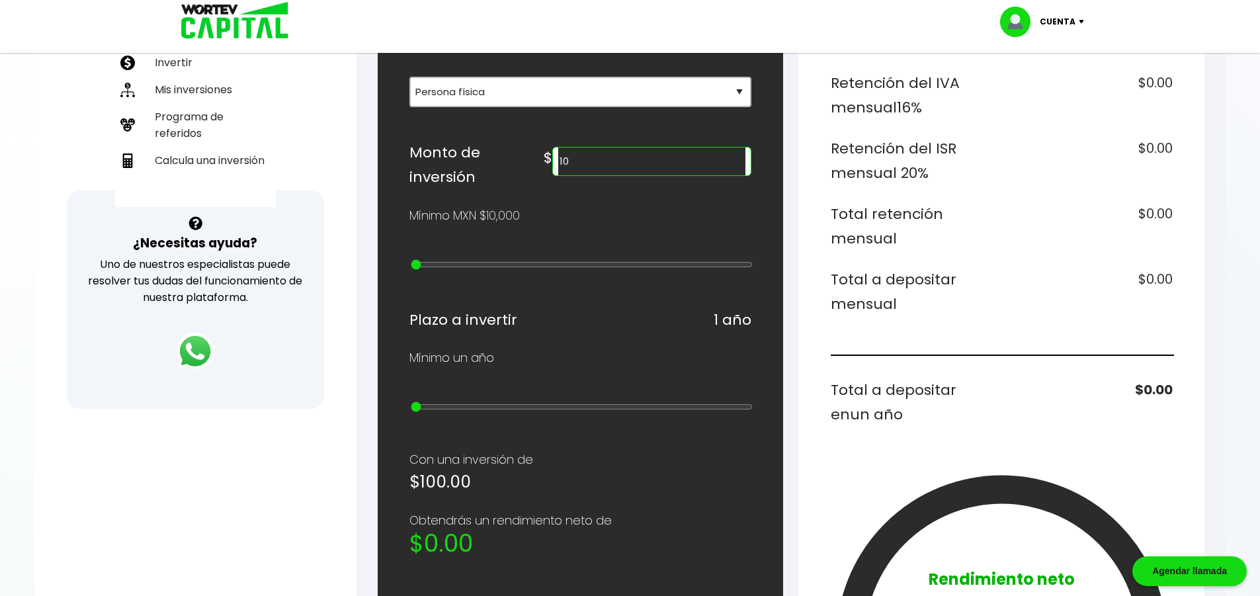
type input "1"
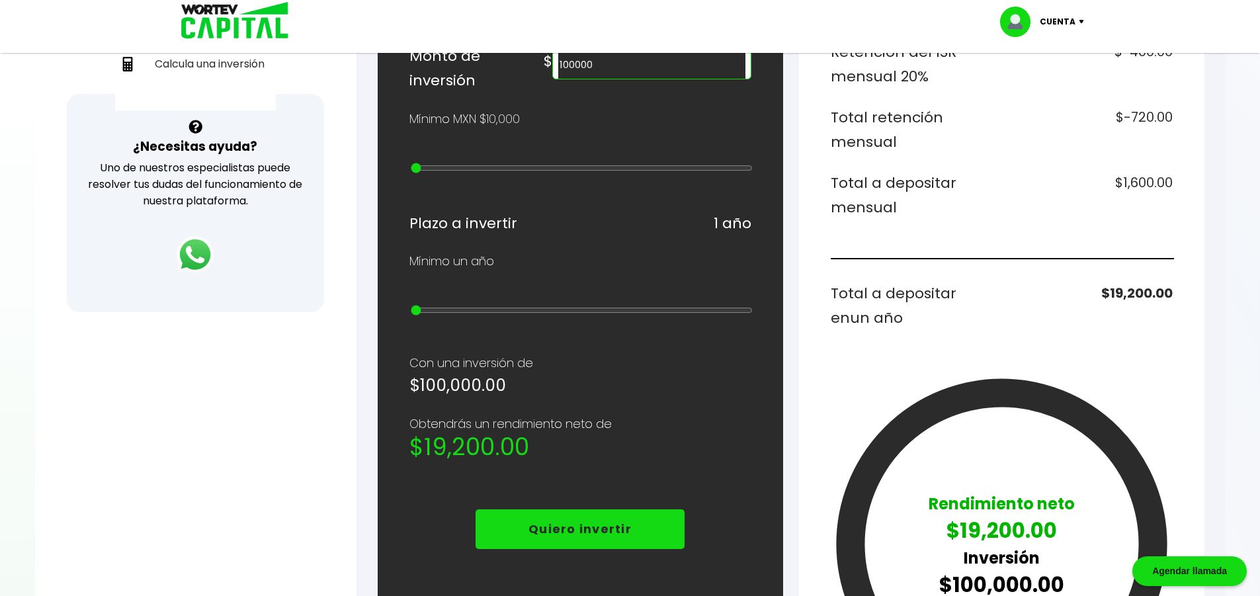
scroll to position [463, 0]
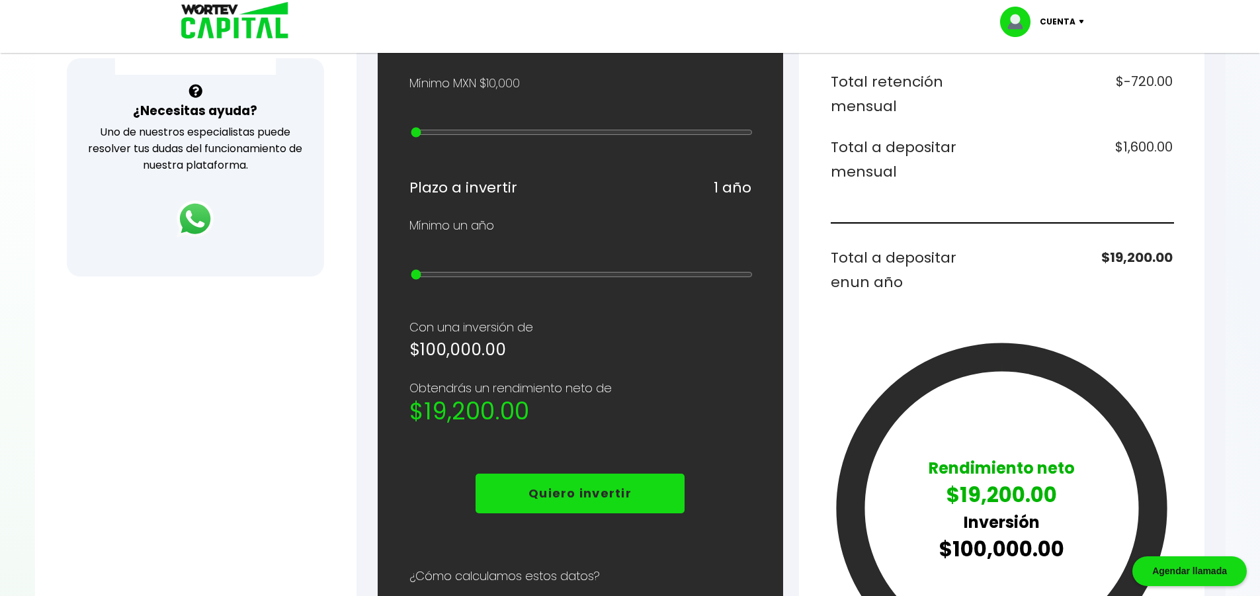
type input "100000"
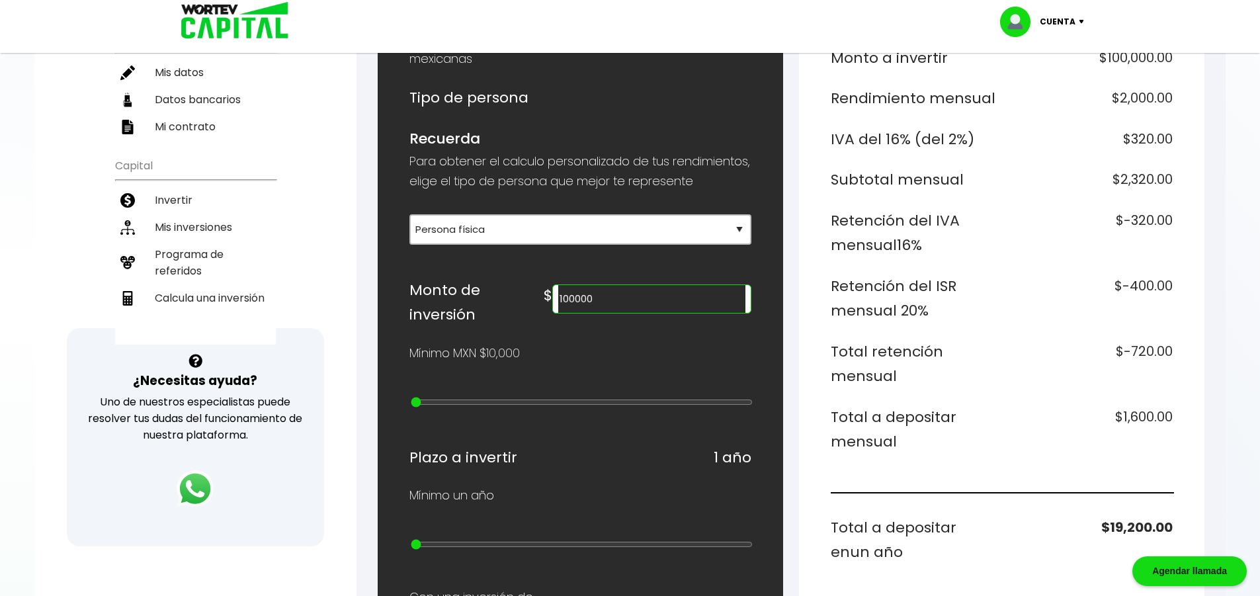
scroll to position [198, 0]
